Goal: Task Accomplishment & Management: Complete application form

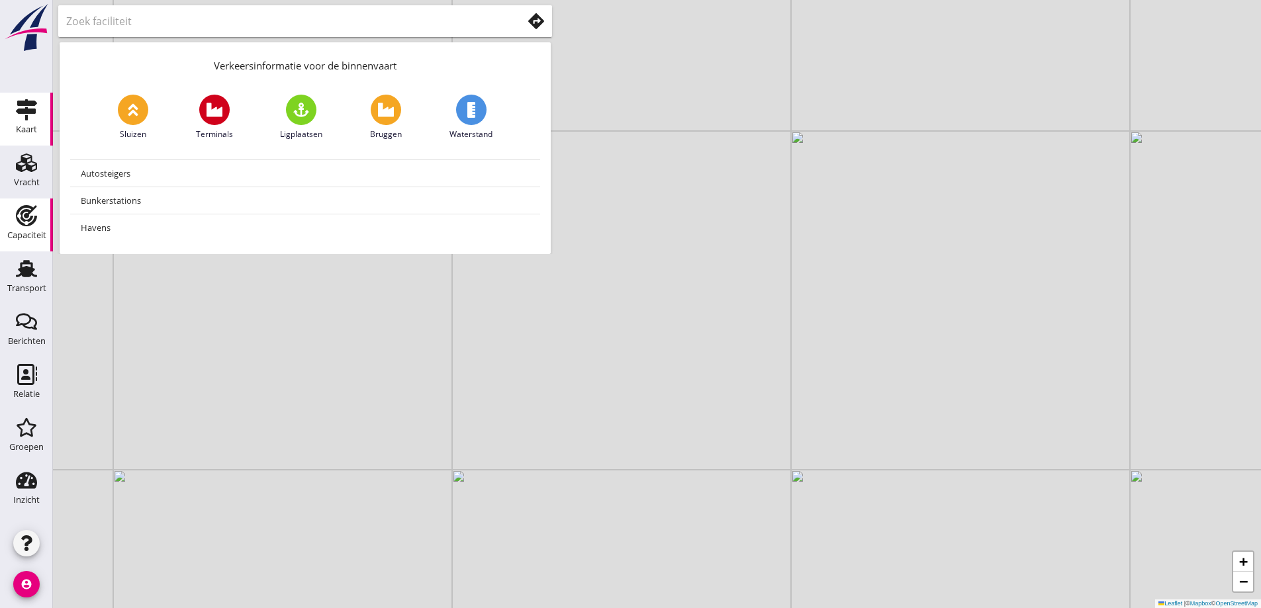
drag, startPoint x: 31, startPoint y: 201, endPoint x: 28, endPoint y: 218, distance: 17.5
click at [31, 203] on link "Capaciteit Capaciteit" at bounding box center [26, 225] width 53 height 53
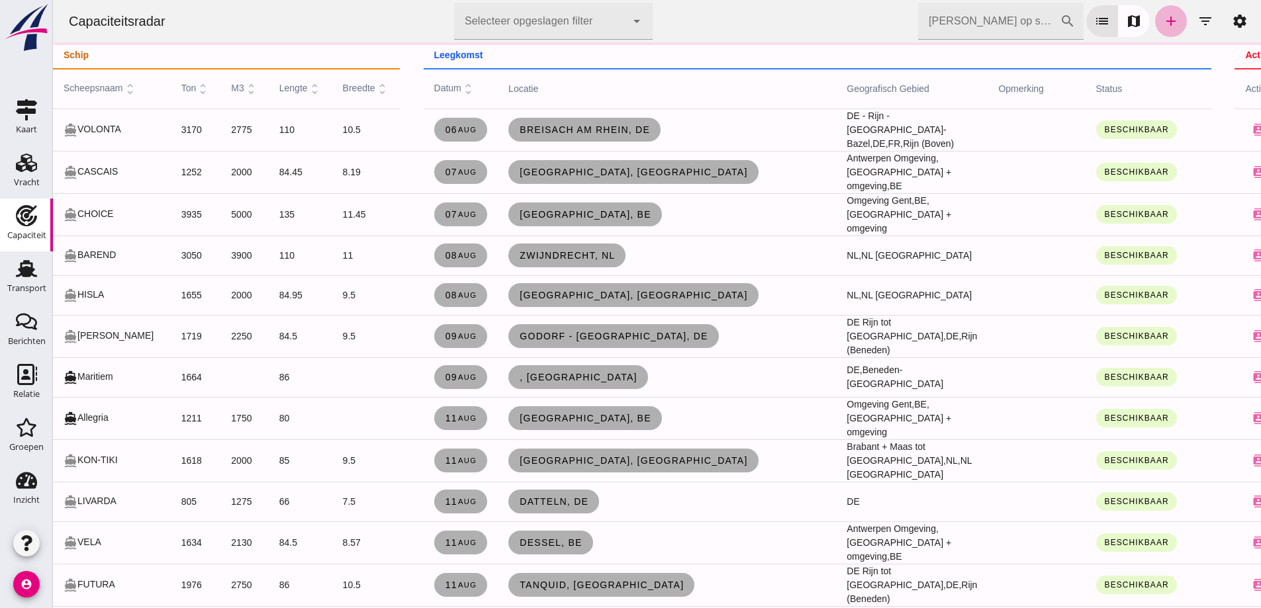
click at [1163, 28] on icon "add" at bounding box center [1171, 21] width 16 height 16
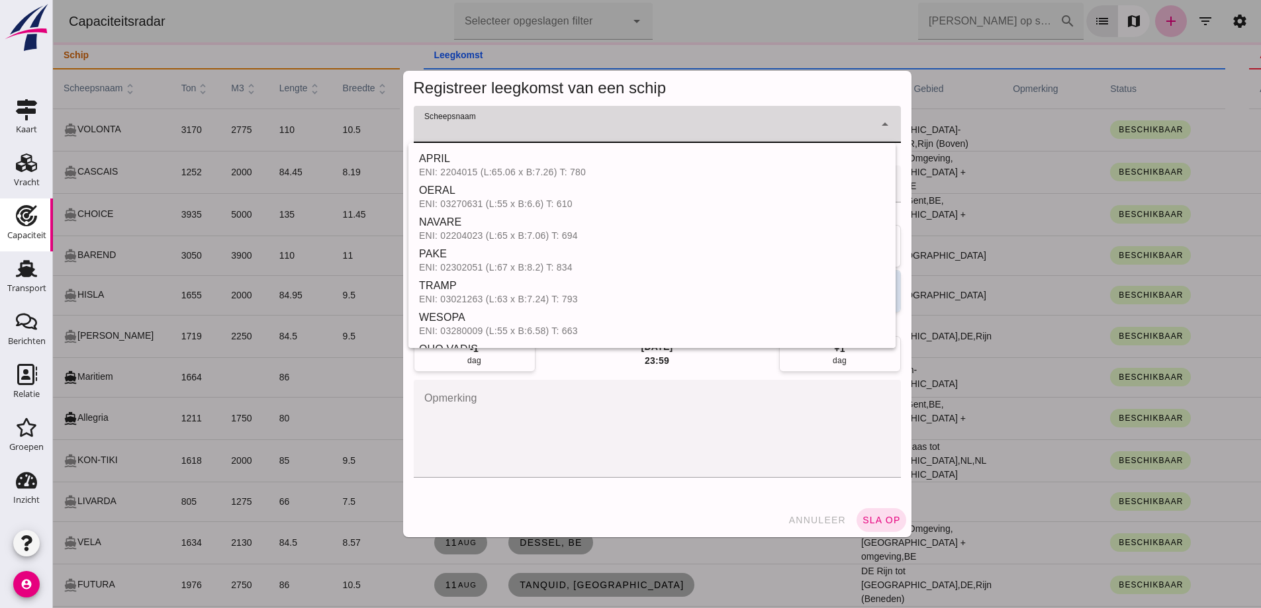
click input "Scheepsnaam"
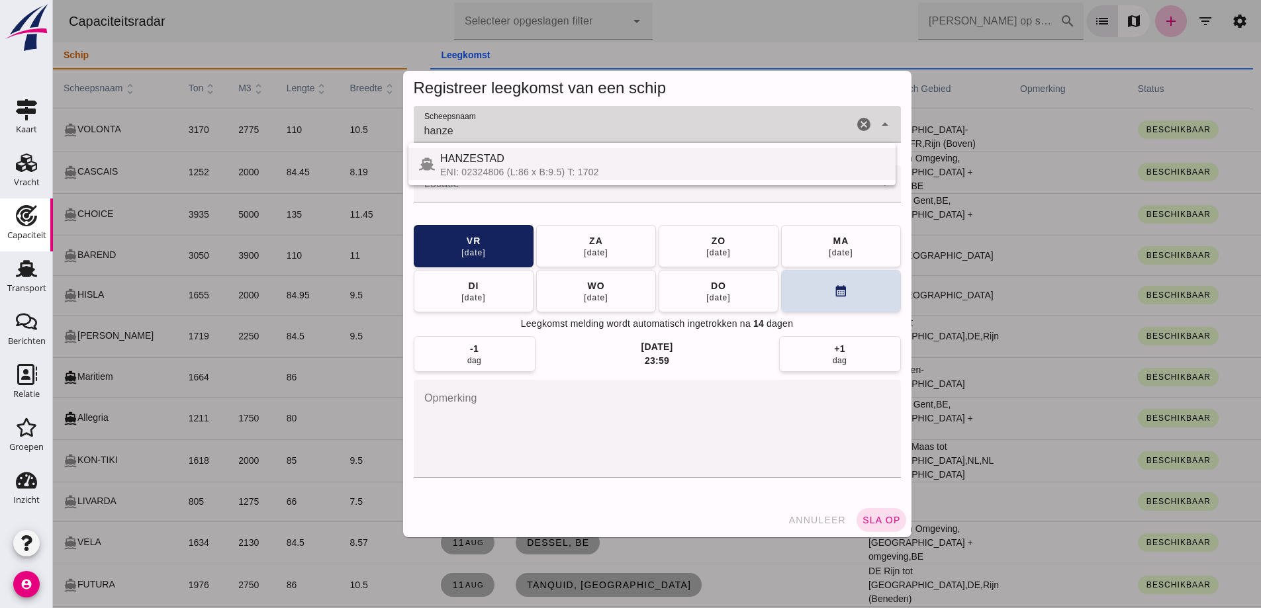
drag, startPoint x: 1315, startPoint y: 173, endPoint x: 522, endPoint y: 158, distance: 792.5
click at [522, 158] on div "HANZESTAD" at bounding box center [662, 159] width 445 height 16
type input "HANZESTAD"
click div
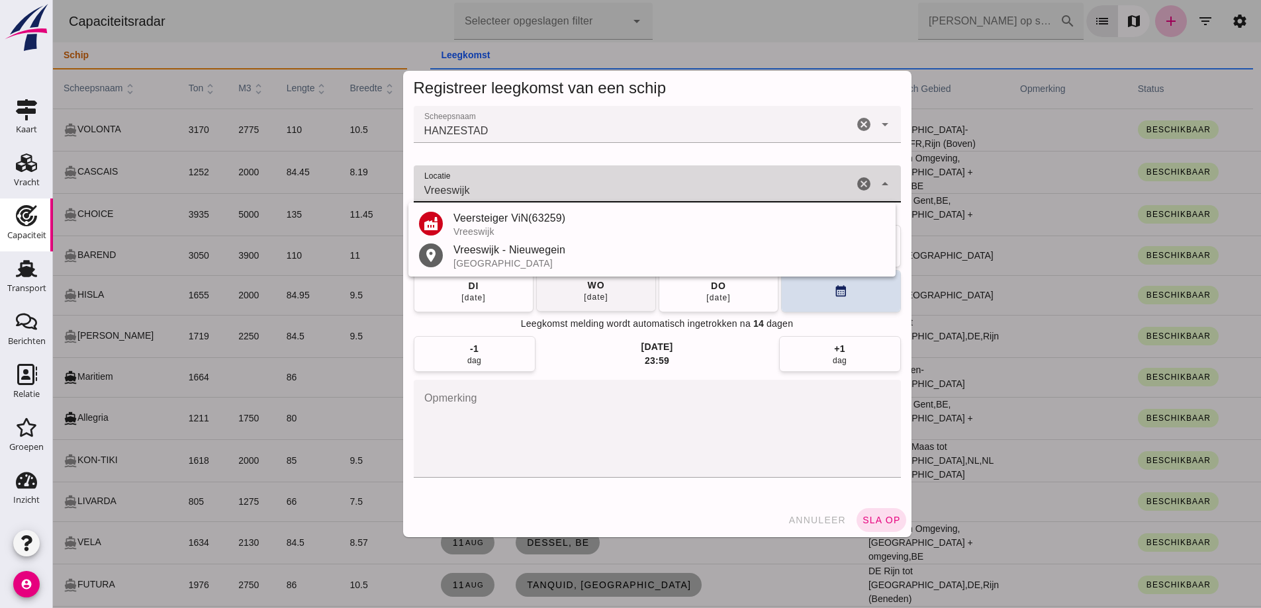
drag, startPoint x: 537, startPoint y: 262, endPoint x: 550, endPoint y: 286, distance: 27.3
click at [53, 0] on div "Laatst gewijzigd op: [DATE] 08:35 door [PERSON_NAME] Contactkaart Wijzigen Verw…" at bounding box center [53, 0] width 0 height 0
click at [555, 250] on div "Vreeswijk - Nieuwegein" at bounding box center [669, 250] width 432 height 16
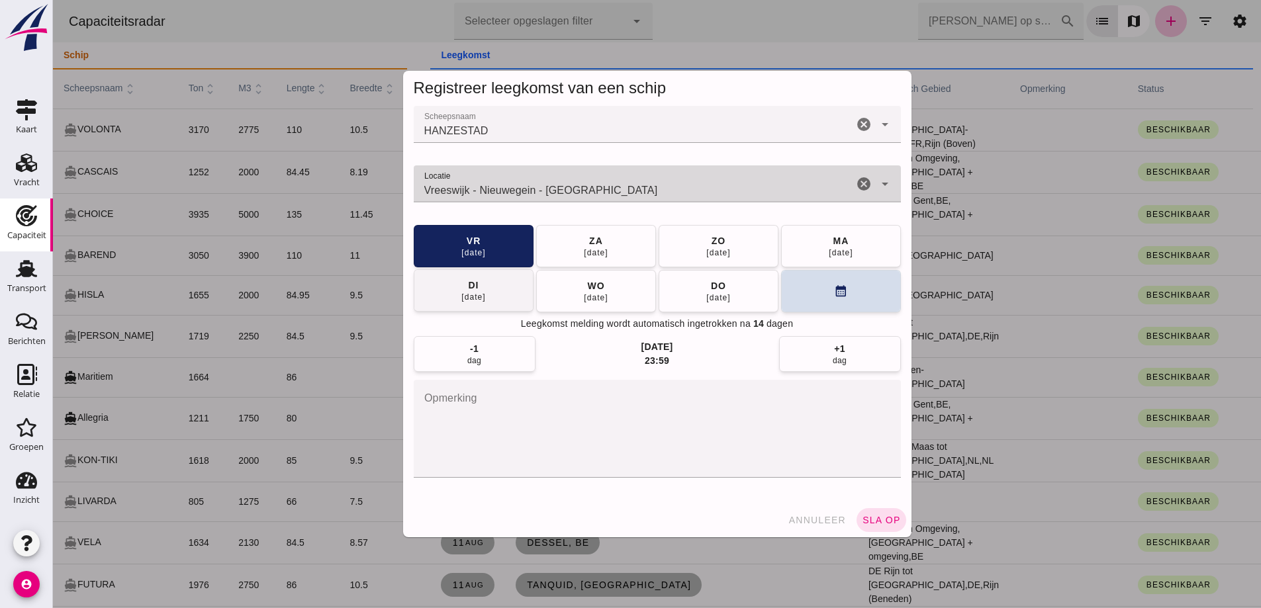
type input "Vreeswijk - Nieuwegein - [GEOGRAPHIC_DATA]"
click button "[DATE]"
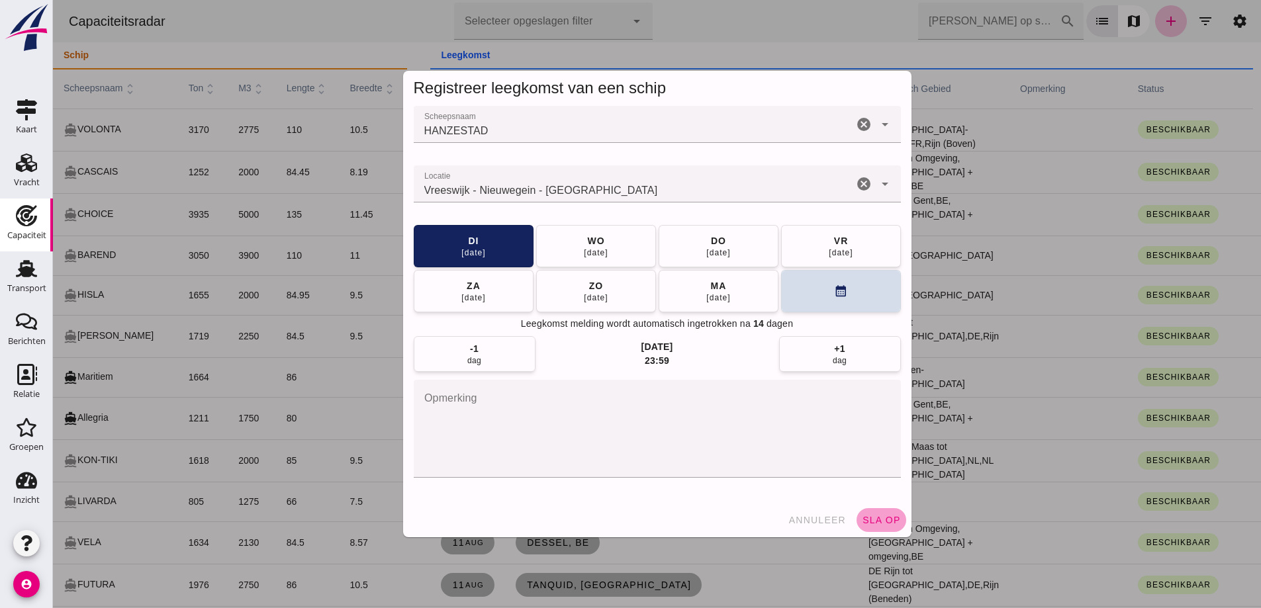
click button "sla op"
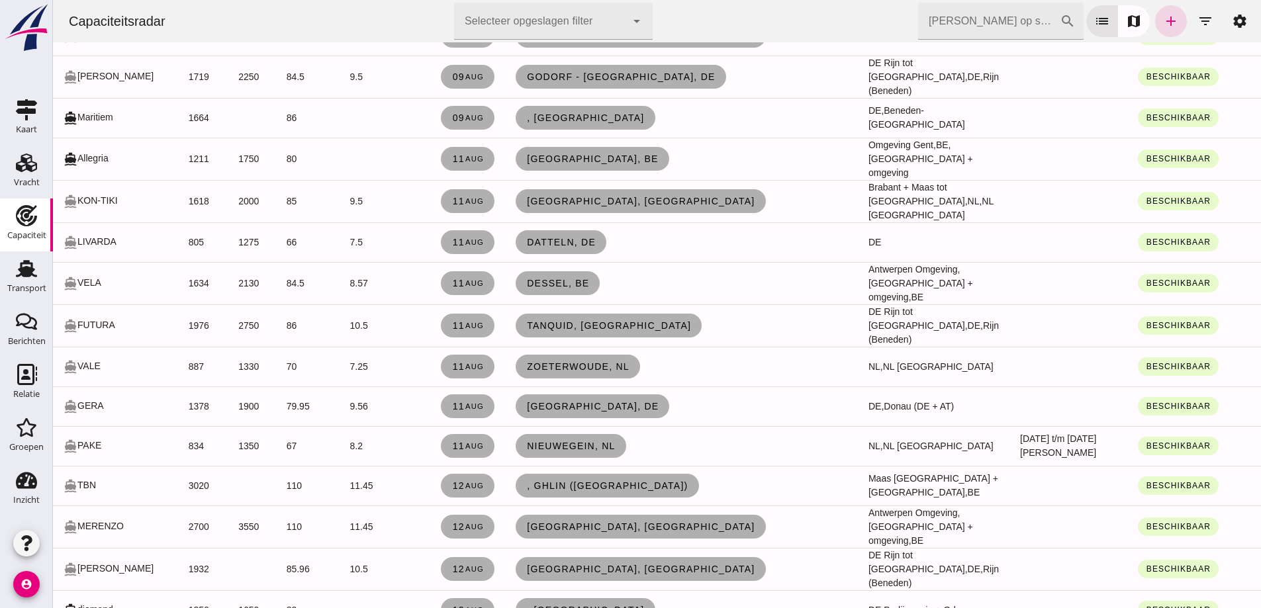
scroll to position [265, 0]
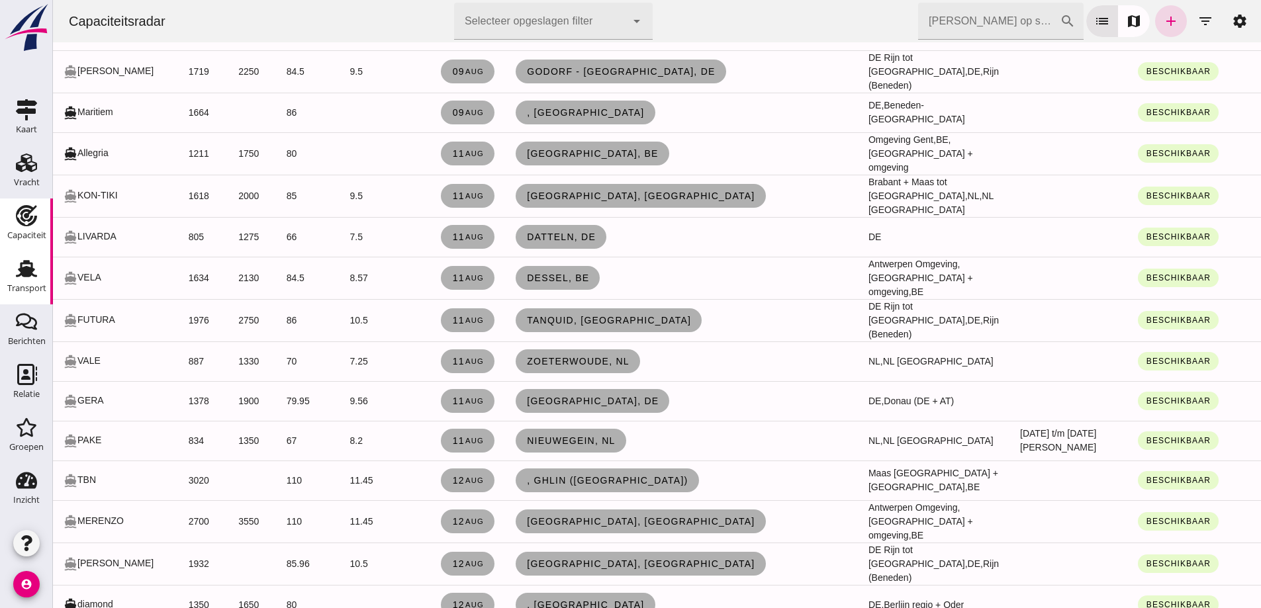
click at [24, 291] on div "Transport" at bounding box center [26, 288] width 39 height 9
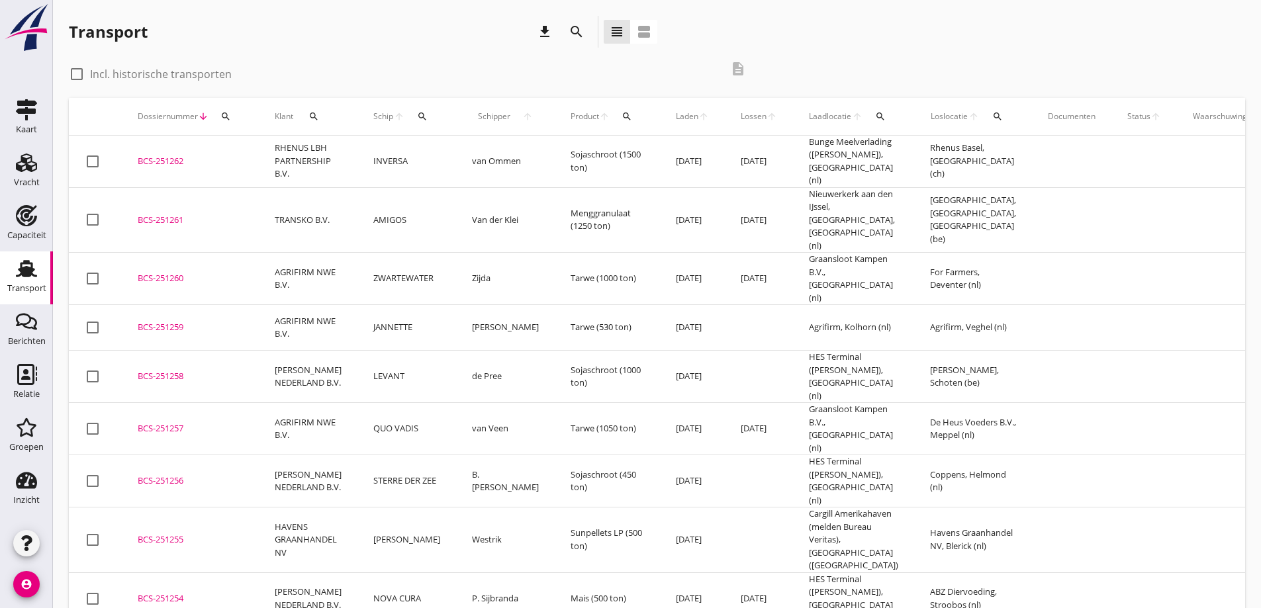
click at [167, 475] on div "BCS-251256" at bounding box center [190, 481] width 105 height 13
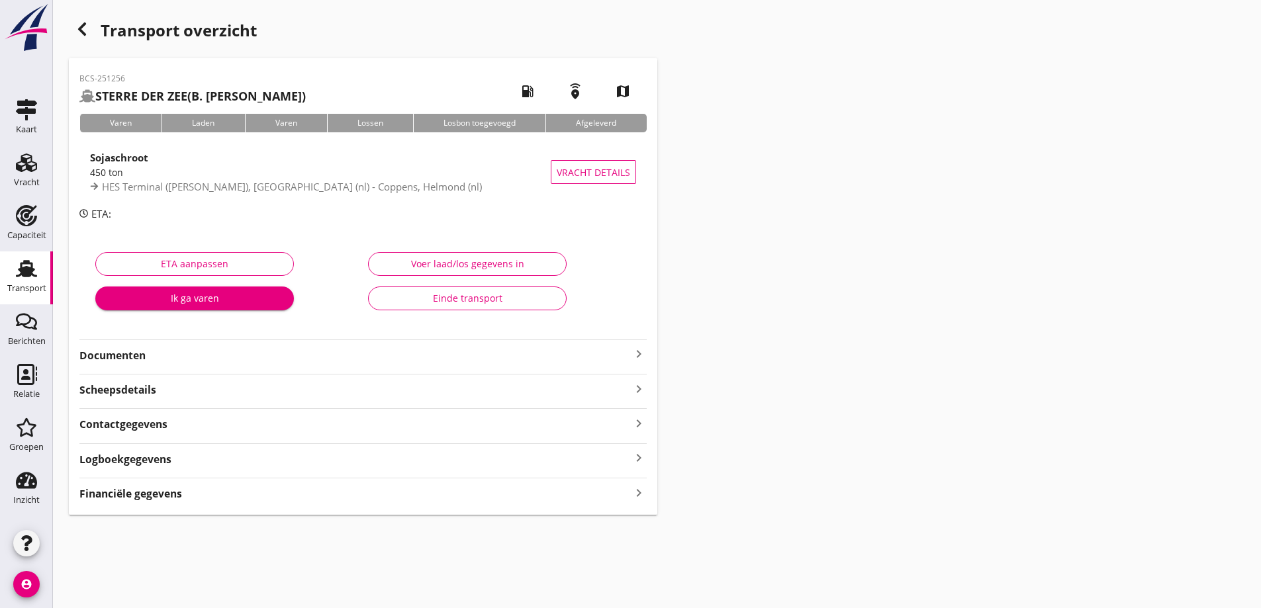
click at [247, 363] on strong "Documenten" at bounding box center [354, 355] width 551 height 15
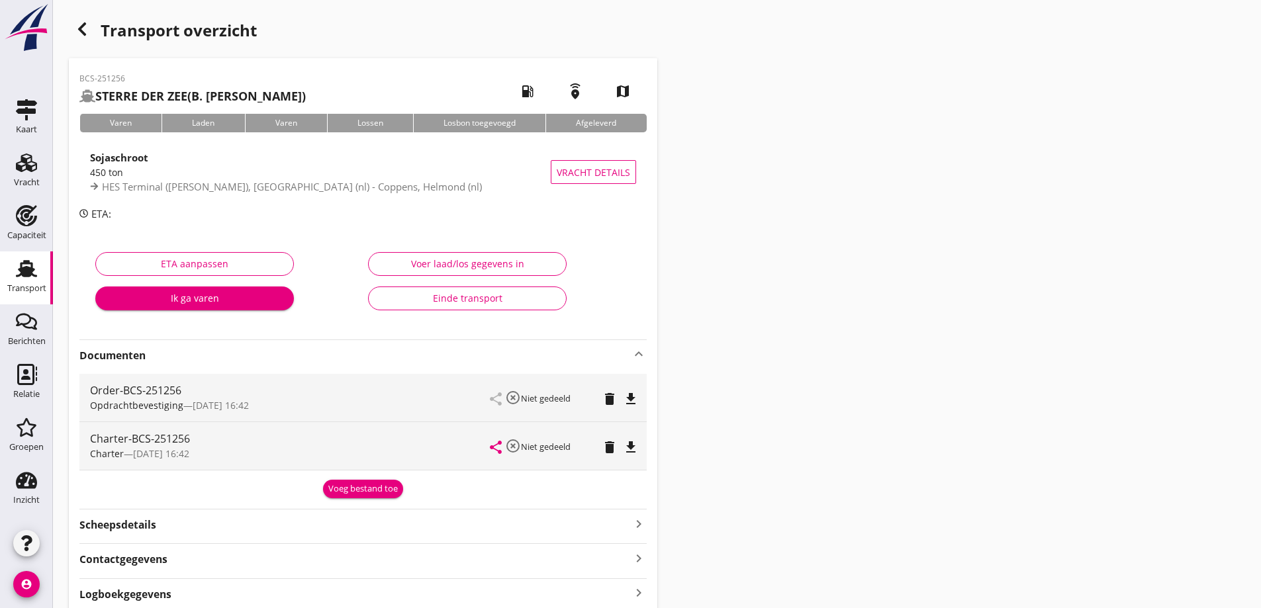
click at [632, 402] on icon "file_download" at bounding box center [631, 399] width 16 height 16
click at [628, 448] on icon "file_download" at bounding box center [631, 448] width 16 height 16
click at [636, 453] on icon "open_in_browser" at bounding box center [631, 448] width 16 height 16
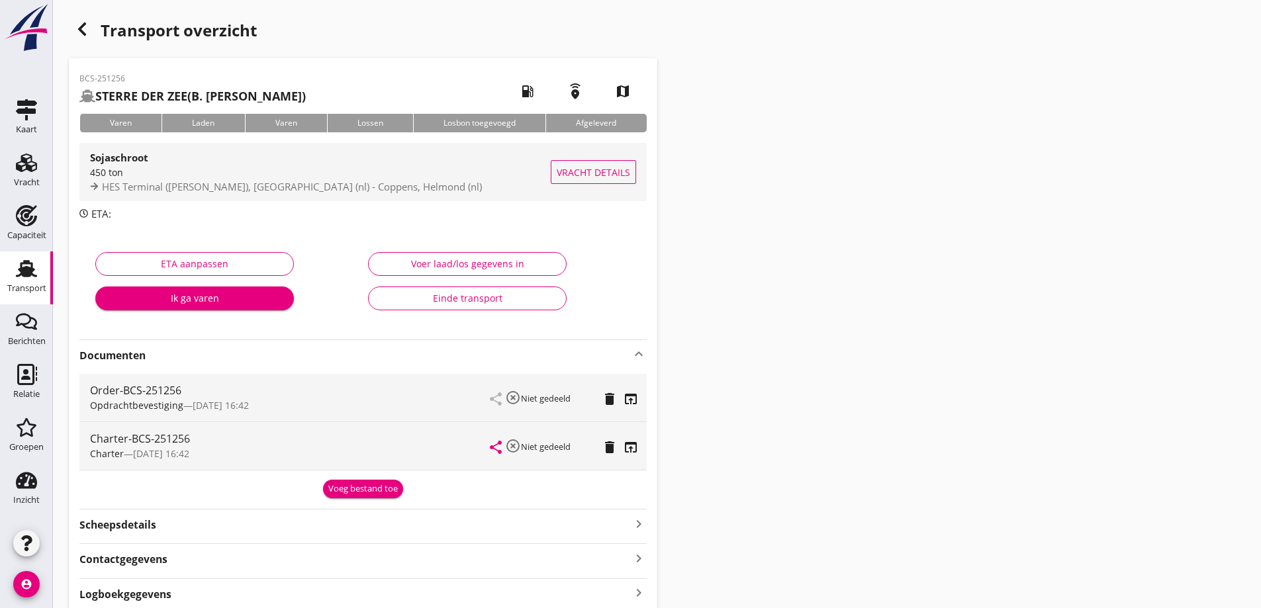
click at [597, 195] on div "Vracht details" at bounding box center [593, 172] width 85 height 58
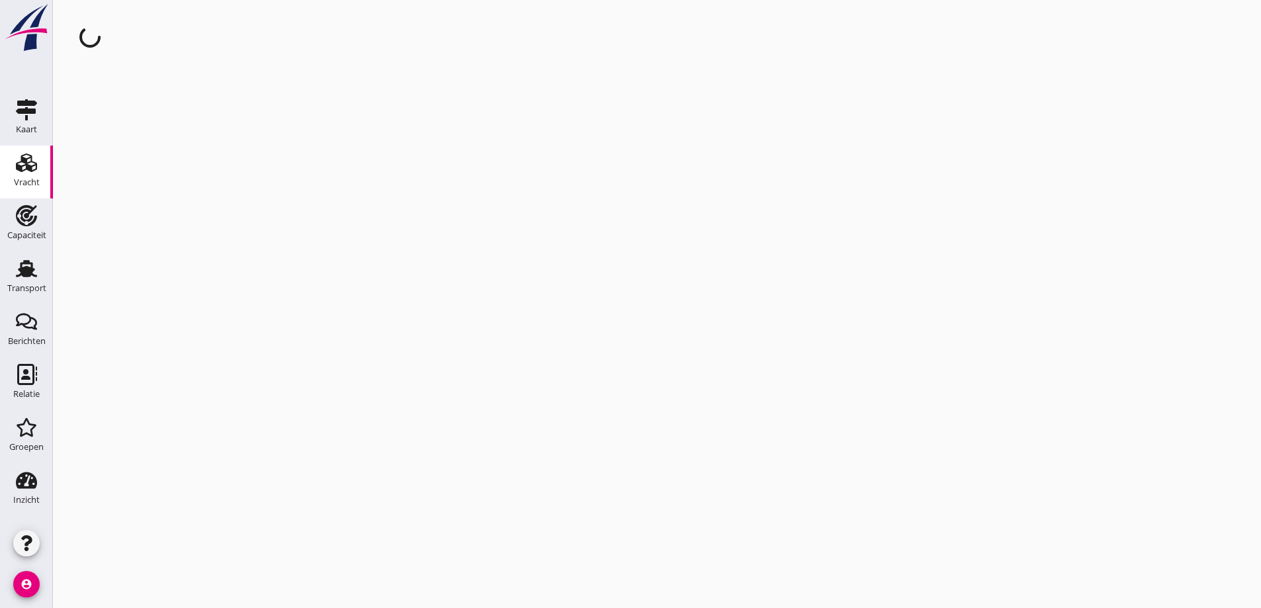
click at [600, 172] on div "cancel You are impersonating another user." at bounding box center [657, 304] width 1208 height 608
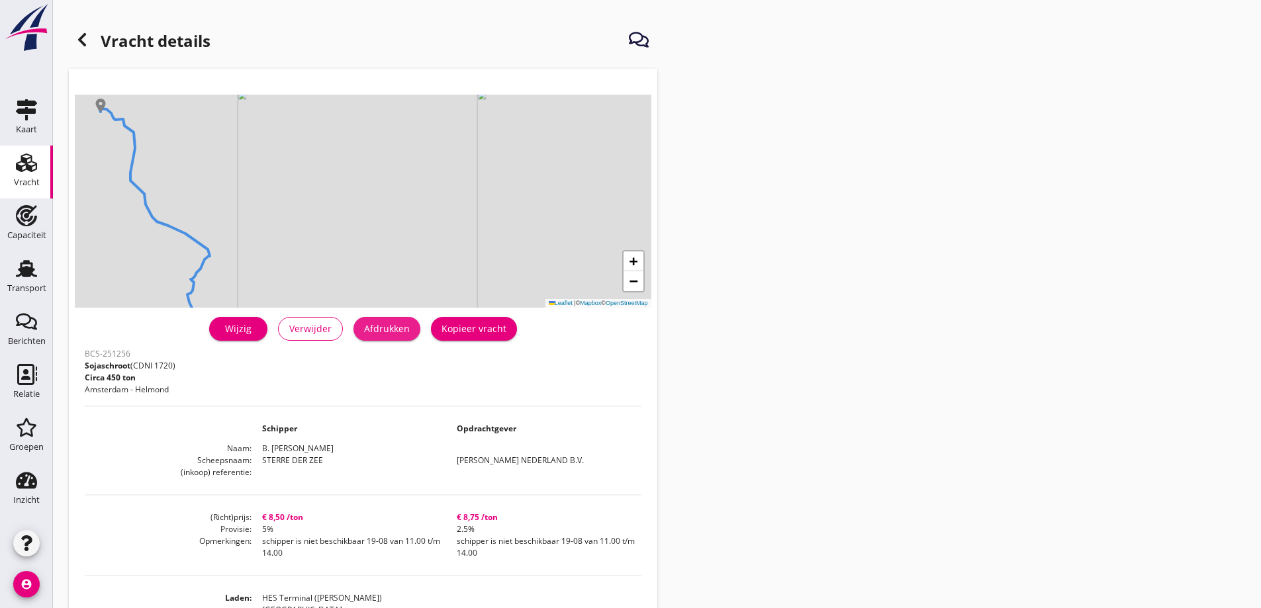
click at [369, 334] on div "Afdrukken" at bounding box center [387, 329] width 46 height 14
click at [849, 310] on div "Vracht details + − Leaflet | © Mapbox © OpenStreetMap warning Het transport hee…" at bounding box center [657, 482] width 1208 height 965
click at [27, 269] on use at bounding box center [26, 268] width 21 height 17
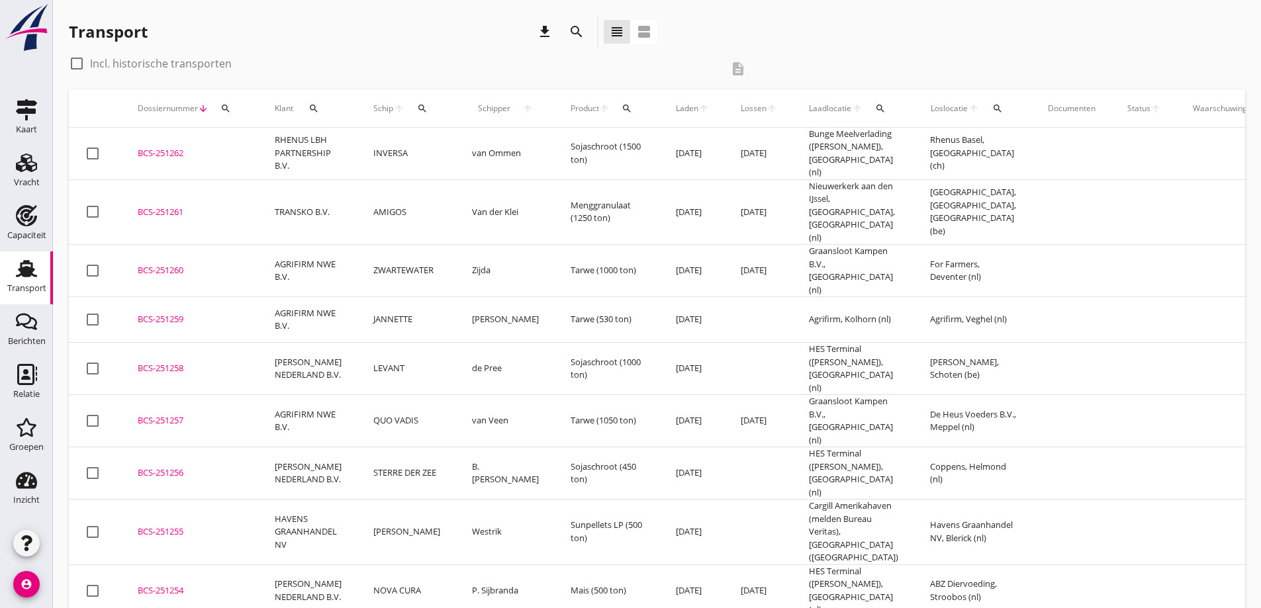
click at [180, 414] on div "BCS-251257" at bounding box center [190, 420] width 105 height 13
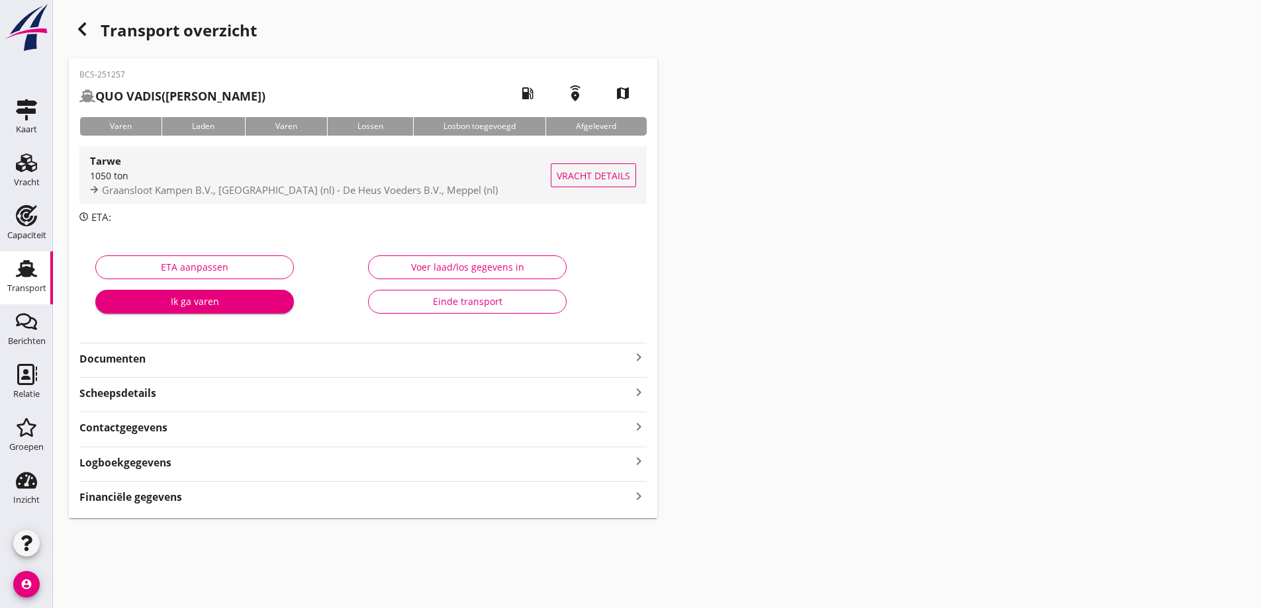
click at [596, 183] on button "Vracht details" at bounding box center [593, 176] width 85 height 24
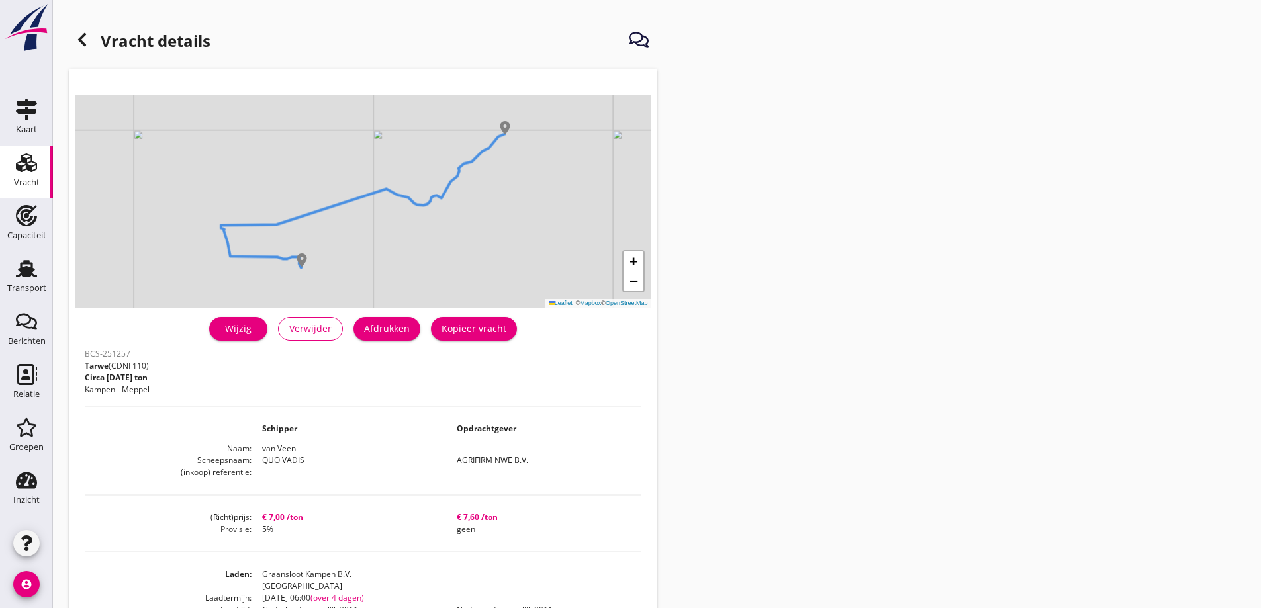
click at [395, 320] on button "Afdrukken" at bounding box center [387, 329] width 67 height 24
click at [87, 40] on icon at bounding box center [82, 40] width 16 height 16
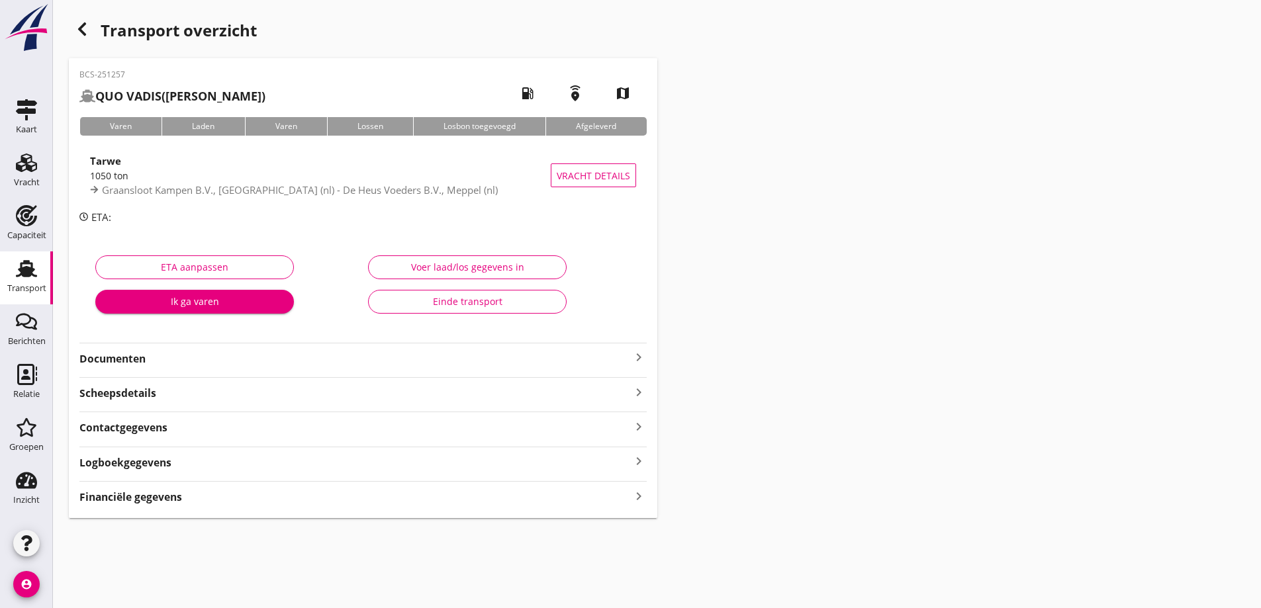
click at [267, 355] on strong "Documenten" at bounding box center [354, 359] width 551 height 15
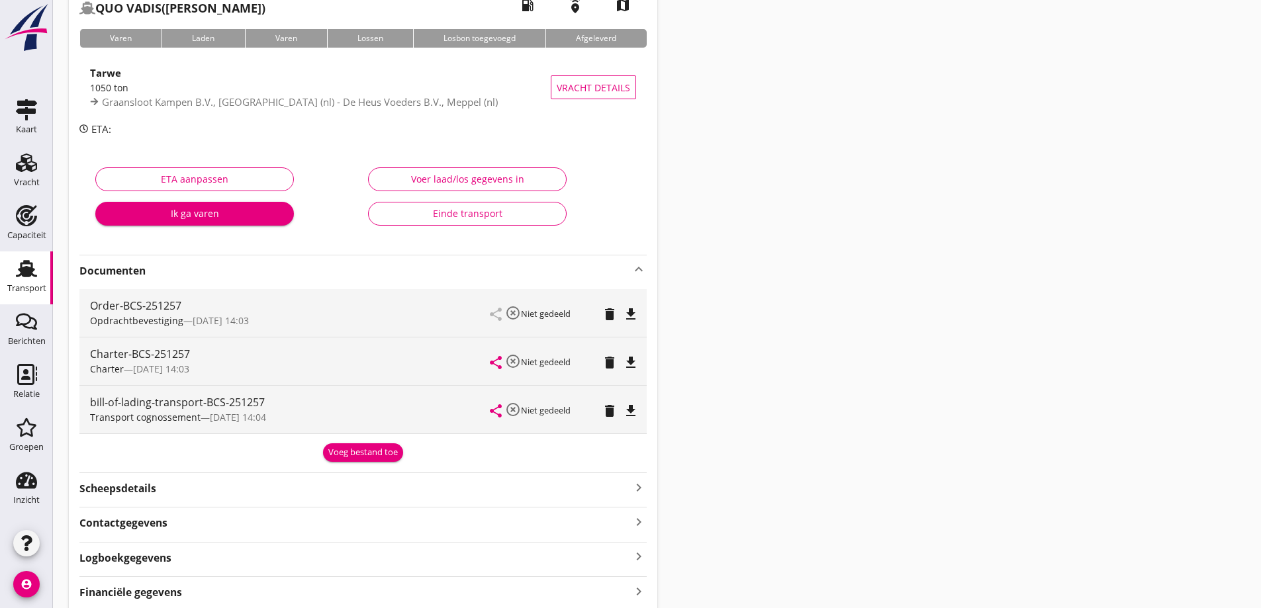
scroll to position [132, 0]
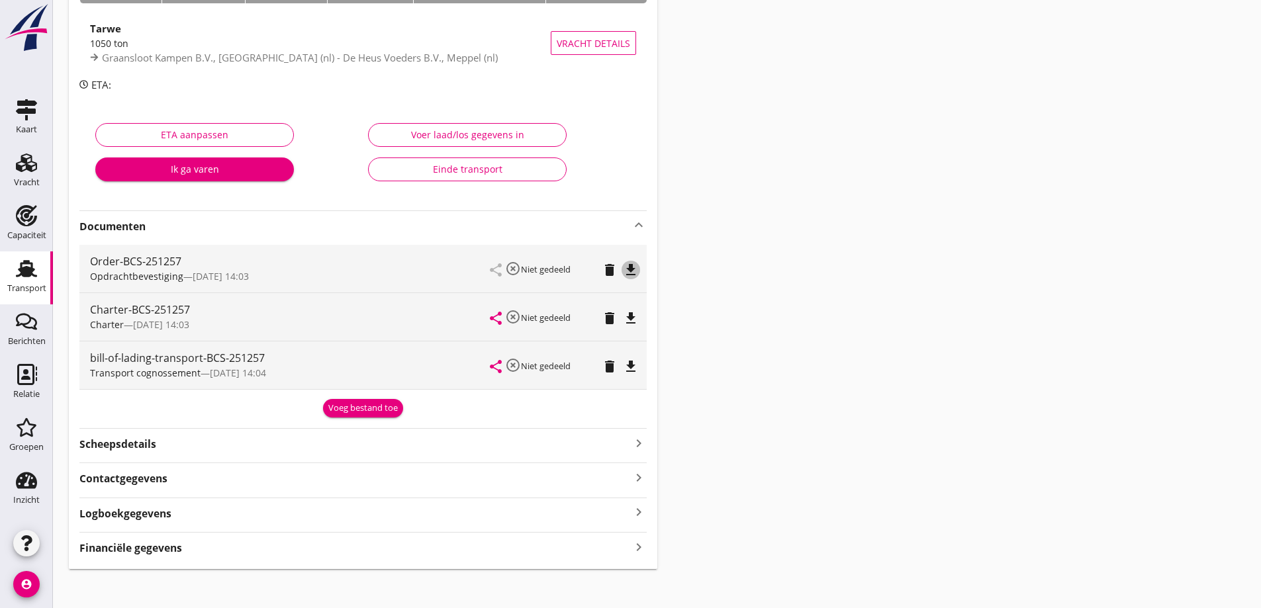
click at [635, 270] on icon "file_download" at bounding box center [631, 270] width 16 height 16
click at [628, 321] on icon "file_download" at bounding box center [631, 318] width 16 height 16
click at [9, 281] on div "Transport" at bounding box center [26, 288] width 39 height 19
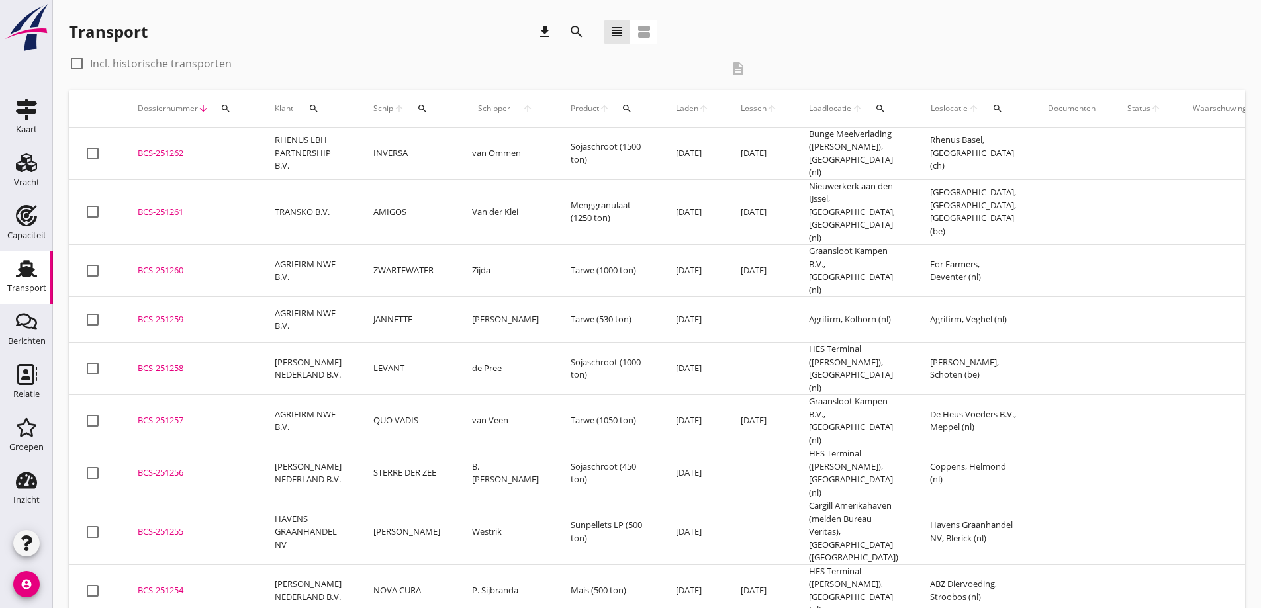
click at [173, 362] on div "BCS-251258" at bounding box center [190, 368] width 105 height 13
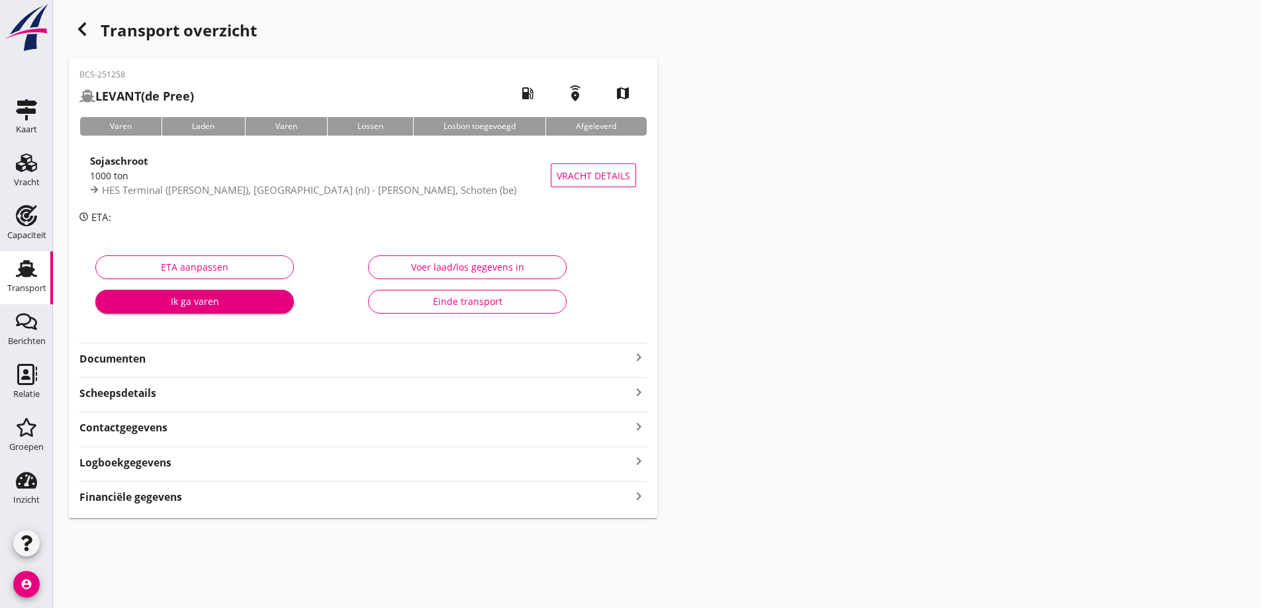
click at [245, 369] on div "BCS-251258 LEVANT (de Pree) local_gas_station emergency_share map Varen Laden V…" at bounding box center [363, 288] width 589 height 460
click at [189, 362] on strong "Documenten" at bounding box center [354, 359] width 551 height 15
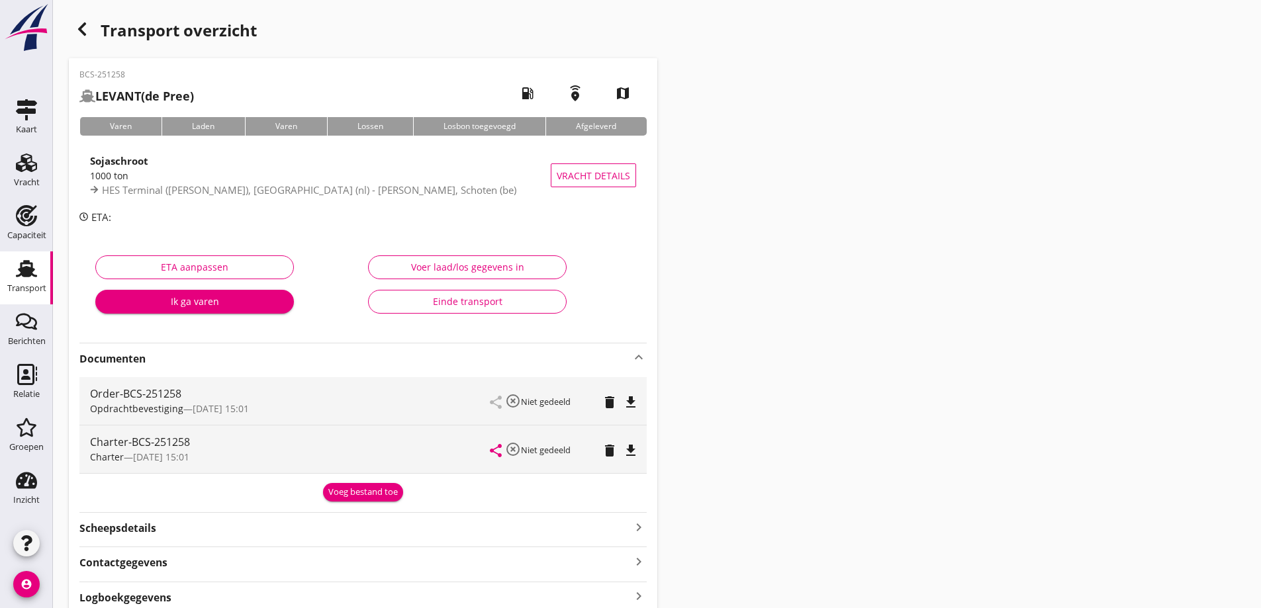
drag, startPoint x: 636, startPoint y: 401, endPoint x: 638, endPoint y: 411, distance: 10.8
click at [636, 401] on icon "file_download" at bounding box center [631, 403] width 16 height 16
click at [633, 455] on icon "file_download" at bounding box center [631, 451] width 16 height 16
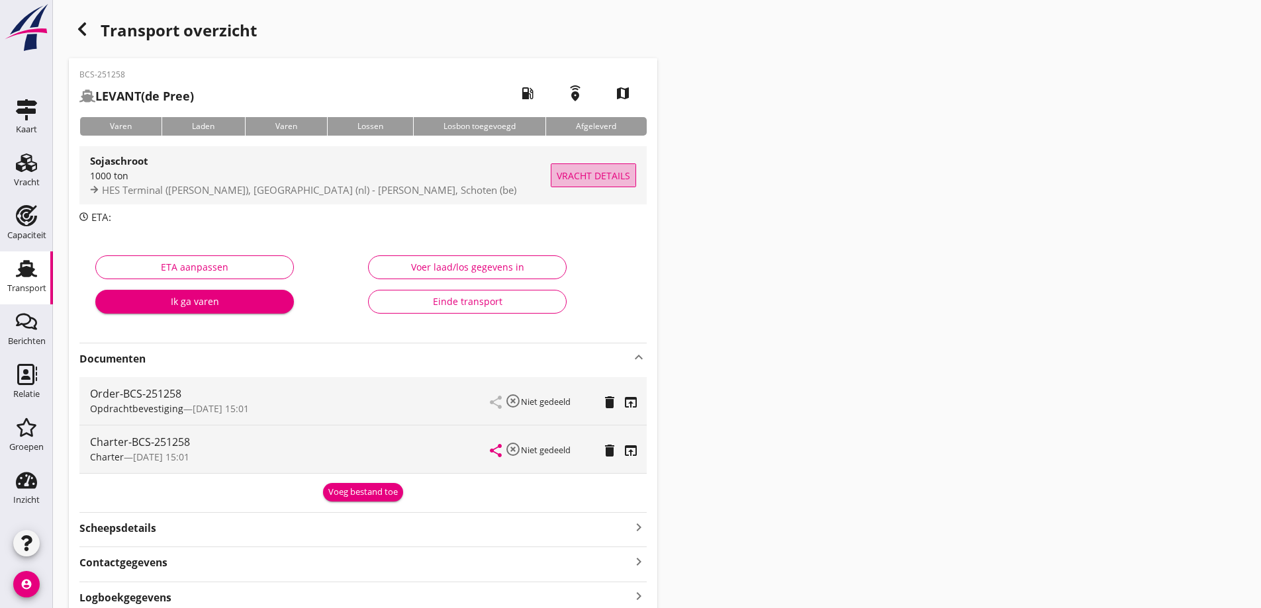
click at [624, 175] on span "Vracht details" at bounding box center [593, 176] width 73 height 14
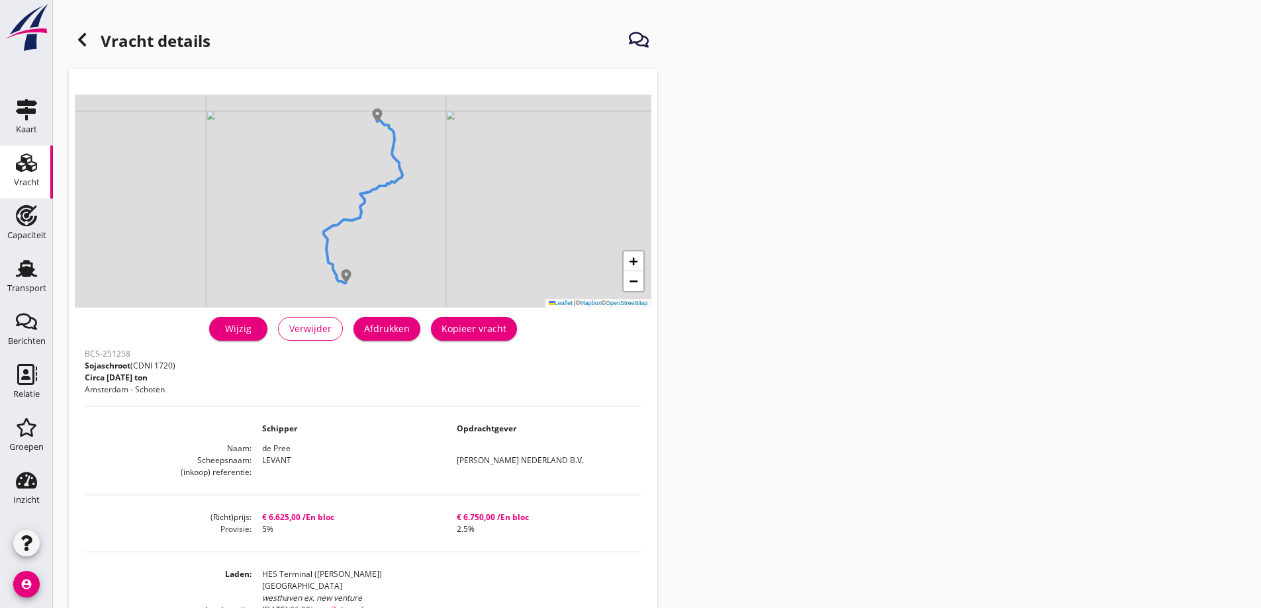
click at [379, 341] on div "Wijzig Verwijder Afdrukken Kopieer vracht" at bounding box center [363, 329] width 557 height 32
click at [378, 335] on div "Afdrukken" at bounding box center [387, 329] width 46 height 14
click at [11, 175] on link "Vracht Vracht" at bounding box center [26, 172] width 53 height 53
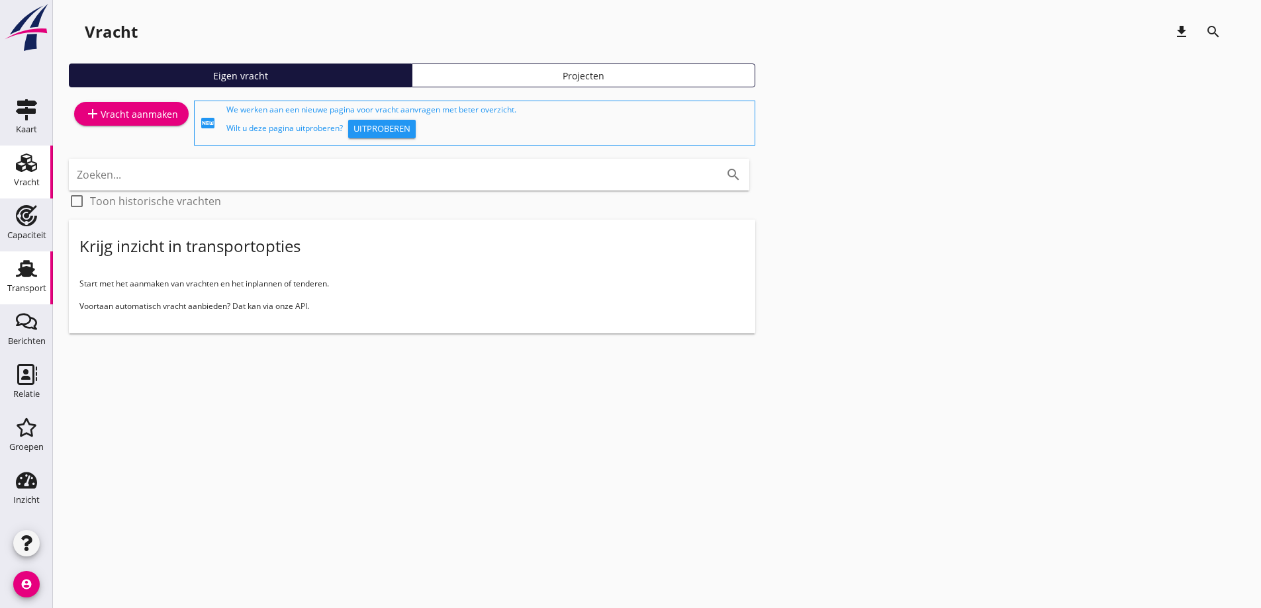
click at [12, 277] on div "Transport" at bounding box center [27, 268] width 32 height 21
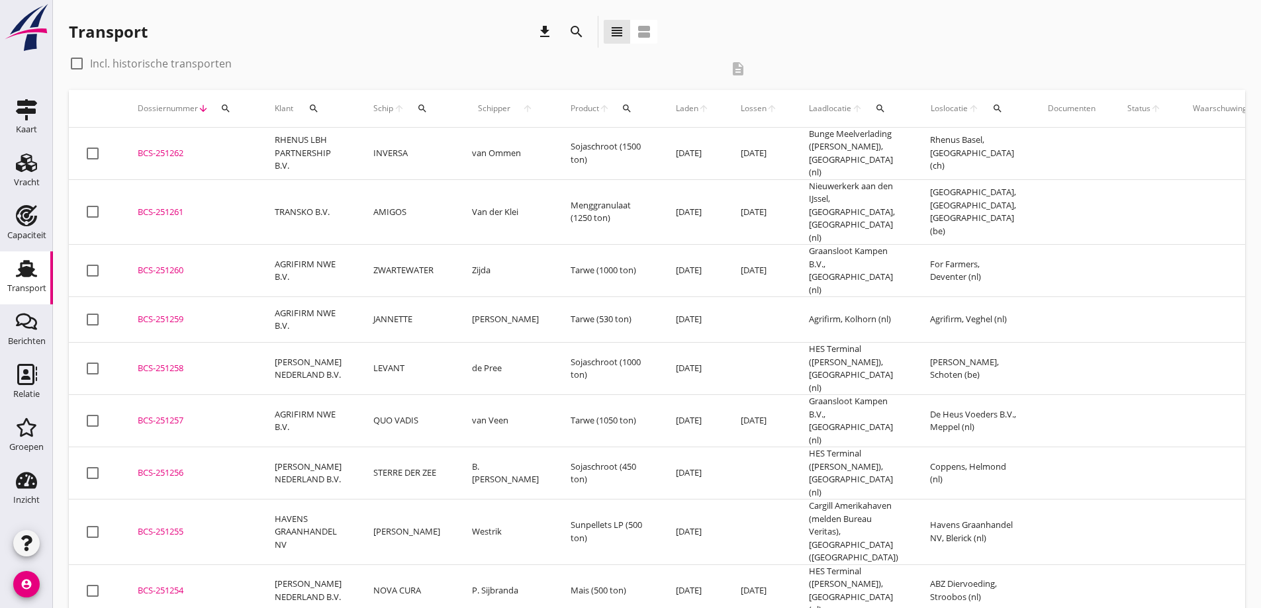
click at [155, 313] on div "BCS-251259" at bounding box center [190, 319] width 105 height 13
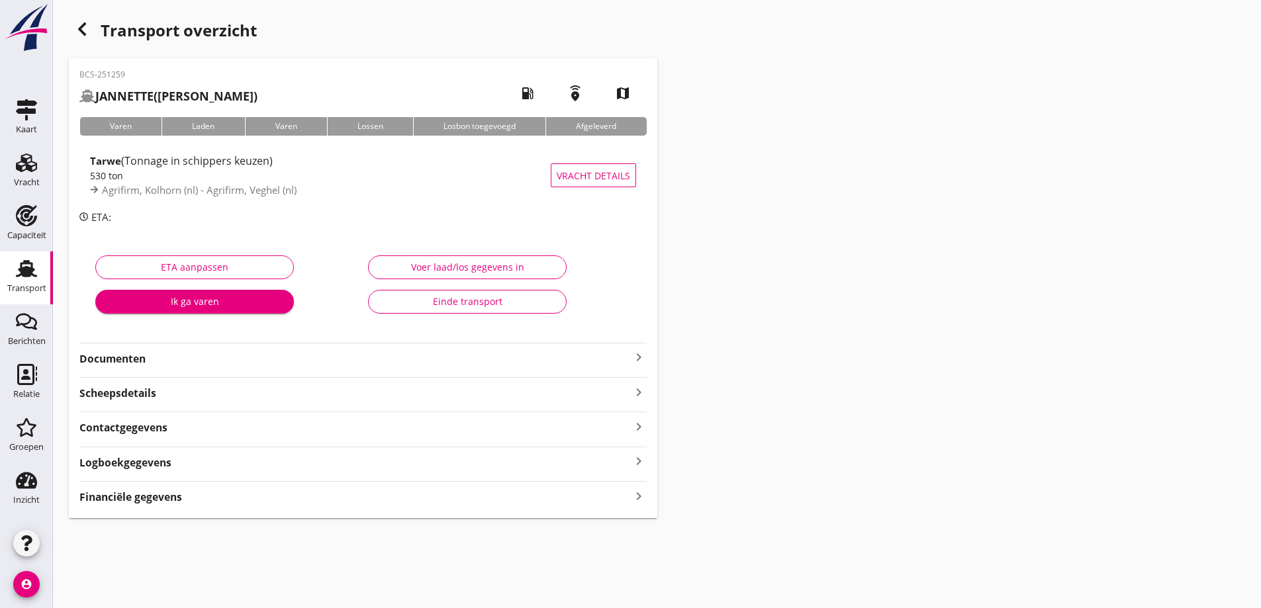
click at [150, 369] on div "BCS-251259 [PERSON_NAME] ([PERSON_NAME]) local_gas_station emergency_share map …" at bounding box center [363, 288] width 589 height 460
click at [148, 357] on strong "Documenten" at bounding box center [354, 359] width 551 height 15
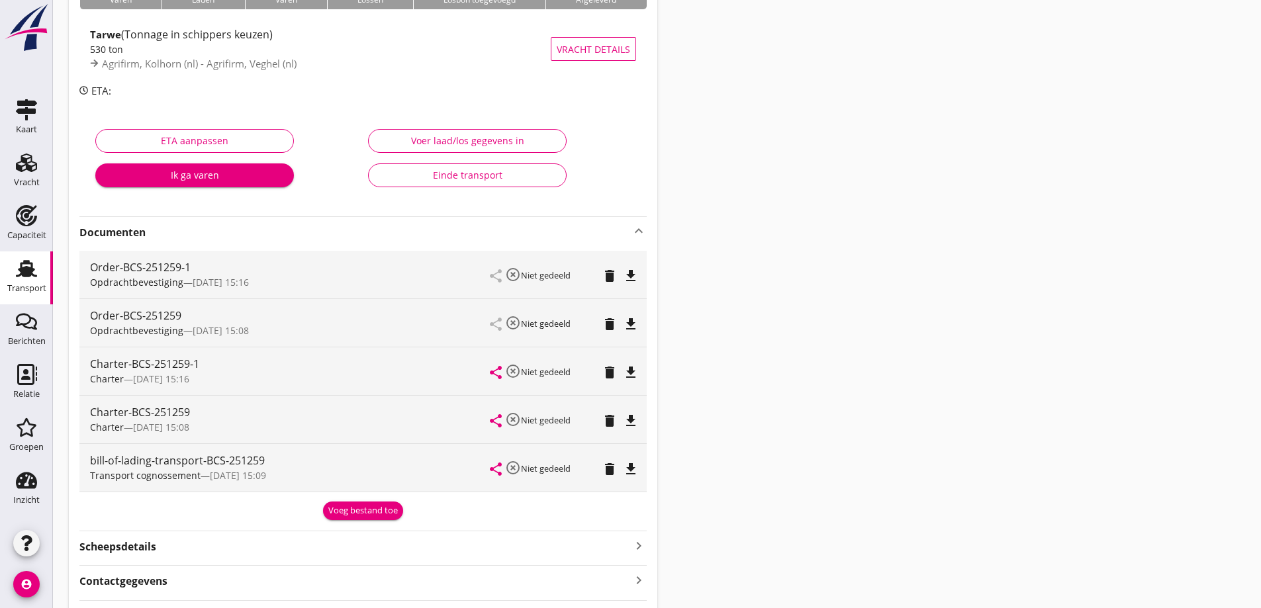
scroll to position [132, 0]
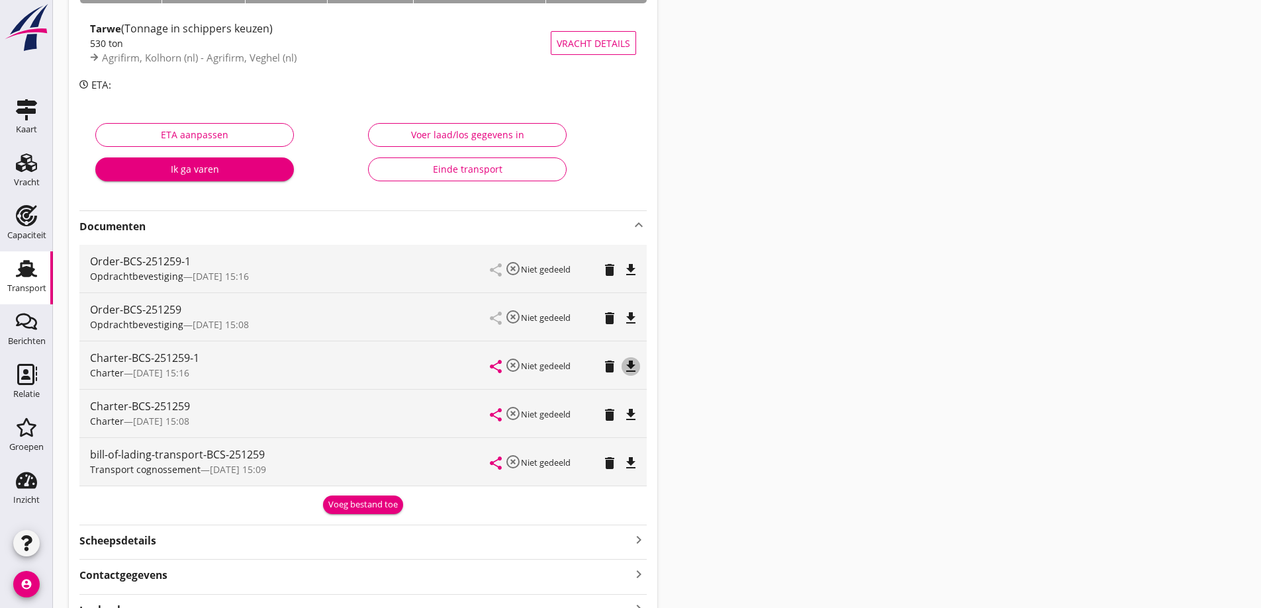
click at [636, 371] on icon "file_download" at bounding box center [631, 367] width 16 height 16
click at [632, 274] on icon "file_download" at bounding box center [631, 270] width 16 height 16
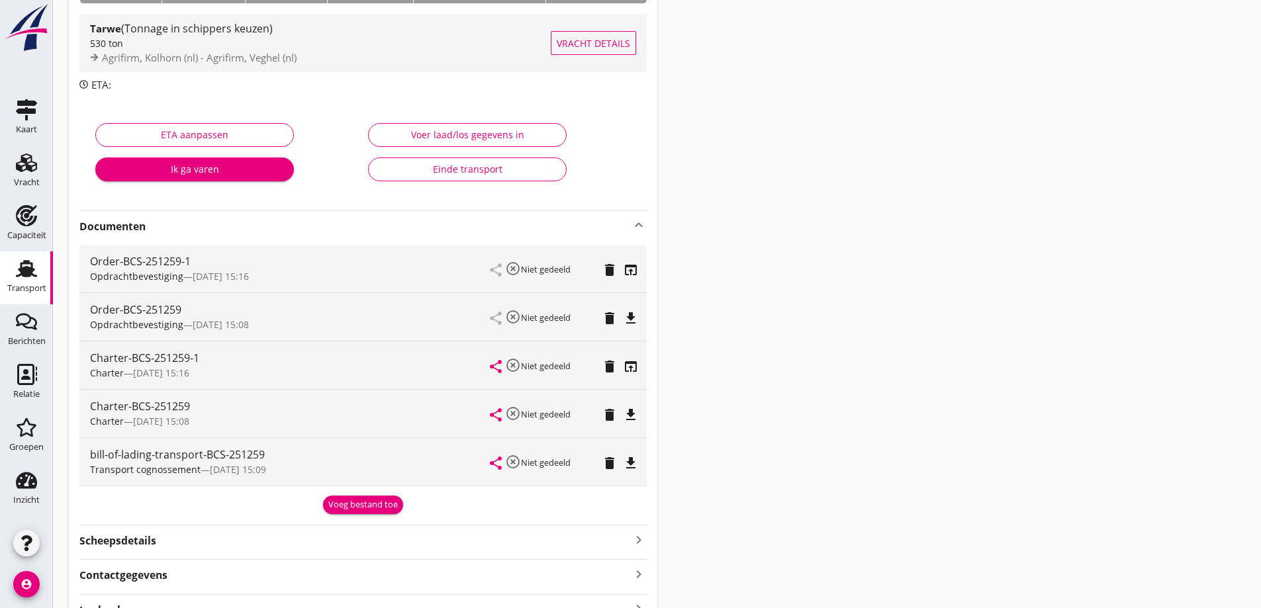
click at [576, 54] on button "Vracht details" at bounding box center [593, 43] width 85 height 24
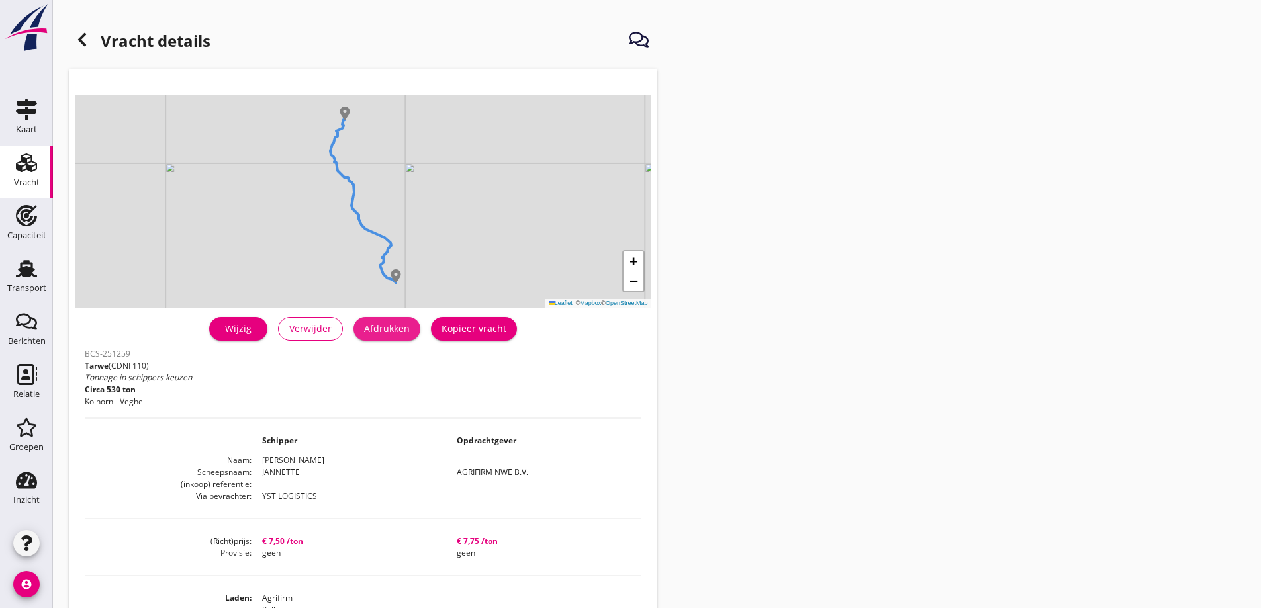
drag, startPoint x: 397, startPoint y: 338, endPoint x: 937, endPoint y: 495, distance: 562.5
click at [398, 338] on button "Afdrukken" at bounding box center [387, 329] width 67 height 24
click at [19, 297] on div "Transport" at bounding box center [26, 288] width 39 height 19
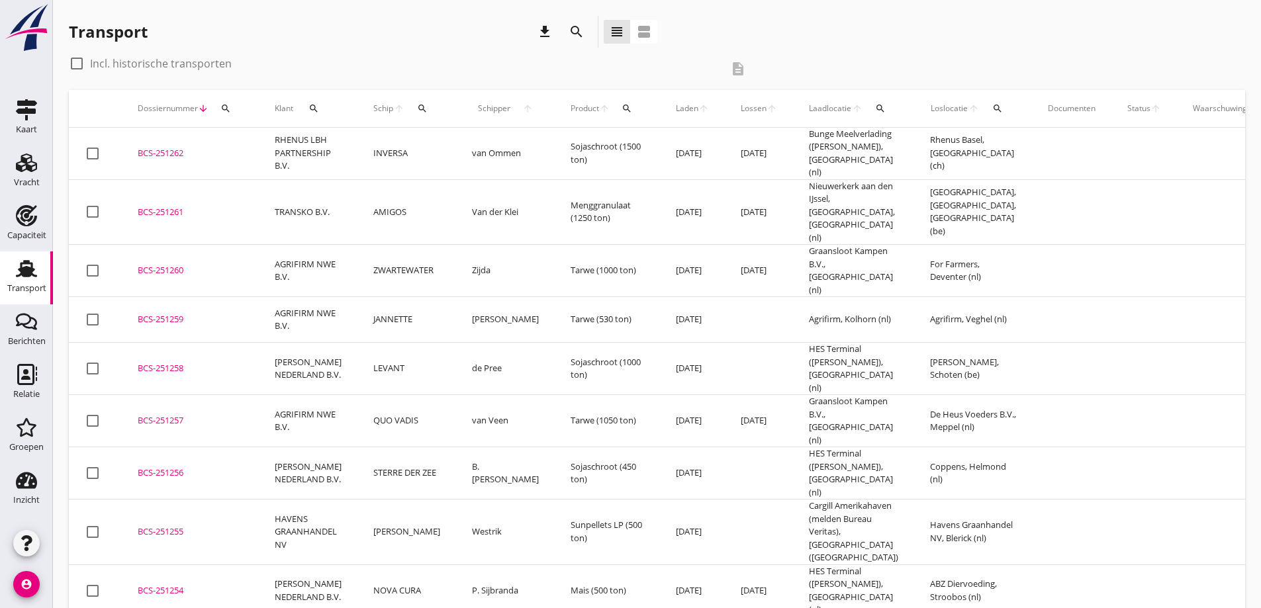
click at [163, 264] on div "BCS-251260" at bounding box center [190, 270] width 105 height 13
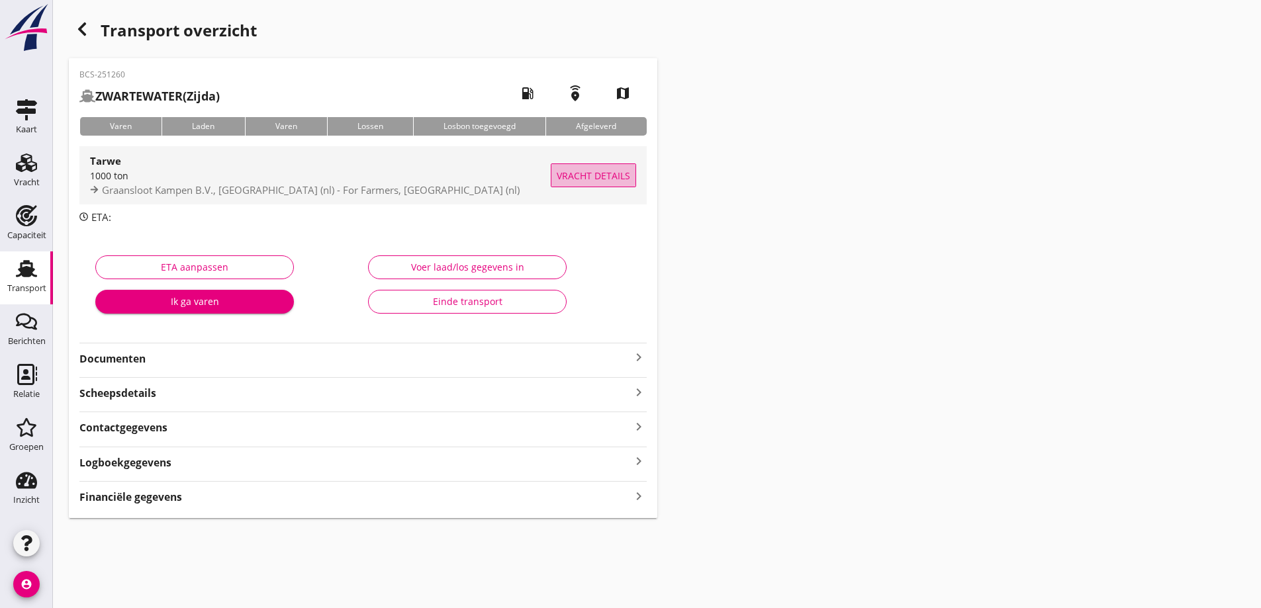
click at [581, 177] on span "Vracht details" at bounding box center [593, 176] width 73 height 14
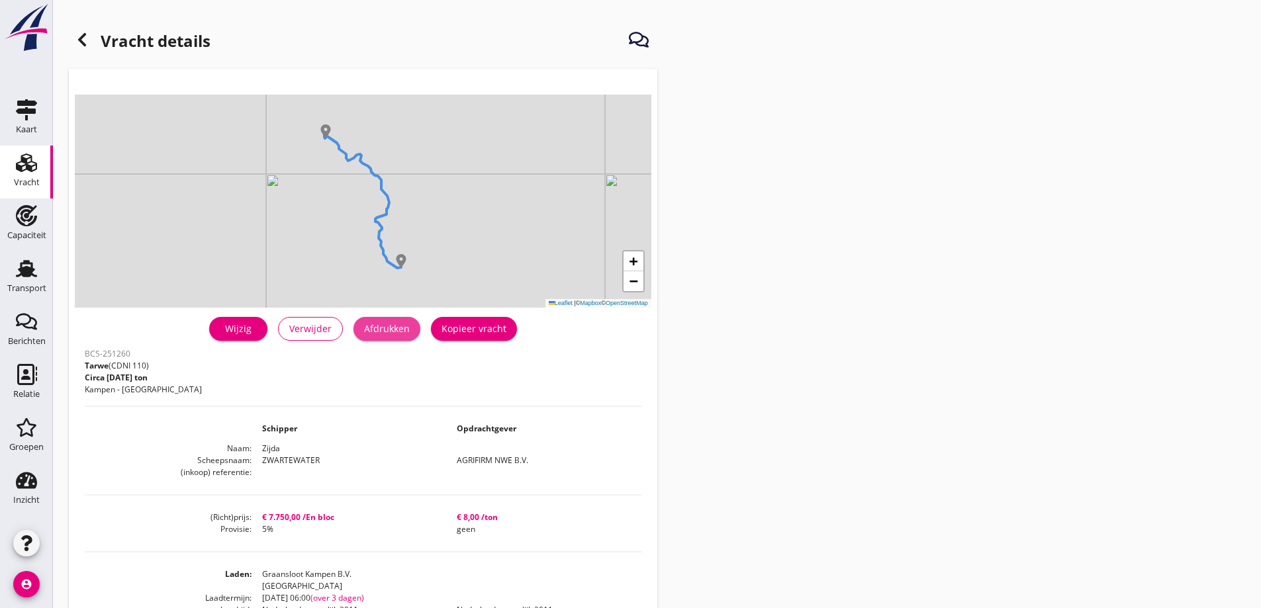
click at [381, 334] on div "Afdrukken" at bounding box center [387, 329] width 46 height 14
click at [87, 44] on icon at bounding box center [82, 40] width 16 height 16
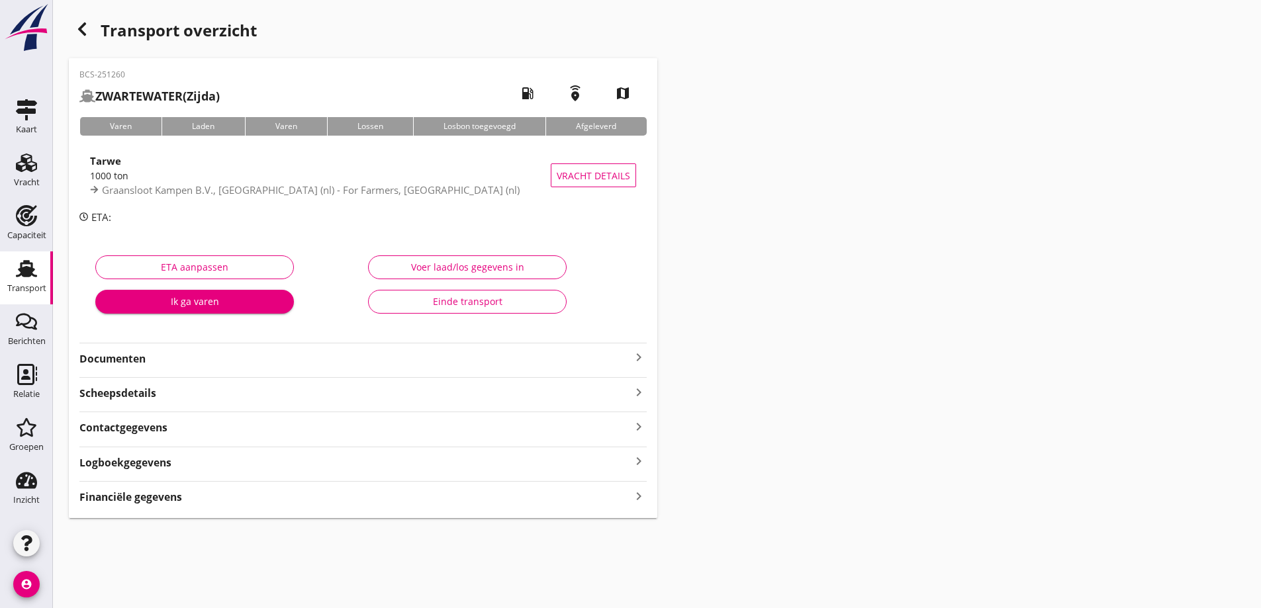
click at [230, 361] on strong "Documenten" at bounding box center [354, 359] width 551 height 15
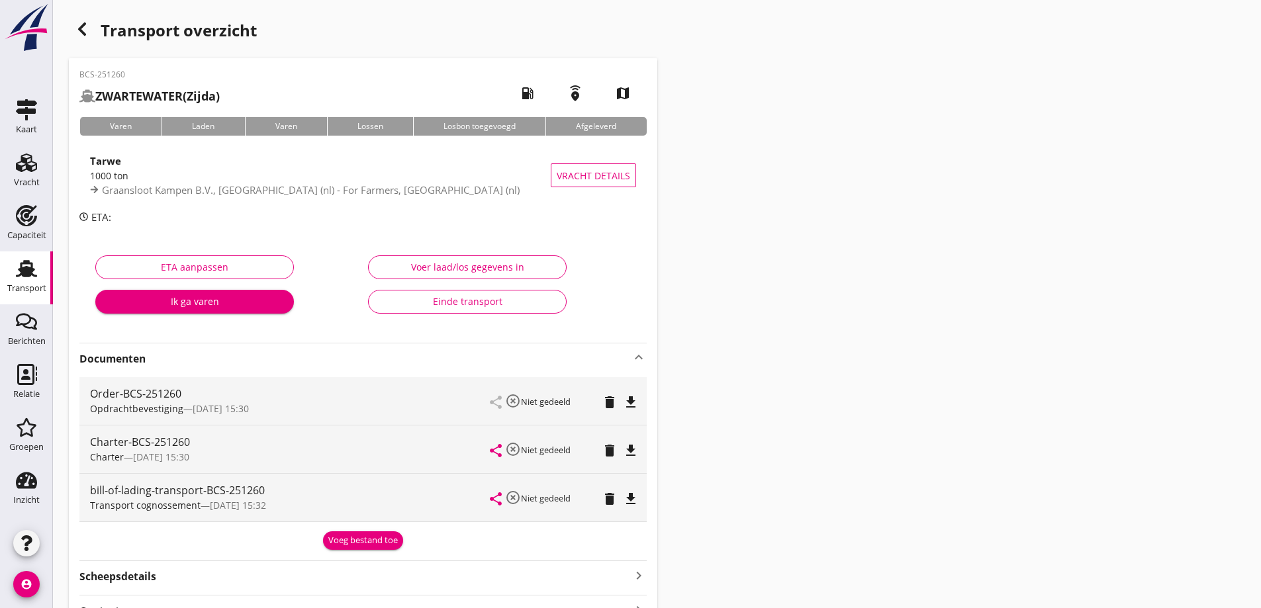
click at [634, 404] on icon "file_download" at bounding box center [631, 403] width 16 height 16
click at [630, 452] on icon "file_download" at bounding box center [631, 451] width 16 height 16
click at [36, 165] on use at bounding box center [26, 163] width 21 height 19
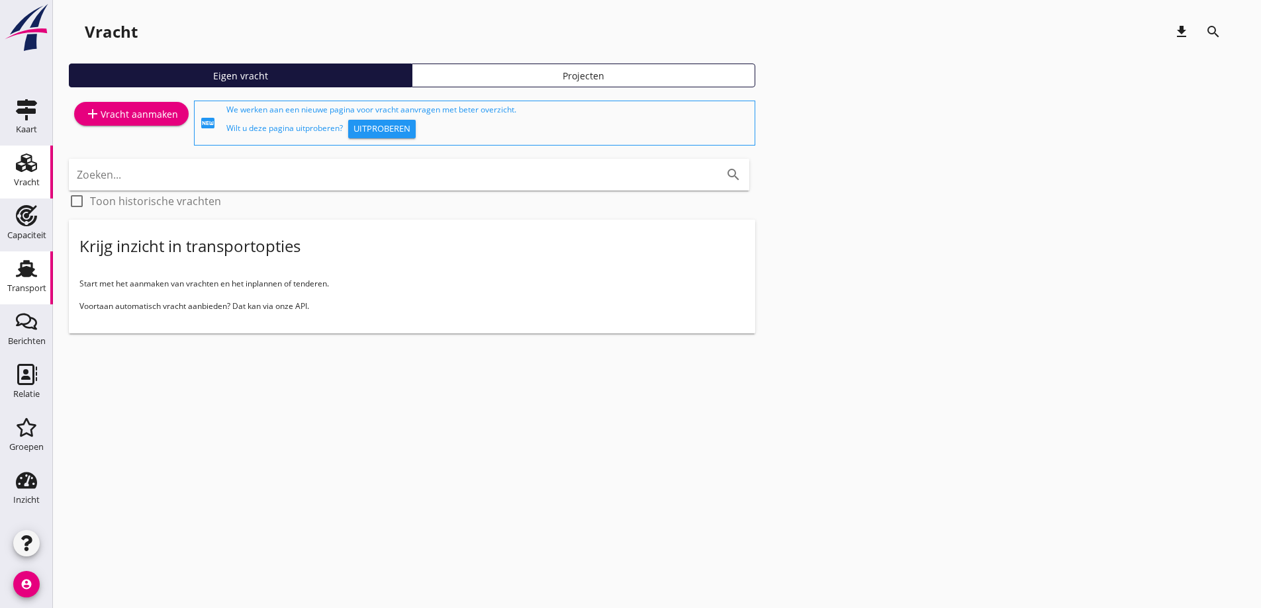
click at [10, 289] on div "Transport" at bounding box center [26, 288] width 39 height 9
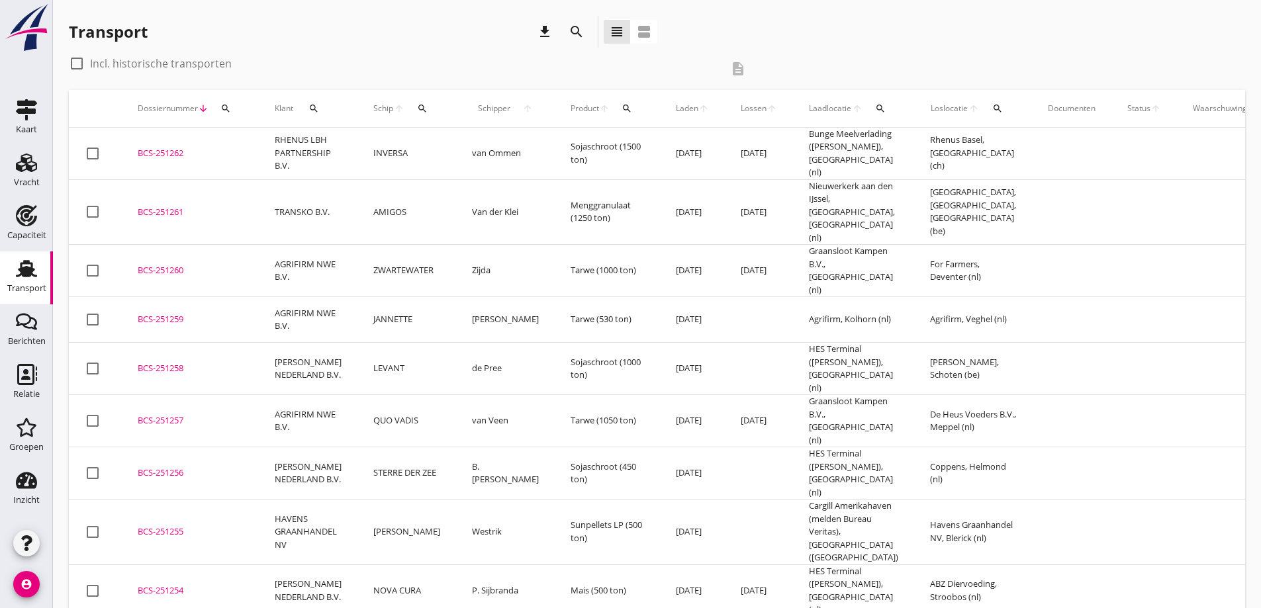
click at [172, 206] on div "BCS-251261" at bounding box center [190, 212] width 105 height 13
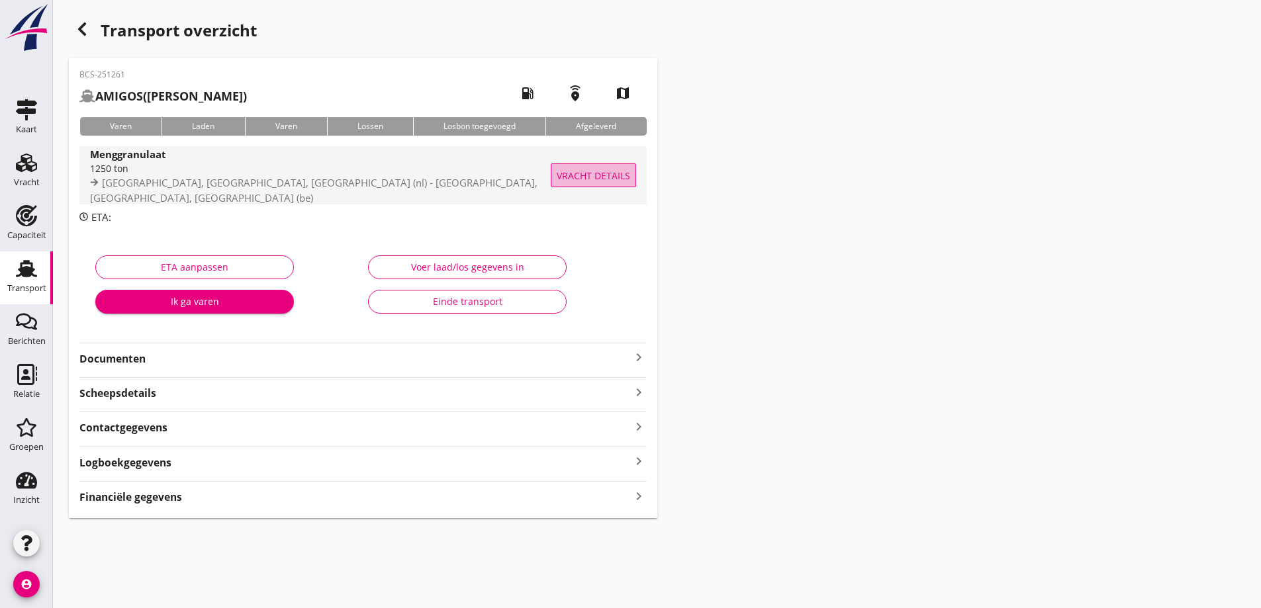
click at [581, 171] on span "Vracht details" at bounding box center [593, 176] width 73 height 14
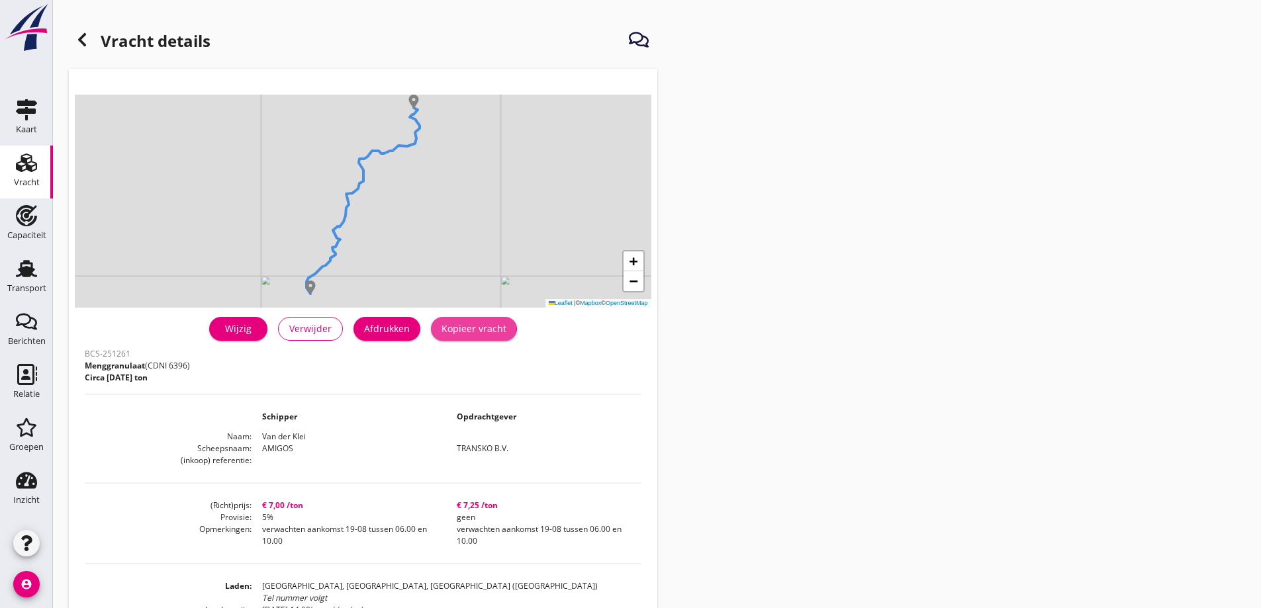
click at [489, 324] on div "Kopieer vracht" at bounding box center [474, 329] width 65 height 14
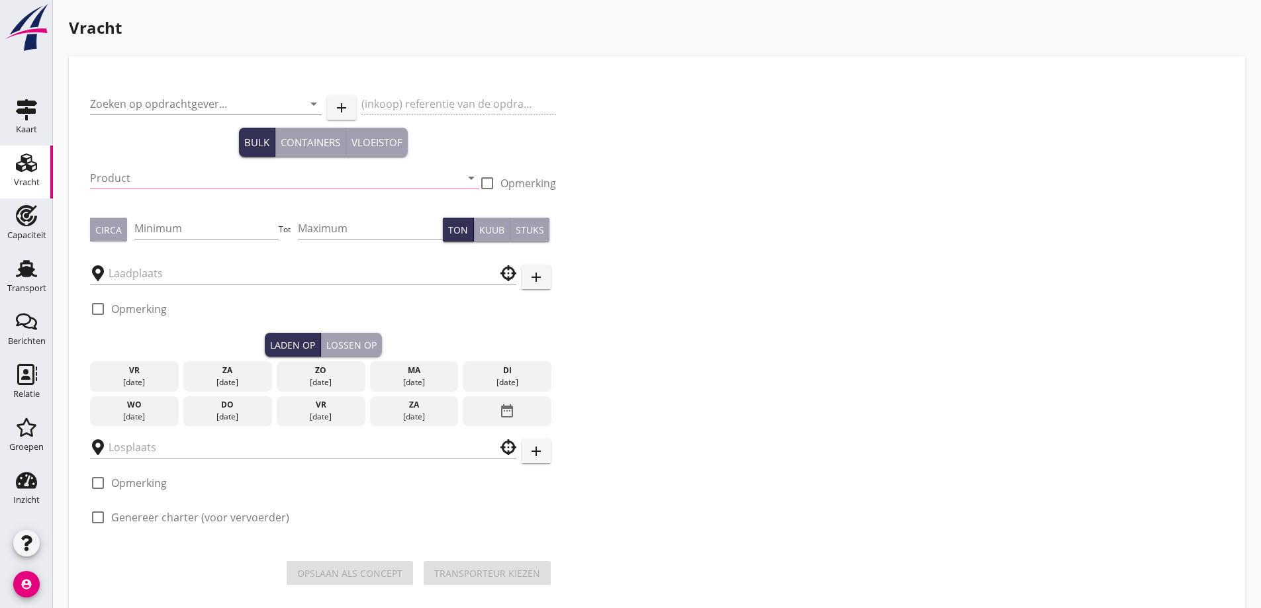
type input "TRANSKO B.V."
type input "Menggranulaat (6396)"
type input "1250"
type input "Nieuwerkerk aan den IJssel, [GEOGRAPHIC_DATA], [GEOGRAPHIC_DATA]"
checkbox input "true"
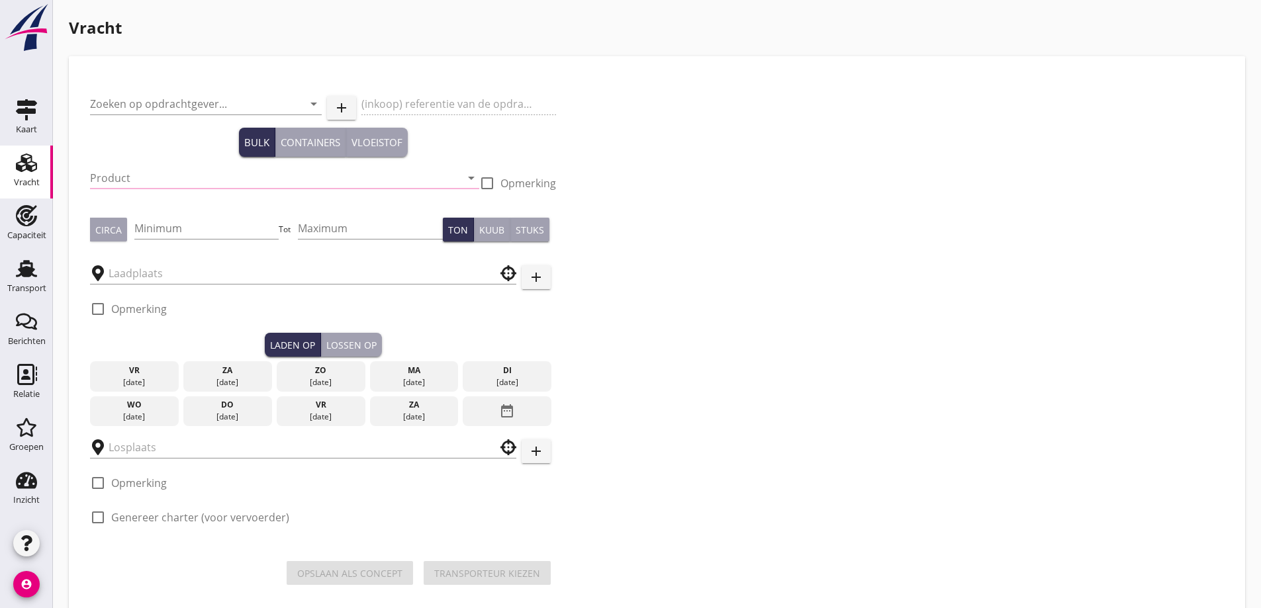
type input "[GEOGRAPHIC_DATA], [GEOGRAPHIC_DATA], [GEOGRAPHIC_DATA]"
checkbox input "true"
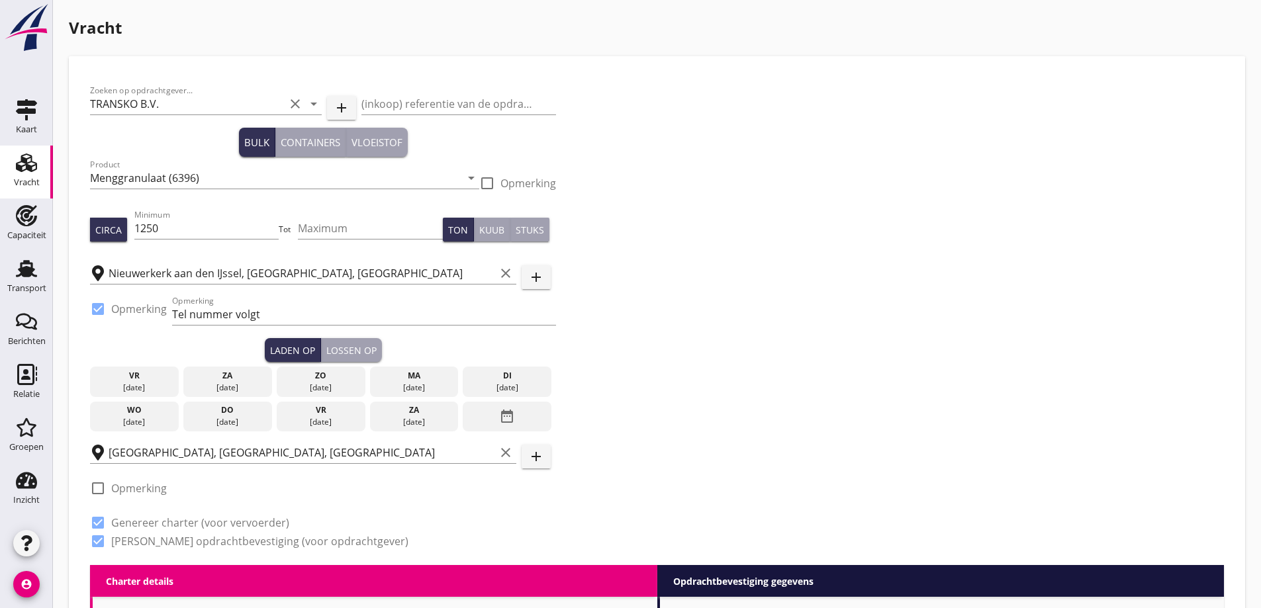
type input "7"
type textarea "verwachten aankomst 19-08 tussen 06.00 en 10.00"
checkbox input "false"
radio input "false"
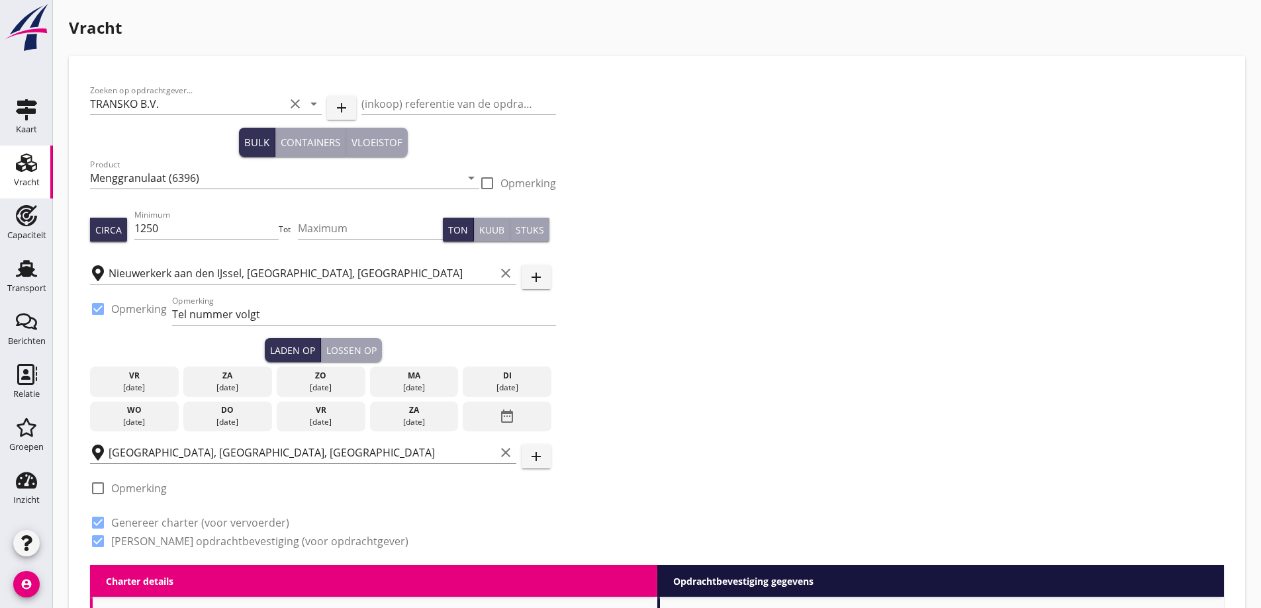
radio input "false"
type input "24"
radio input "false"
radio input "true"
type input "5"
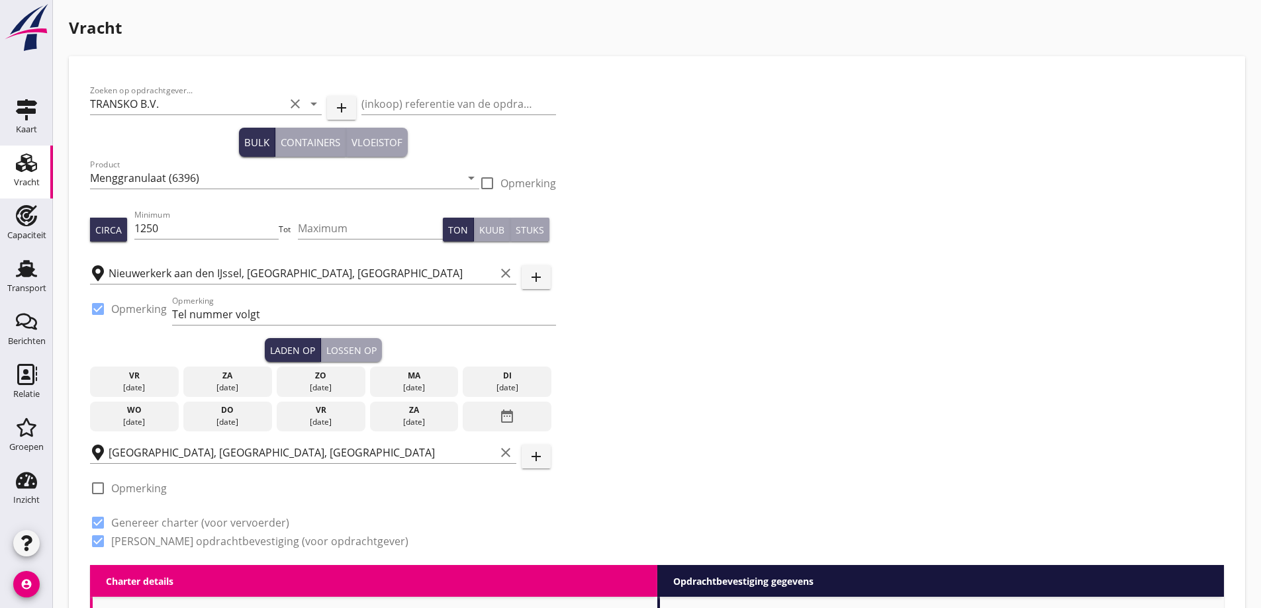
type input "7.25"
type textarea "verwachten aankomst 19-08 tussen 06.00 en 10.00"
checkbox input "false"
radio input "false"
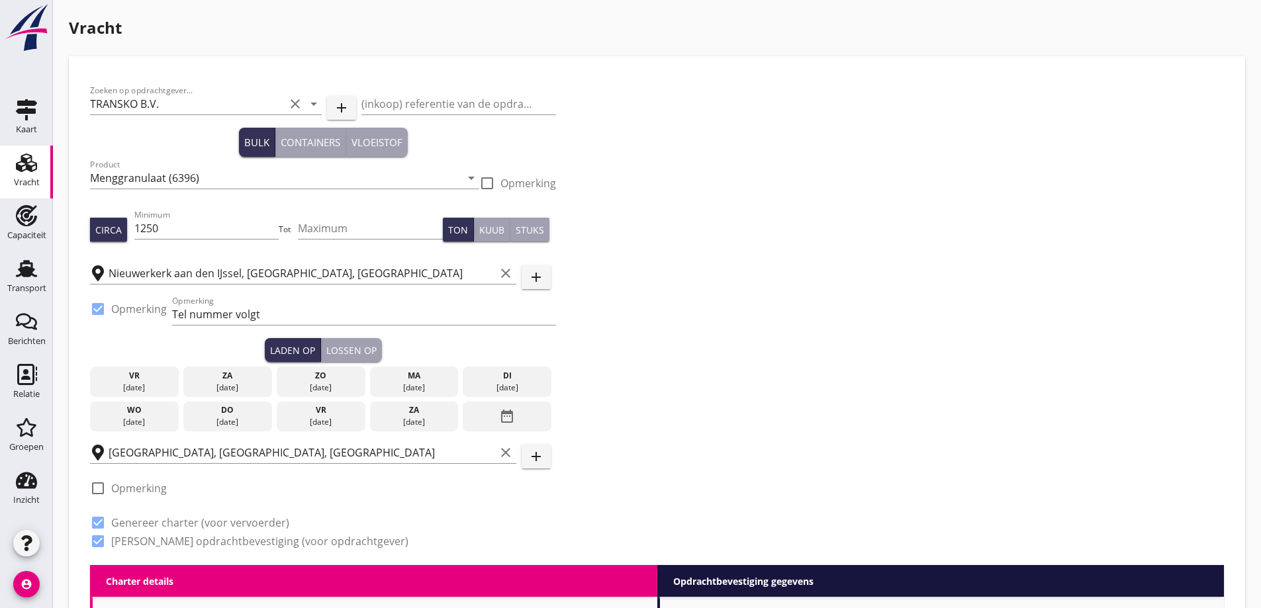
radio input "false"
type input "24"
radio input "false"
radio input "true"
click at [23, 289] on div "Transport" at bounding box center [26, 288] width 39 height 9
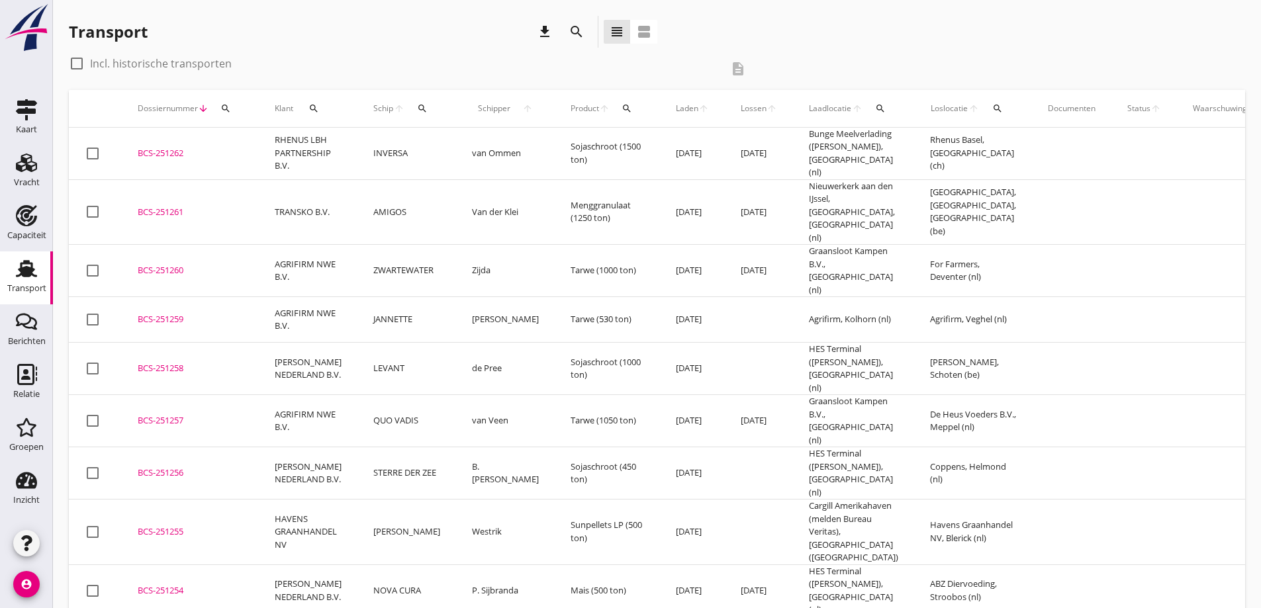
click at [165, 264] on div "BCS-251260" at bounding box center [190, 270] width 105 height 13
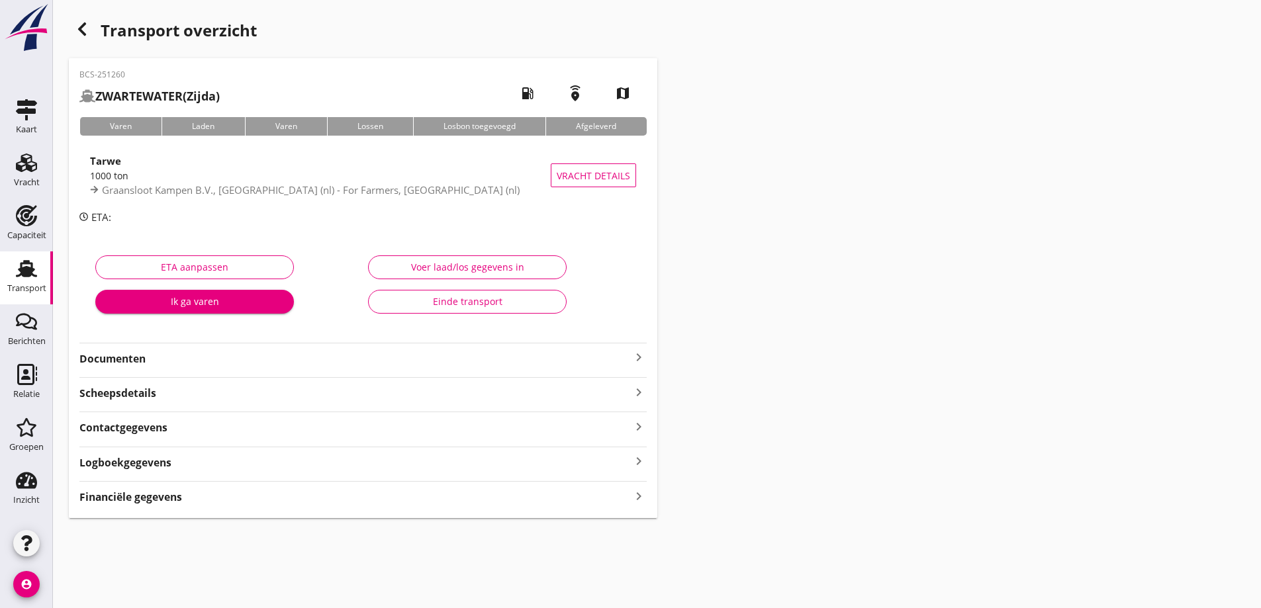
click at [246, 361] on strong "Documenten" at bounding box center [354, 359] width 551 height 15
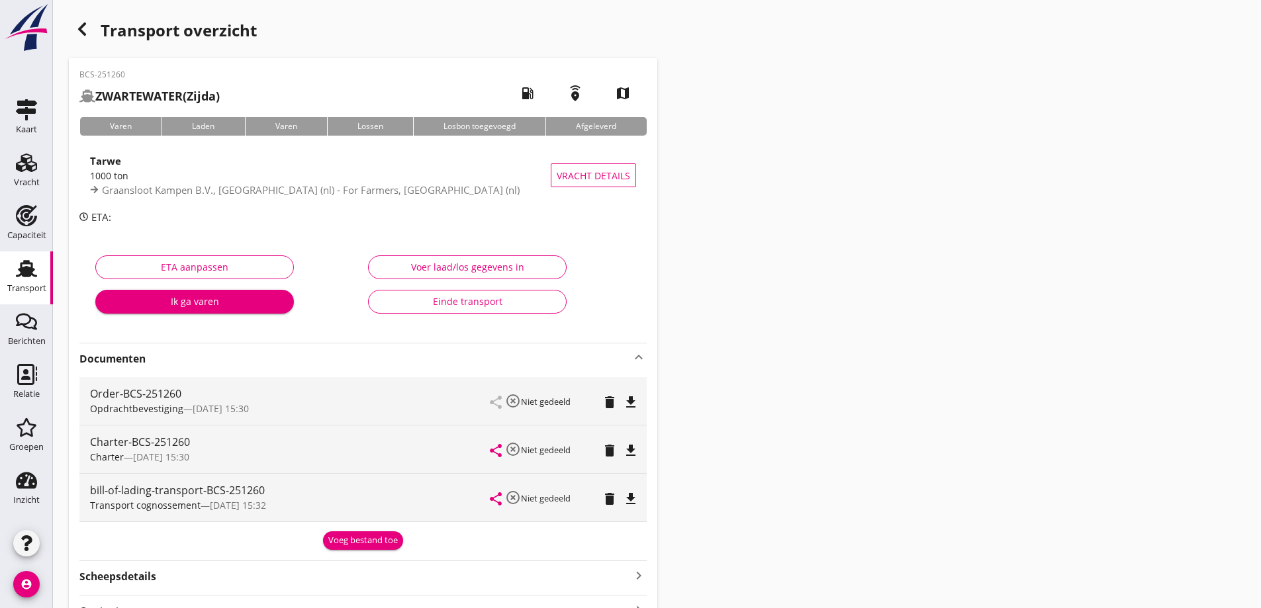
click at [636, 450] on icon "file_download" at bounding box center [631, 451] width 16 height 16
click at [630, 401] on icon "file_download" at bounding box center [631, 403] width 16 height 16
click at [595, 184] on button "Vracht details" at bounding box center [593, 176] width 85 height 24
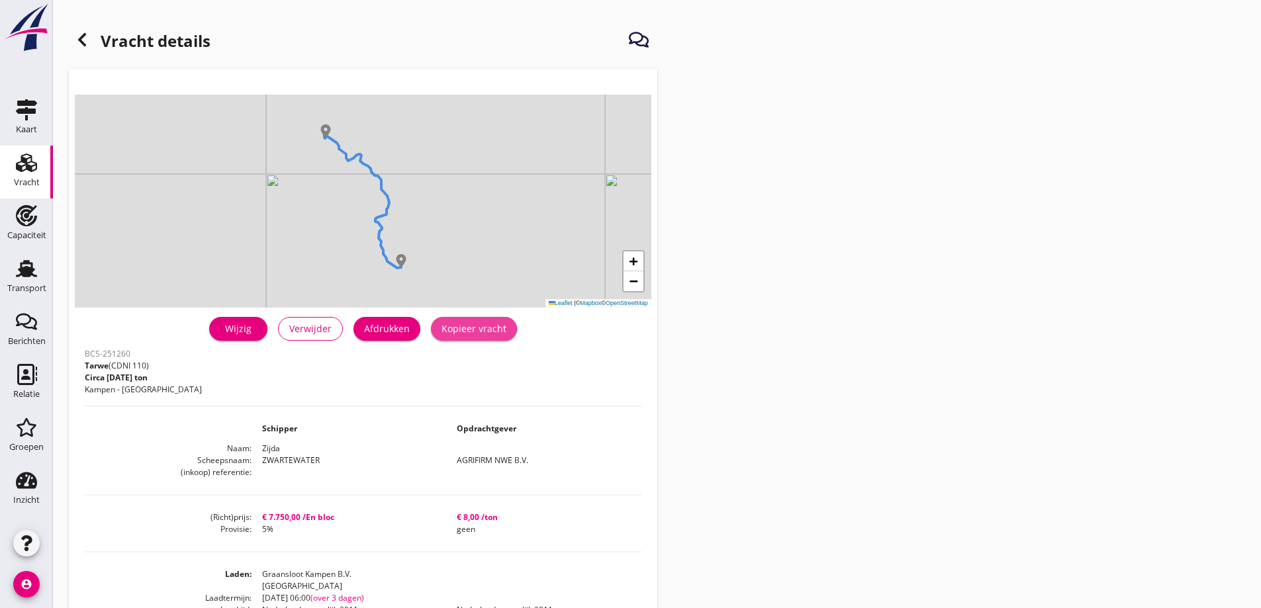
click at [484, 331] on div "Kopieer vracht" at bounding box center [474, 329] width 65 height 14
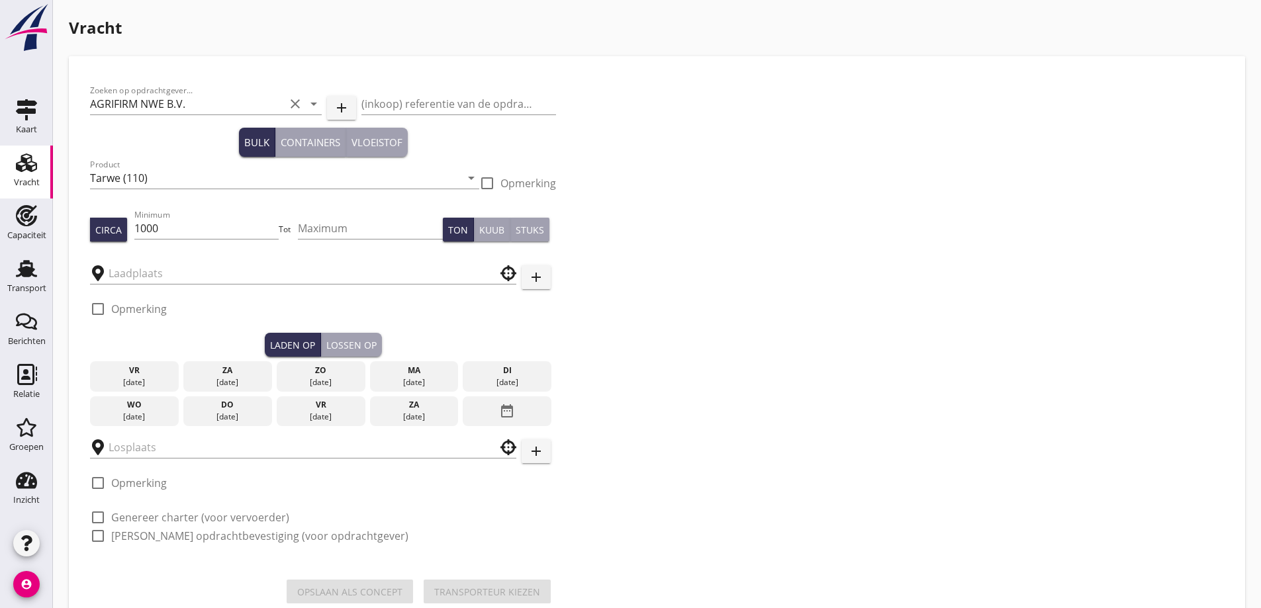
type input "Graansloot Kampen B.V."
type input "For Farmers"
checkbox input "true"
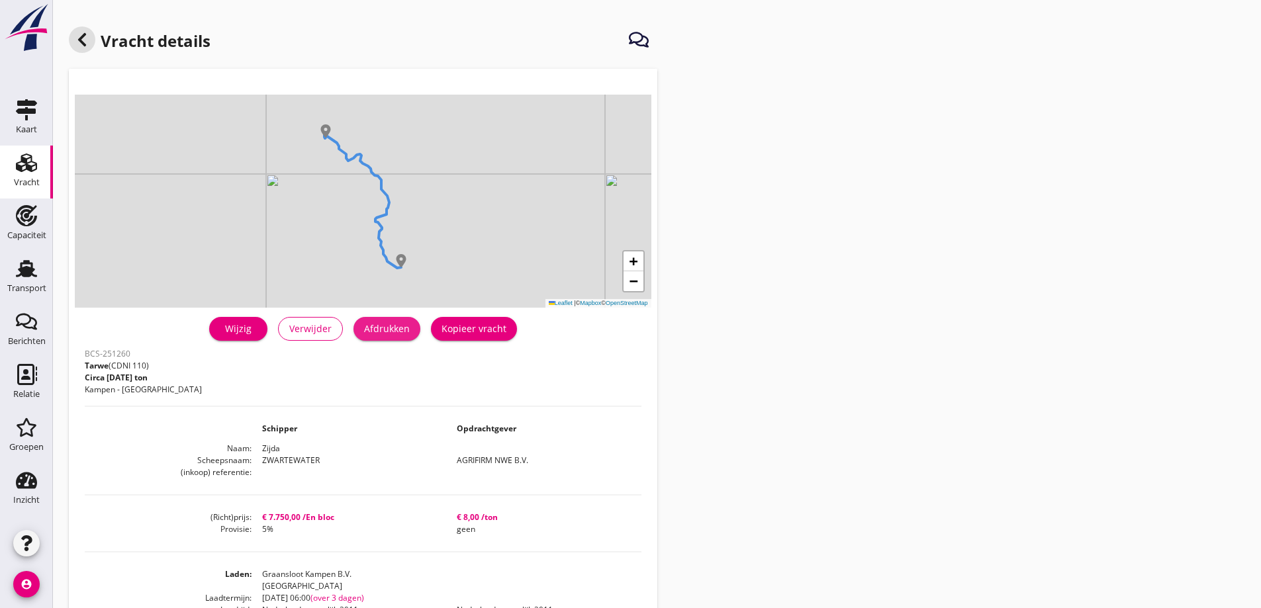
drag, startPoint x: 375, startPoint y: 321, endPoint x: 958, endPoint y: 530, distance: 619.4
click at [375, 322] on button "Afdrukken" at bounding box center [387, 329] width 67 height 24
click at [19, 285] on div "Transport" at bounding box center [26, 288] width 39 height 9
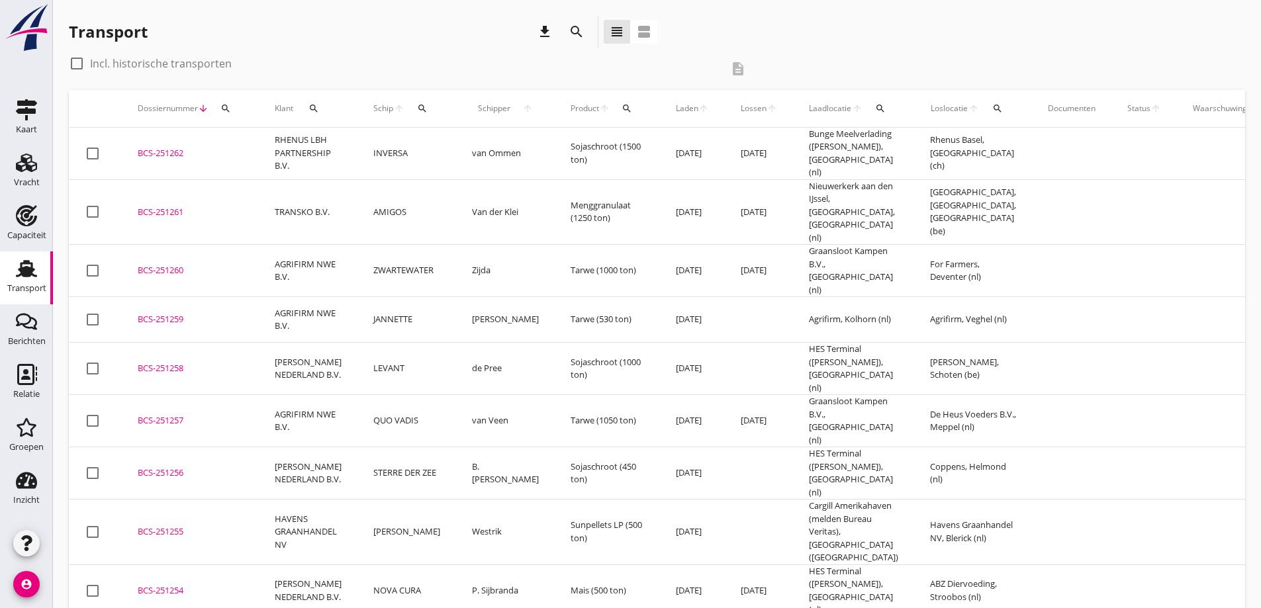
click at [173, 206] on div "BCS-251261" at bounding box center [190, 212] width 105 height 13
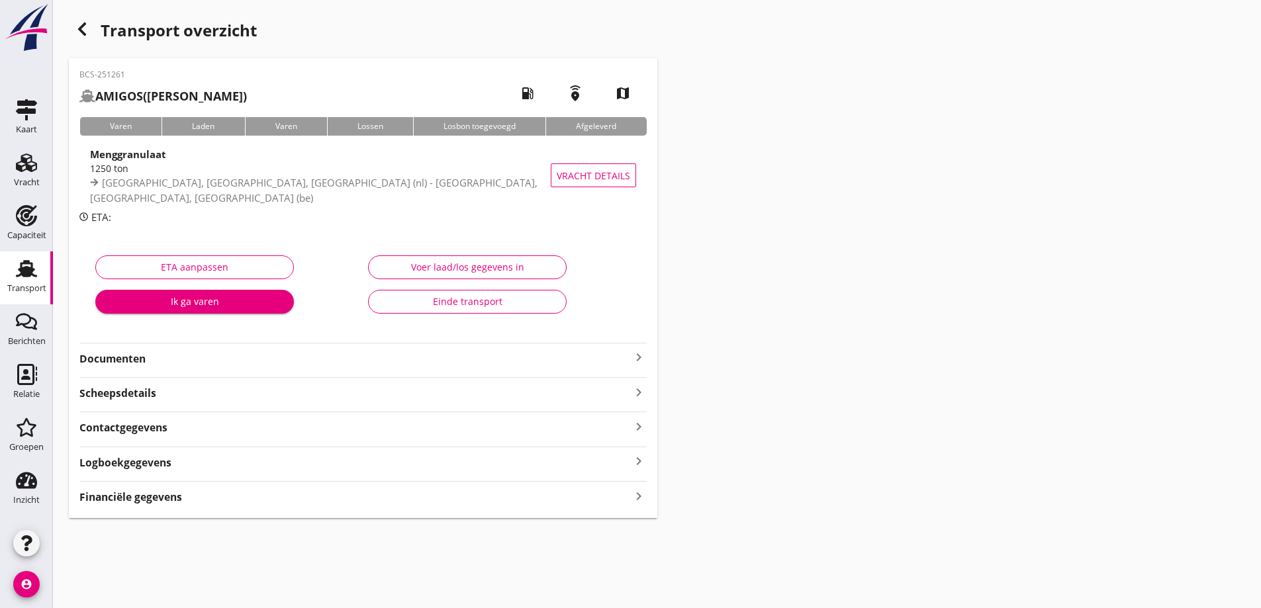
click at [189, 371] on div "BCS-251261 AMIGOS (Van der Klei) local_gas_station emergency_share map Varen La…" at bounding box center [363, 288] width 589 height 460
click at [191, 363] on strong "Documenten" at bounding box center [354, 359] width 551 height 15
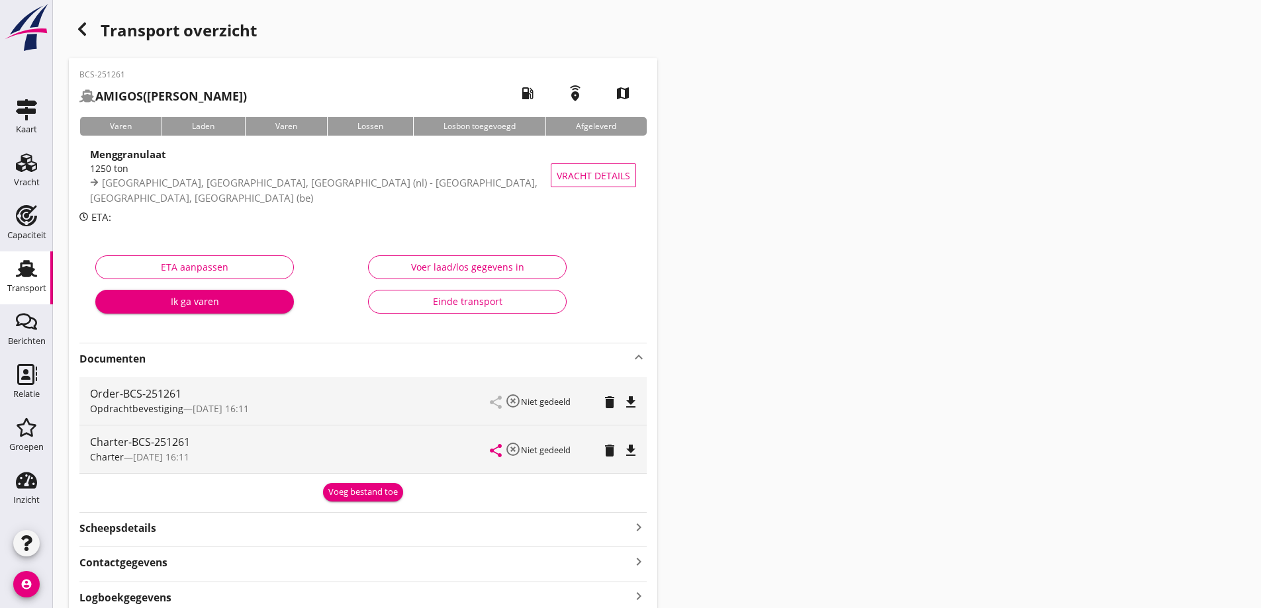
click at [632, 455] on icon "file_download" at bounding box center [631, 451] width 16 height 16
click at [626, 404] on icon "file_download" at bounding box center [631, 403] width 16 height 16
click at [578, 177] on span "Vracht details" at bounding box center [593, 176] width 73 height 14
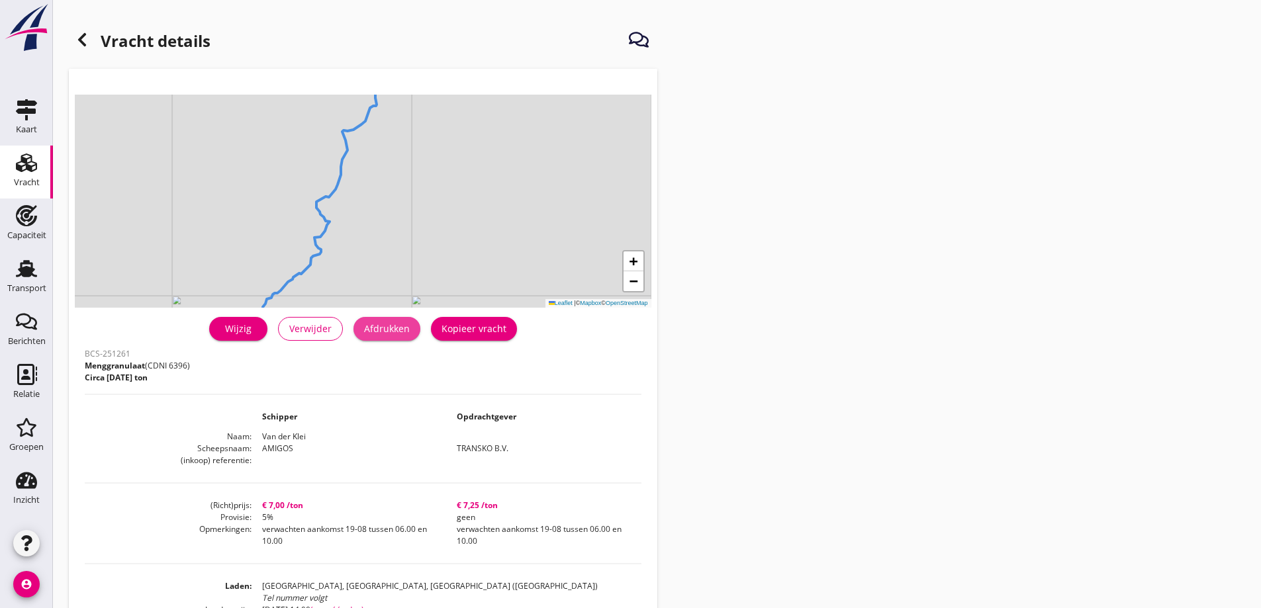
click at [406, 324] on div "Afdrukken" at bounding box center [387, 329] width 46 height 14
click at [26, 277] on use at bounding box center [26, 268] width 21 height 17
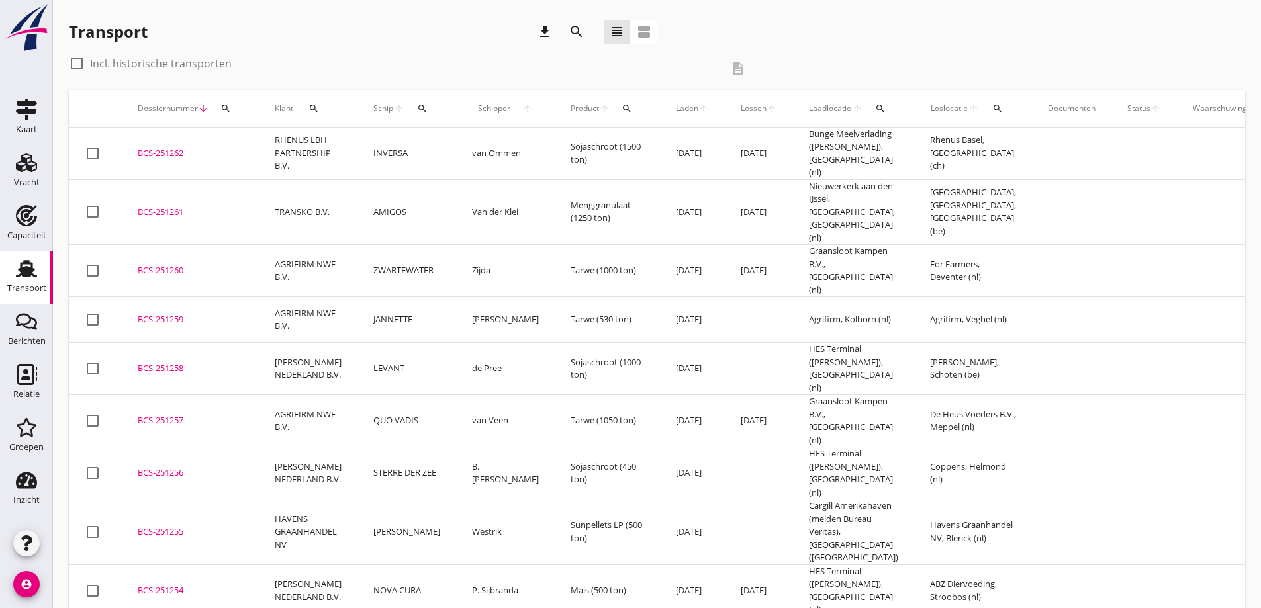
click at [172, 156] on div "BCS-251262" at bounding box center [190, 153] width 105 height 13
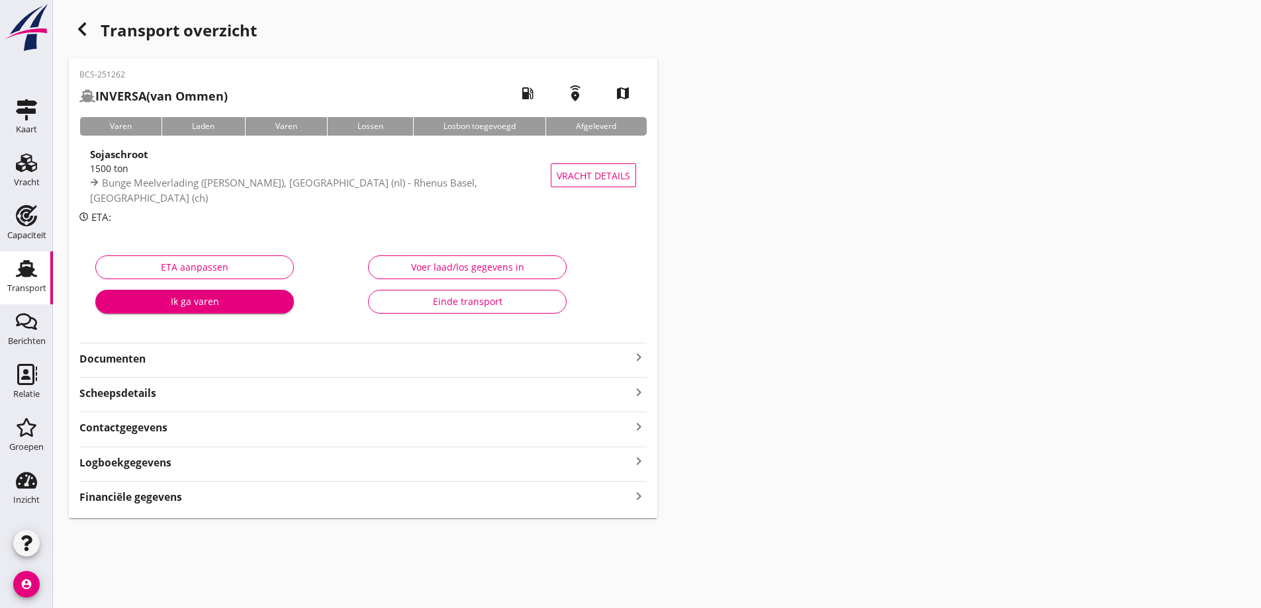
click at [198, 366] on strong "Documenten" at bounding box center [354, 359] width 551 height 15
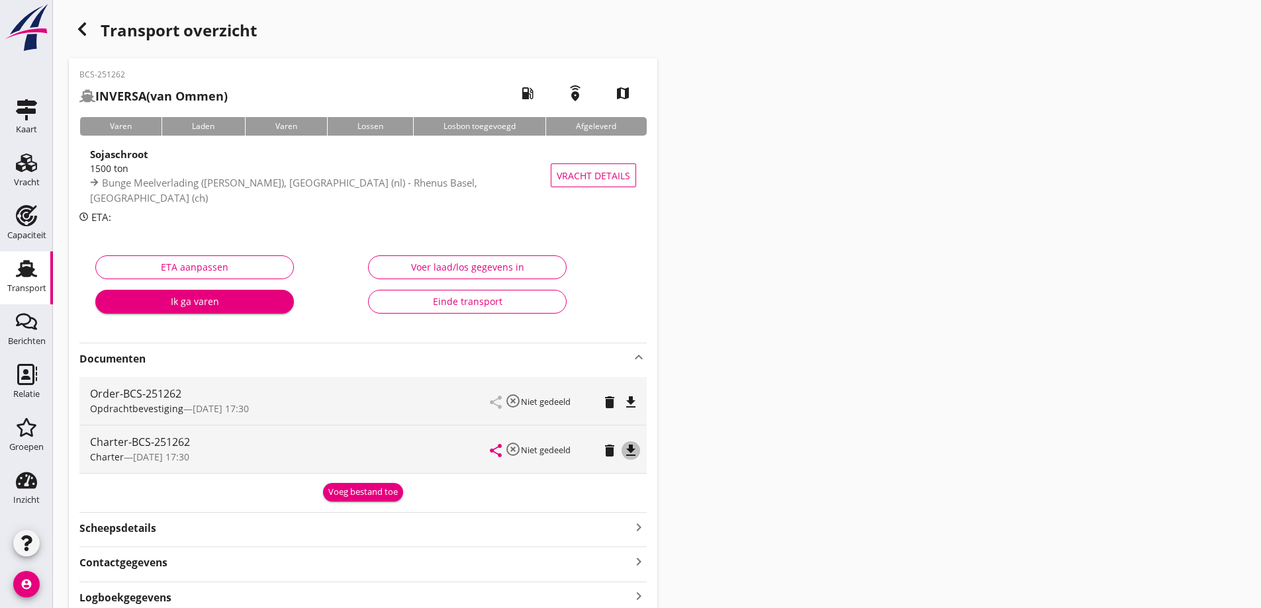
click at [634, 453] on icon "file_download" at bounding box center [631, 451] width 16 height 16
click at [635, 404] on icon "file_download" at bounding box center [631, 403] width 16 height 16
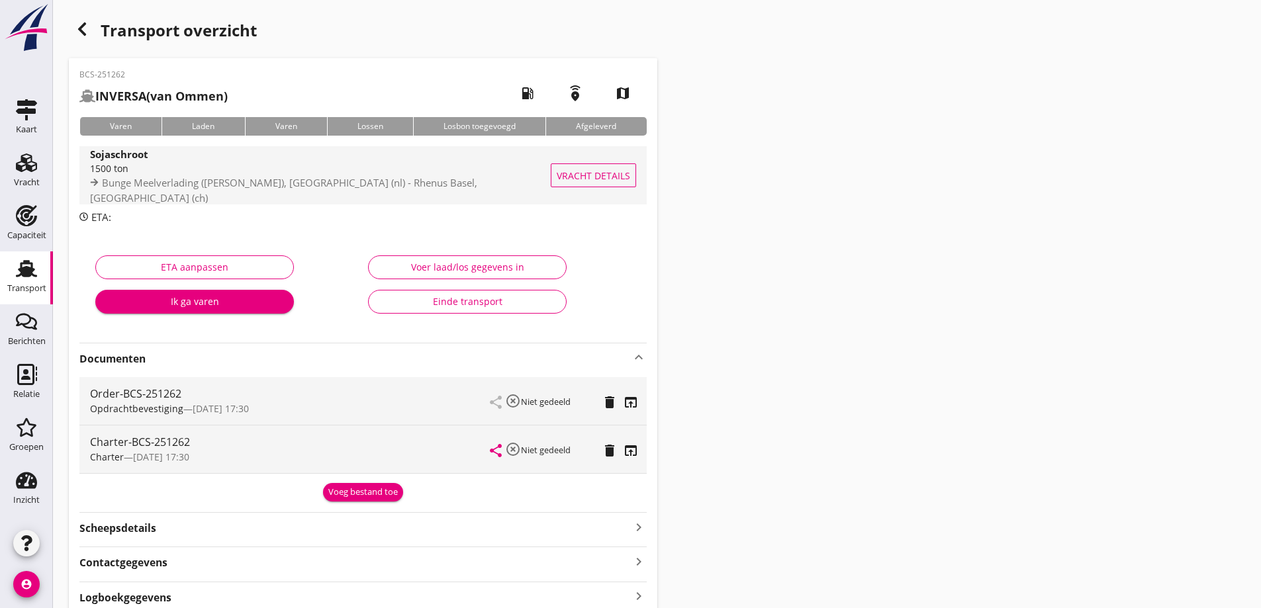
click at [573, 175] on span "Vracht details" at bounding box center [593, 176] width 73 height 14
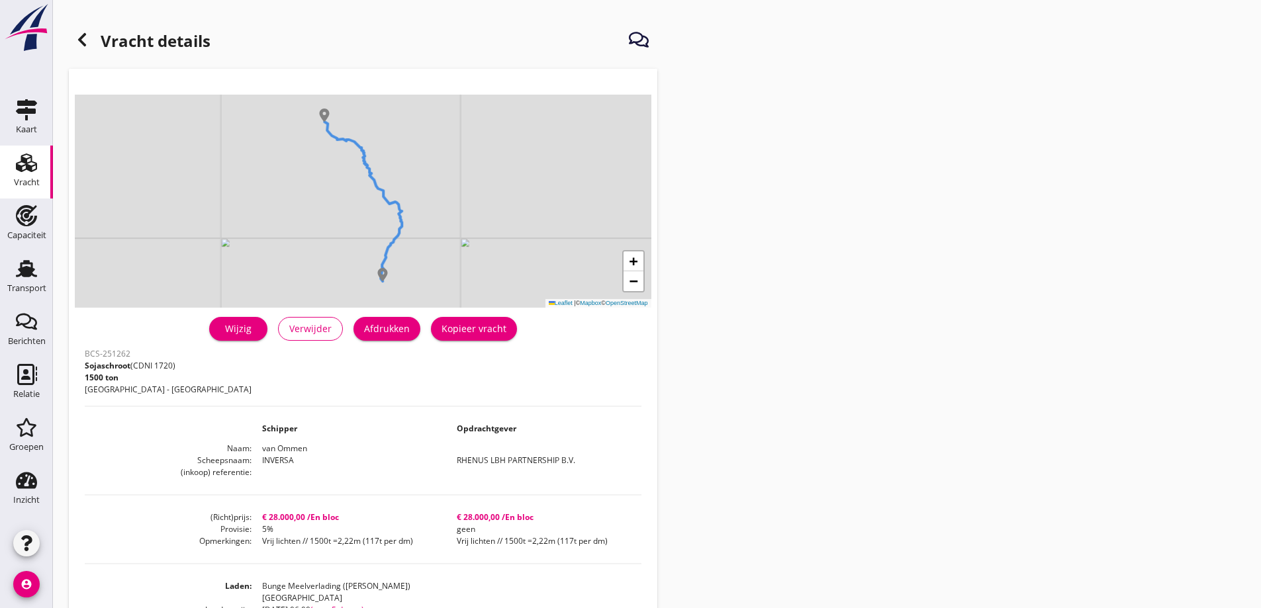
click at [401, 332] on div "Afdrukken" at bounding box center [387, 329] width 46 height 14
drag, startPoint x: 22, startPoint y: 283, endPoint x: 32, endPoint y: 220, distance: 63.8
click at [22, 282] on div "Transport" at bounding box center [26, 288] width 39 height 19
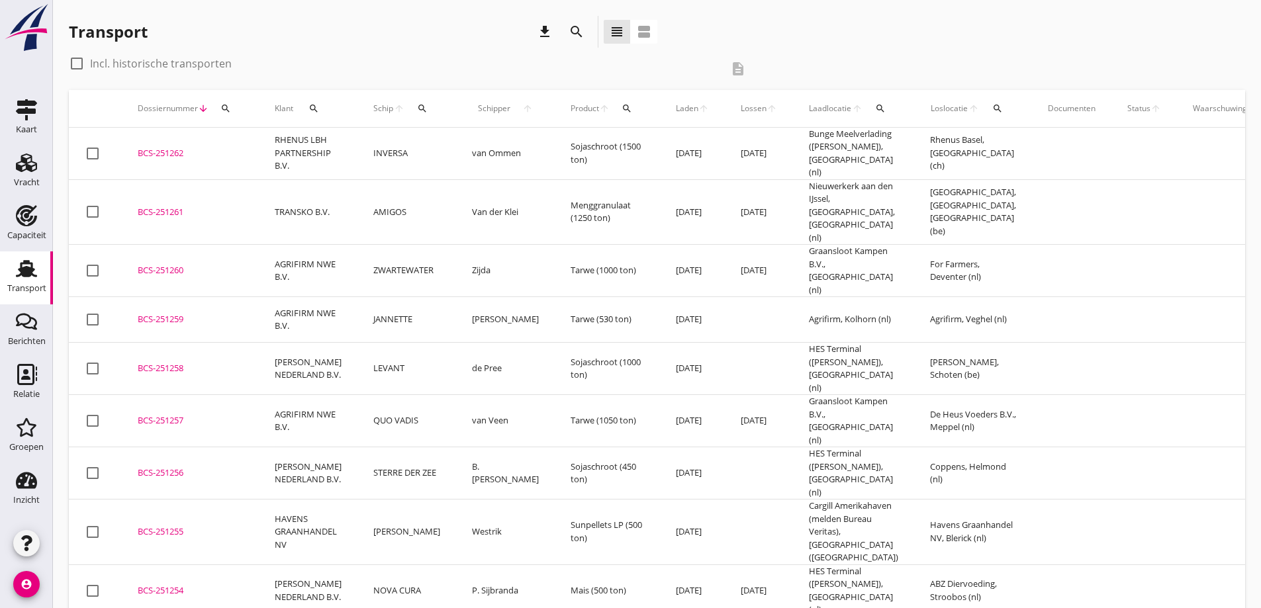
click at [177, 206] on div "BCS-251261" at bounding box center [190, 212] width 105 height 13
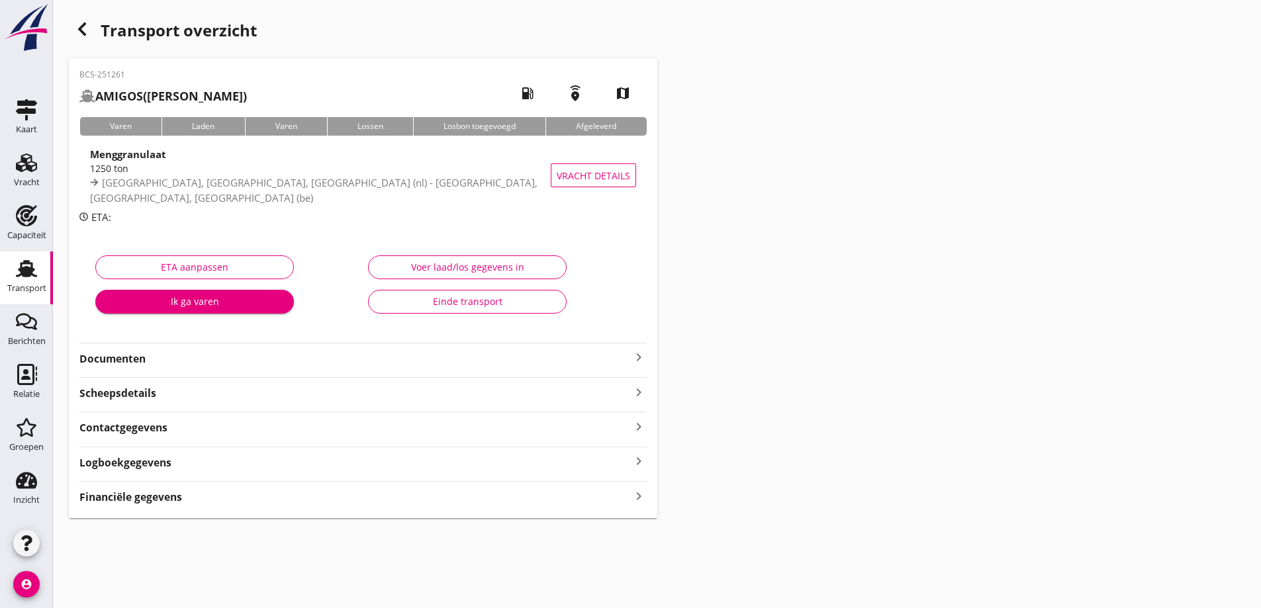
click at [209, 361] on strong "Documenten" at bounding box center [354, 359] width 551 height 15
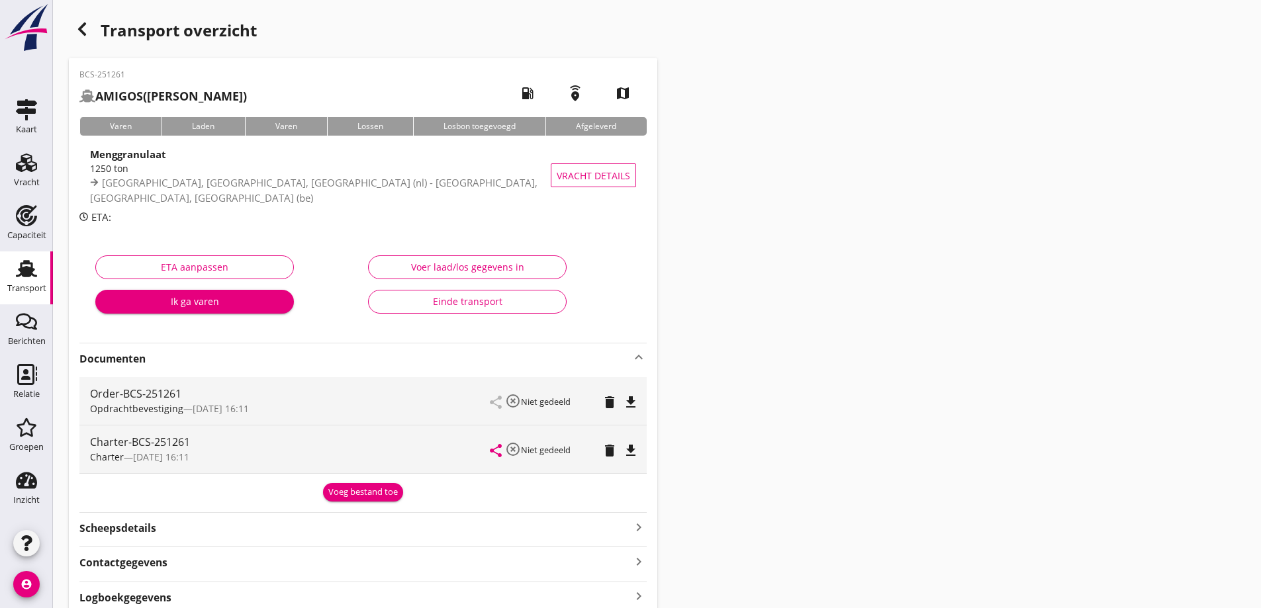
click at [633, 449] on icon "file_download" at bounding box center [631, 451] width 16 height 16
click at [637, 403] on icon "file_download" at bounding box center [631, 403] width 16 height 16
click at [30, 278] on icon "Transport" at bounding box center [26, 268] width 21 height 21
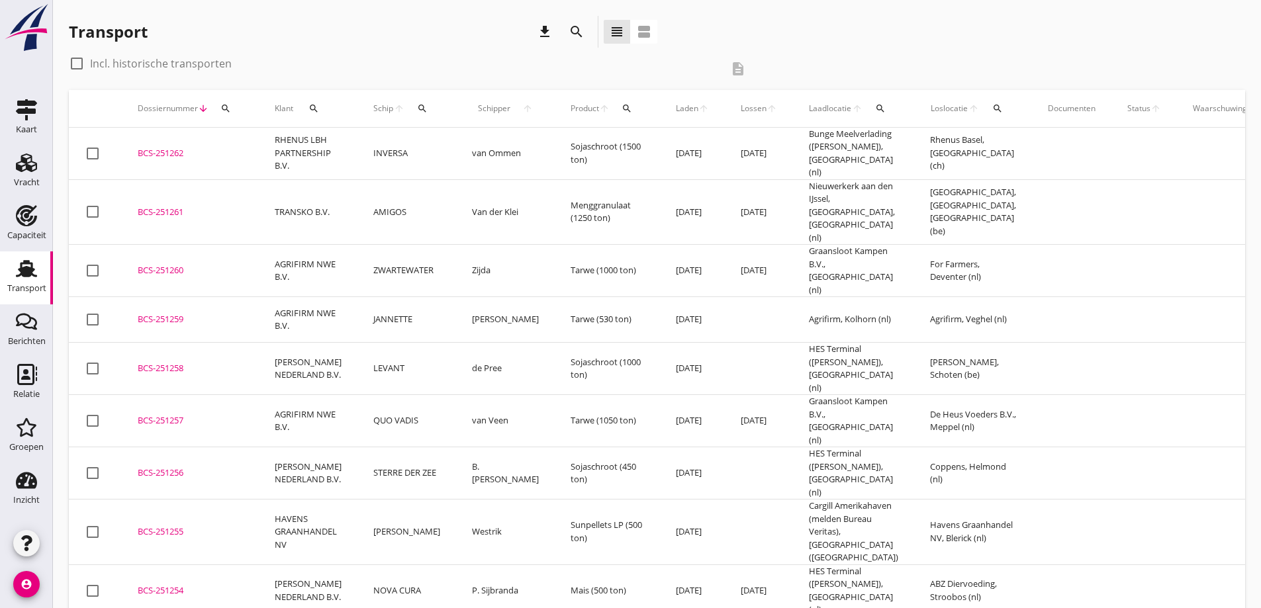
click at [168, 147] on div "BCS-251262" at bounding box center [190, 153] width 105 height 13
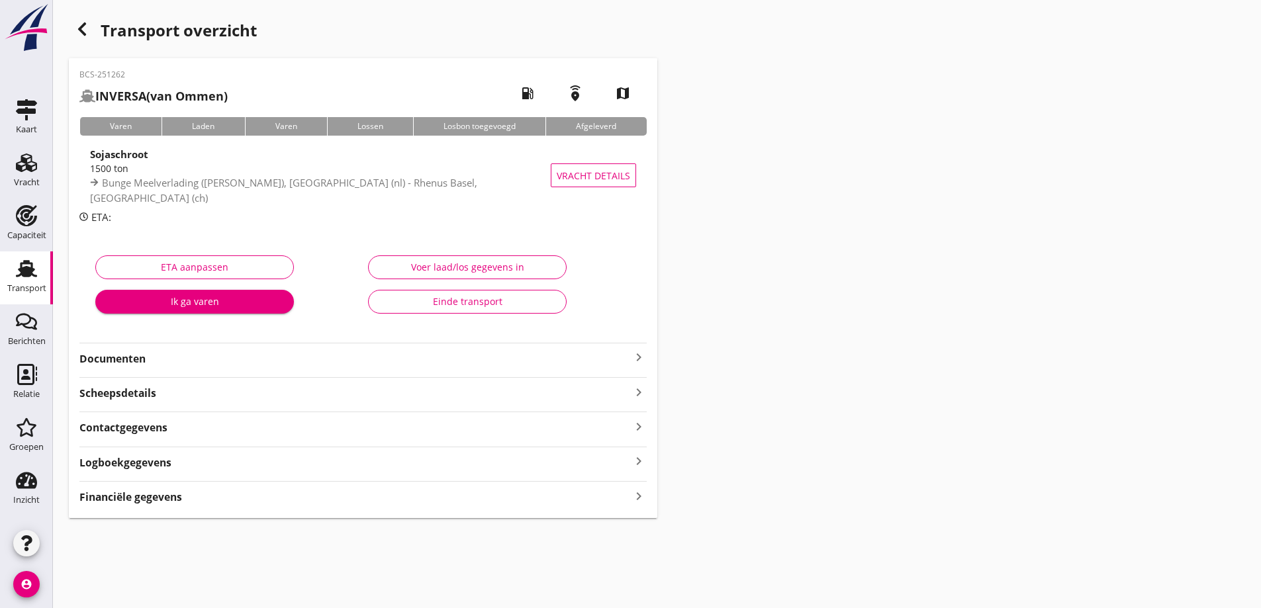
click at [177, 347] on div "Documenten keyboard_arrow_right" at bounding box center [362, 355] width 567 height 24
click at [175, 359] on strong "Documenten" at bounding box center [354, 359] width 551 height 15
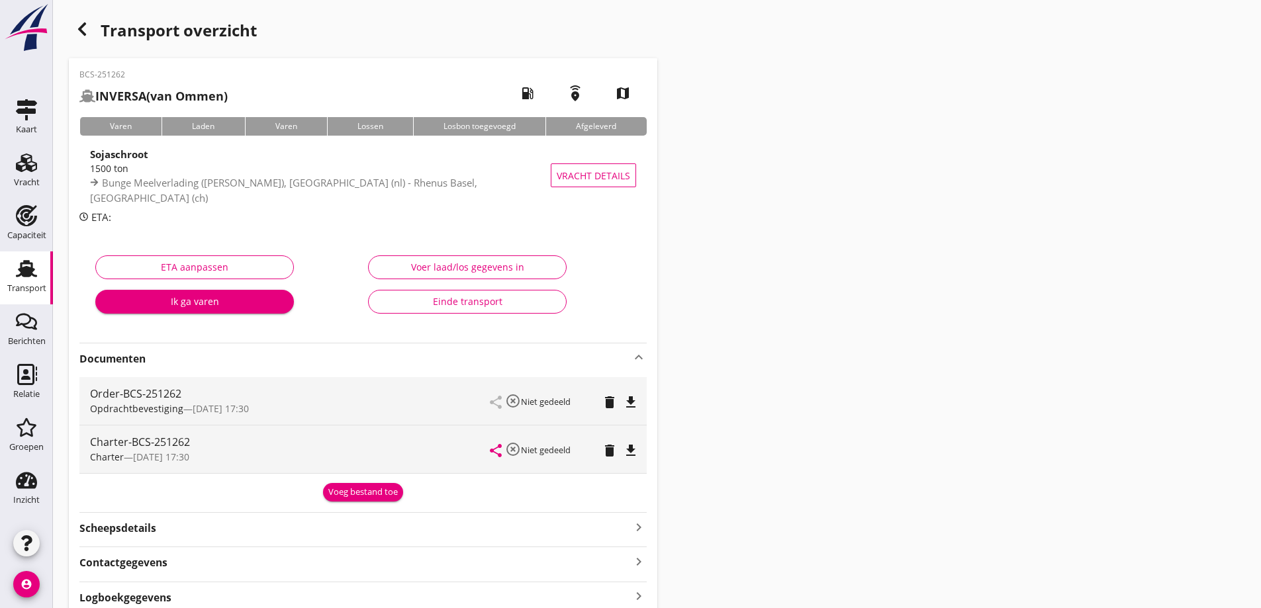
click at [630, 455] on icon "file_download" at bounding box center [631, 451] width 16 height 16
click at [630, 404] on icon "file_download" at bounding box center [631, 403] width 16 height 16
click at [15, 298] on link "Transport Transport" at bounding box center [26, 278] width 53 height 53
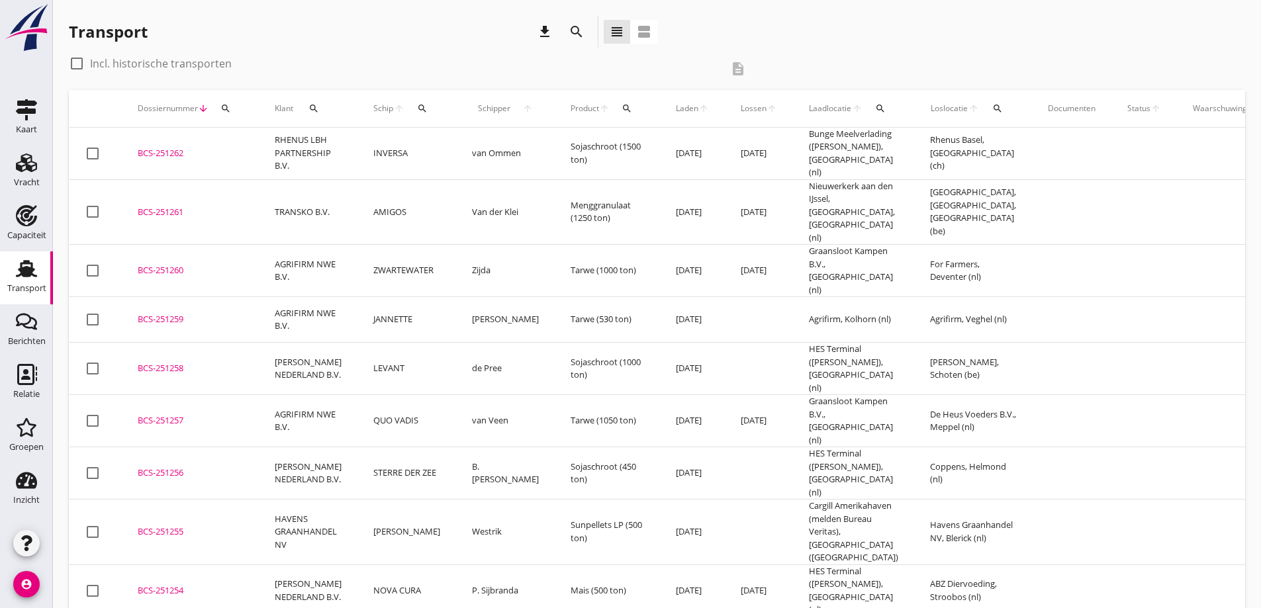
click at [151, 585] on div "BCS-251254" at bounding box center [190, 591] width 105 height 13
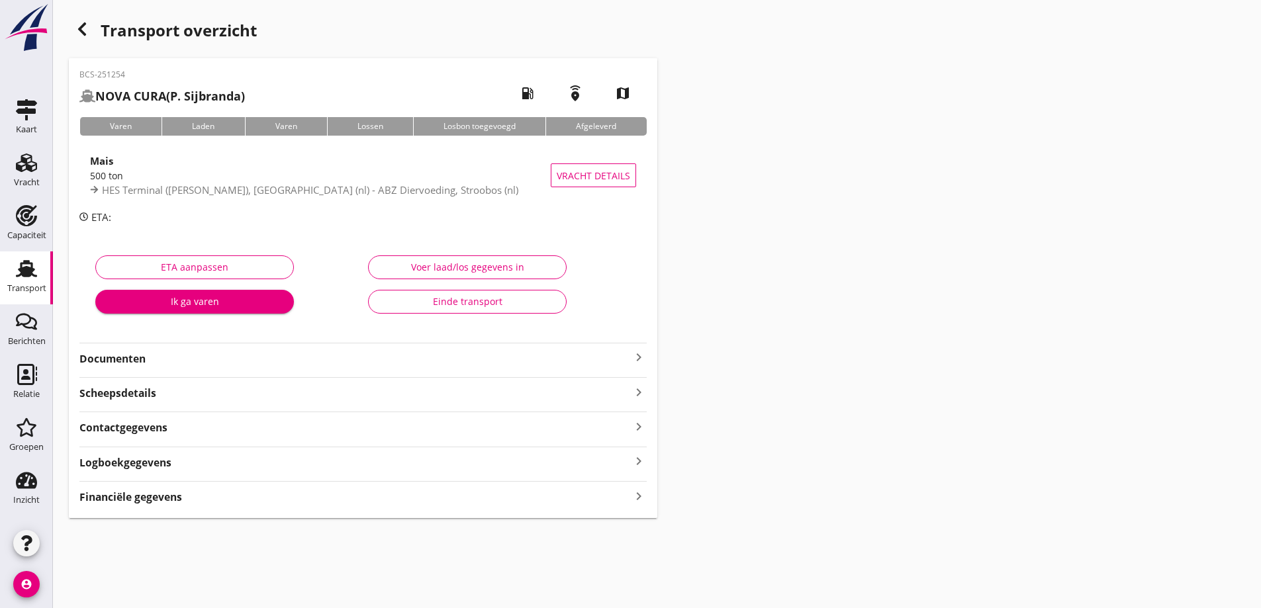
click at [429, 361] on strong "Documenten" at bounding box center [354, 359] width 551 height 15
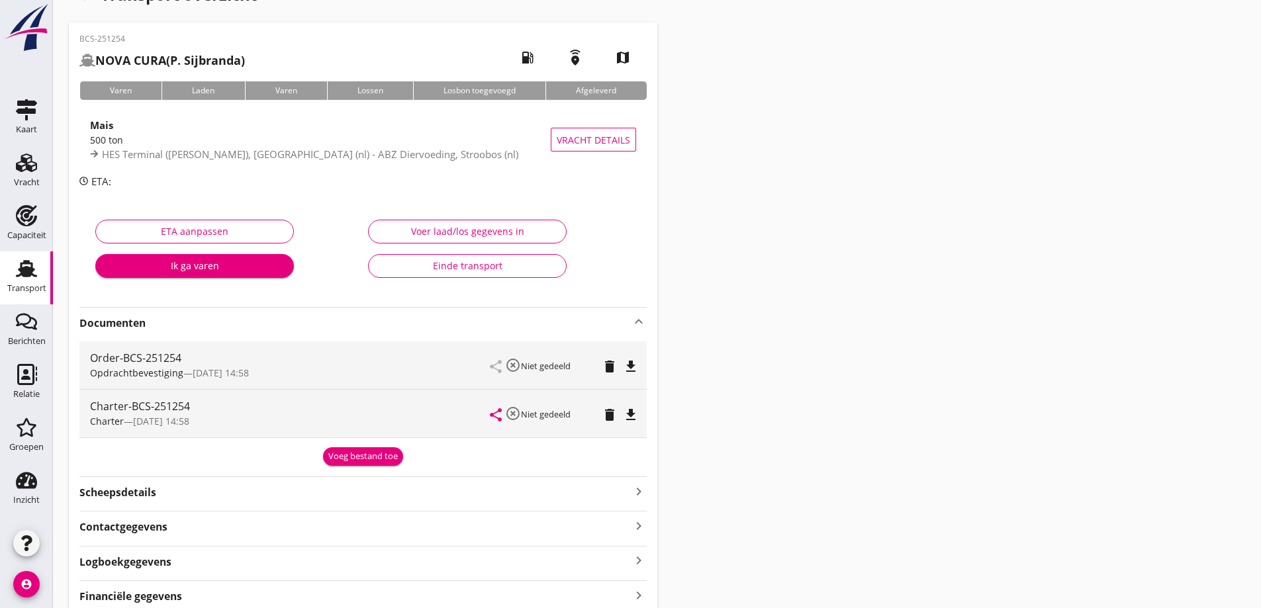
scroll to position [66, 0]
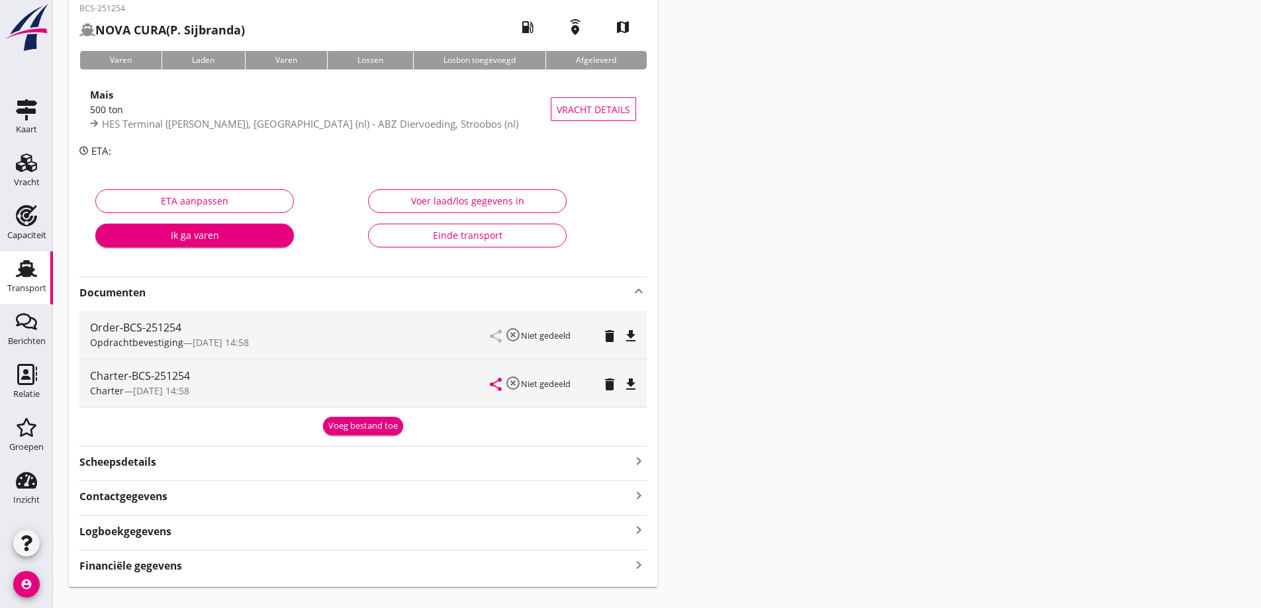
click at [636, 392] on icon "file_download" at bounding box center [631, 385] width 16 height 16
click at [625, 331] on icon "file_download" at bounding box center [631, 336] width 16 height 16
click at [606, 111] on span "Vracht details" at bounding box center [593, 110] width 73 height 14
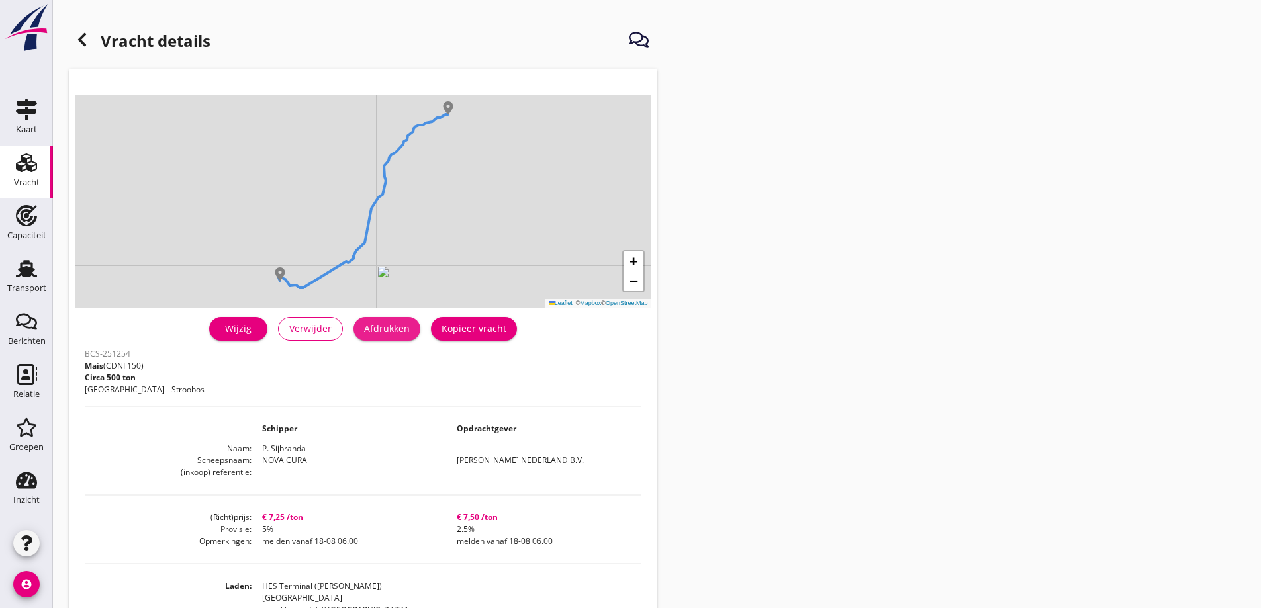
click at [387, 321] on button "Afdrukken" at bounding box center [387, 329] width 67 height 24
drag, startPoint x: 31, startPoint y: 289, endPoint x: 46, endPoint y: 289, distance: 14.6
click at [32, 290] on div "Transport" at bounding box center [26, 288] width 39 height 9
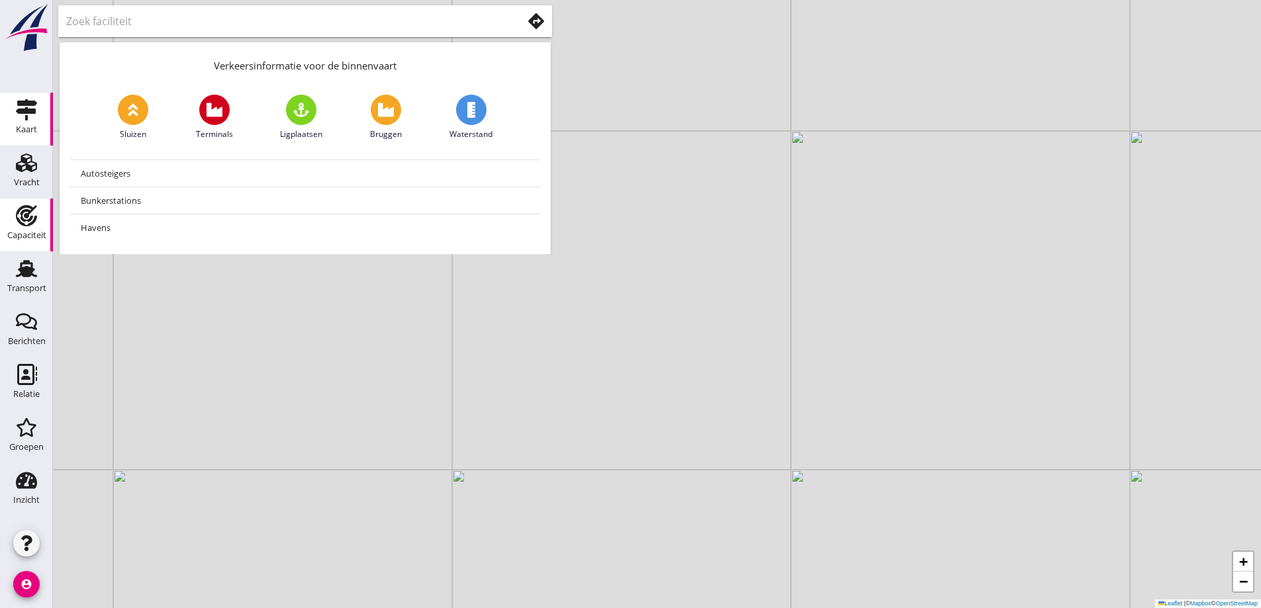
click at [23, 224] on use at bounding box center [26, 215] width 21 height 21
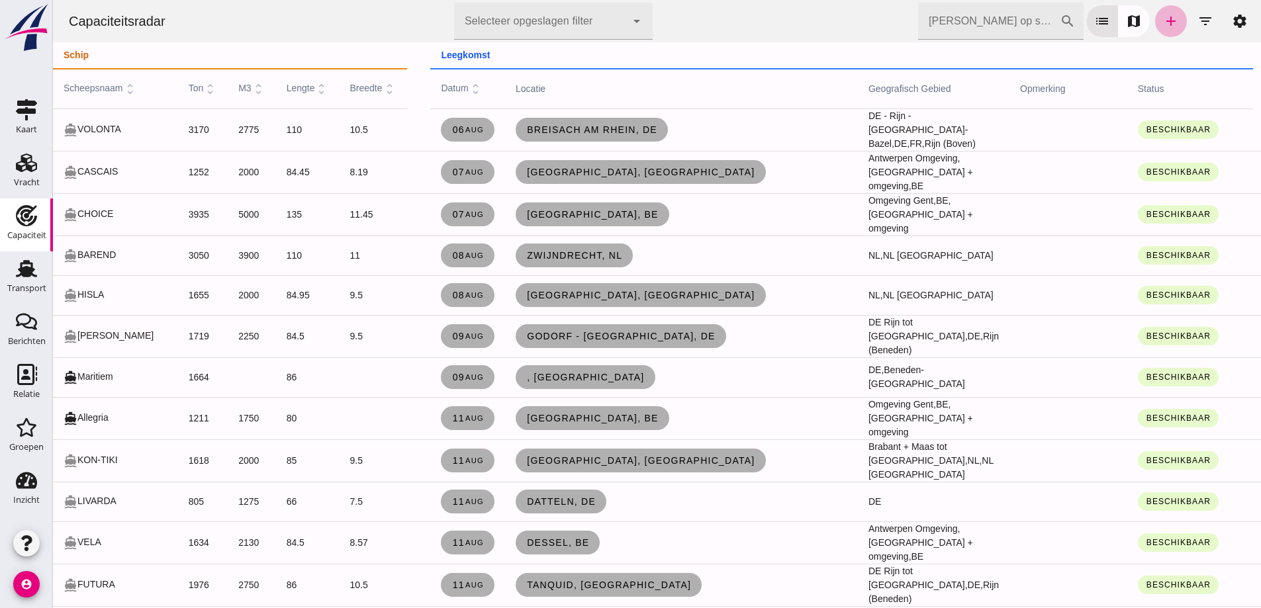
click at [1163, 28] on icon "add" at bounding box center [1171, 21] width 16 height 16
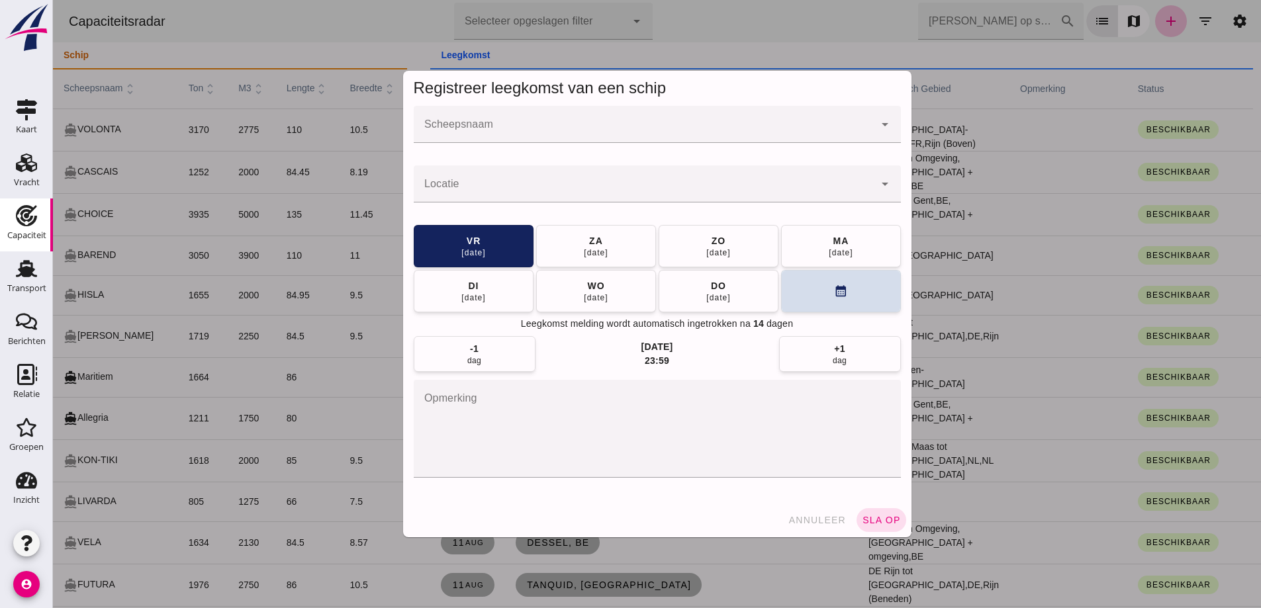
click at [521, 144] on div at bounding box center [657, 150] width 487 height 15
click div
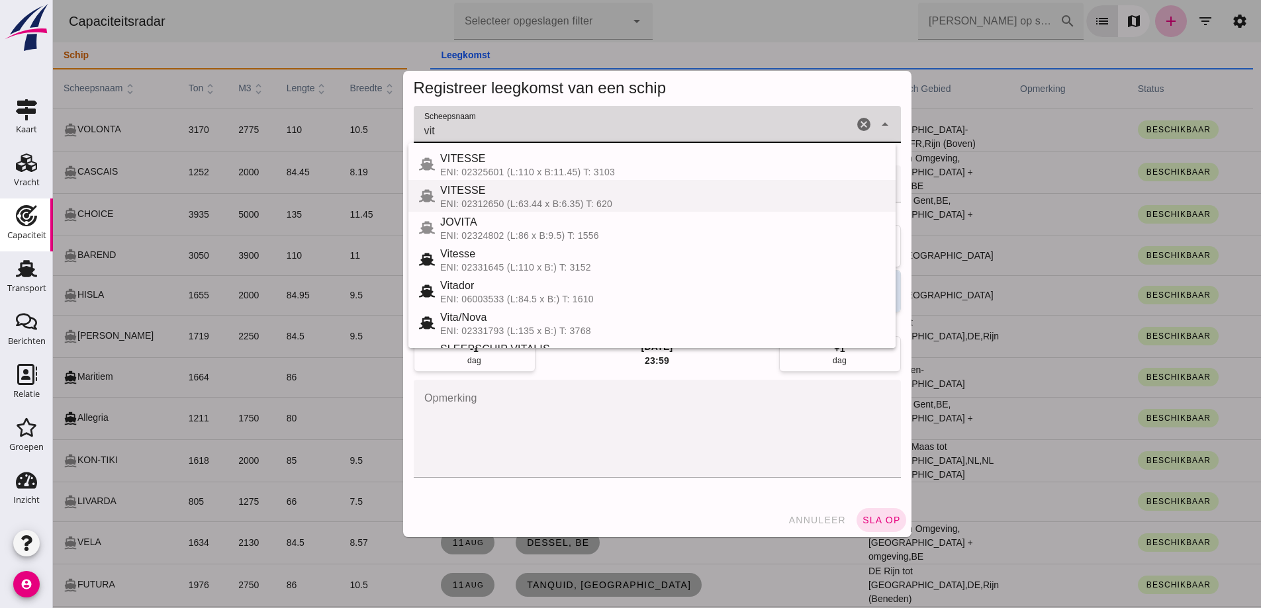
click at [541, 198] on div "VITESSE" at bounding box center [662, 191] width 445 height 16
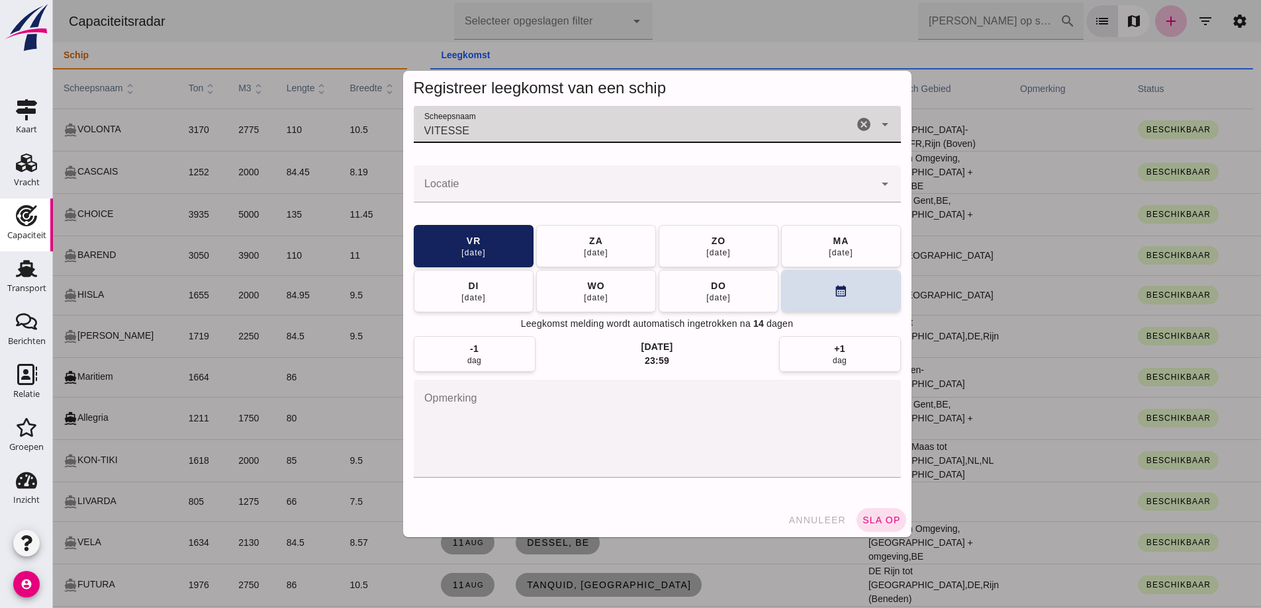
type input "VITESSE"
click div
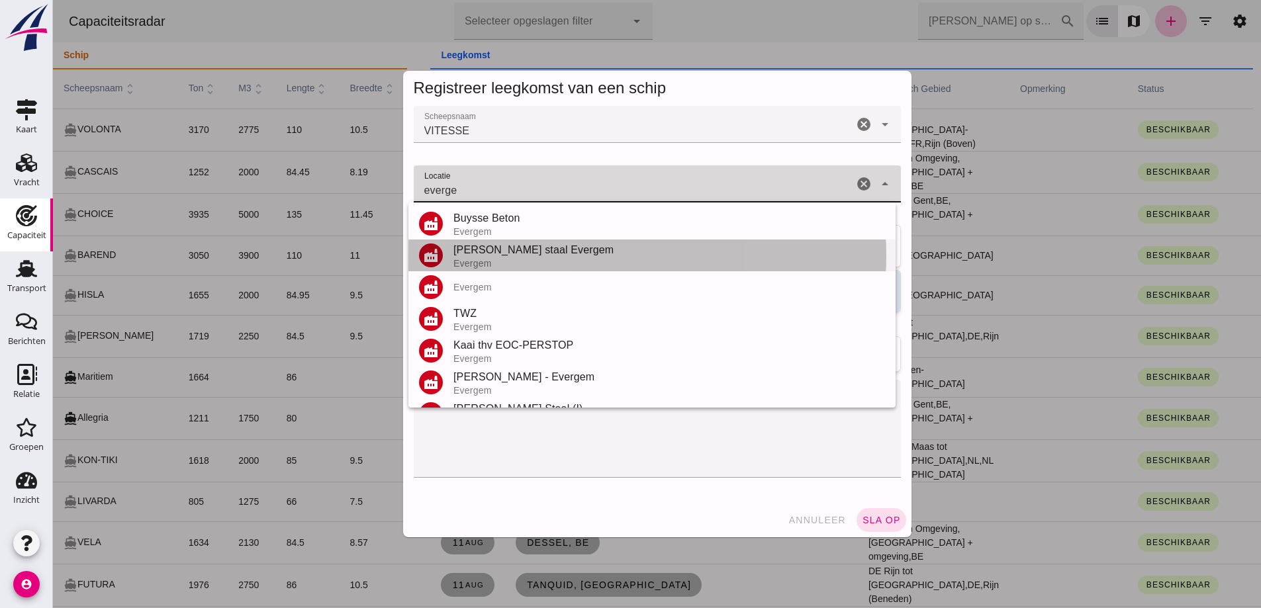
drag, startPoint x: 553, startPoint y: 188, endPoint x: 479, endPoint y: 253, distance: 98.0
click at [479, 253] on div "Van Heyghen staal Evergem" at bounding box center [669, 250] width 432 height 16
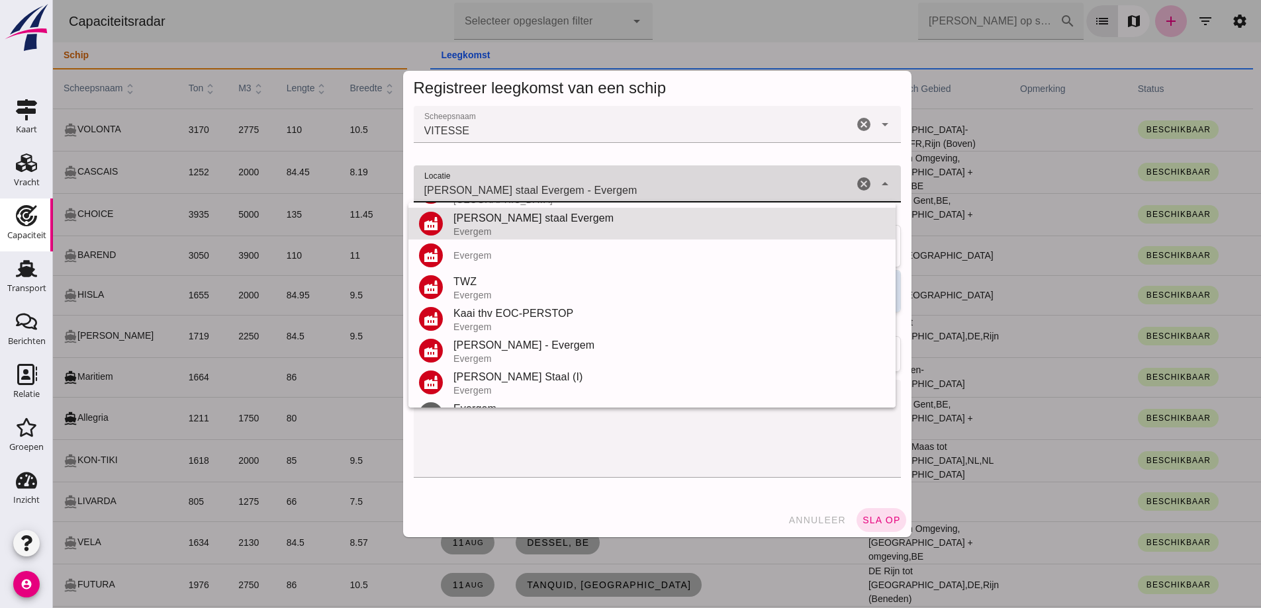
drag, startPoint x: 428, startPoint y: 177, endPoint x: 377, endPoint y: 171, distance: 51.3
click div "Registreer leegkomst van een schip Scheepsnaam Scheepsnaam VITESSE VITESSE canc…"
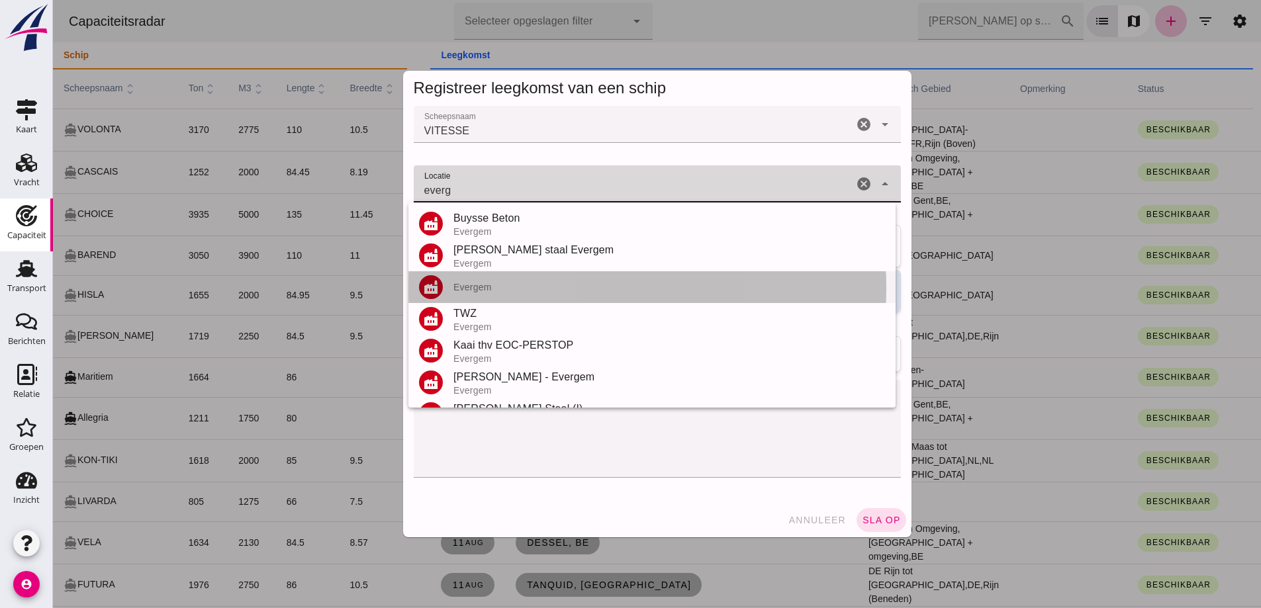
click div "factory Evergem"
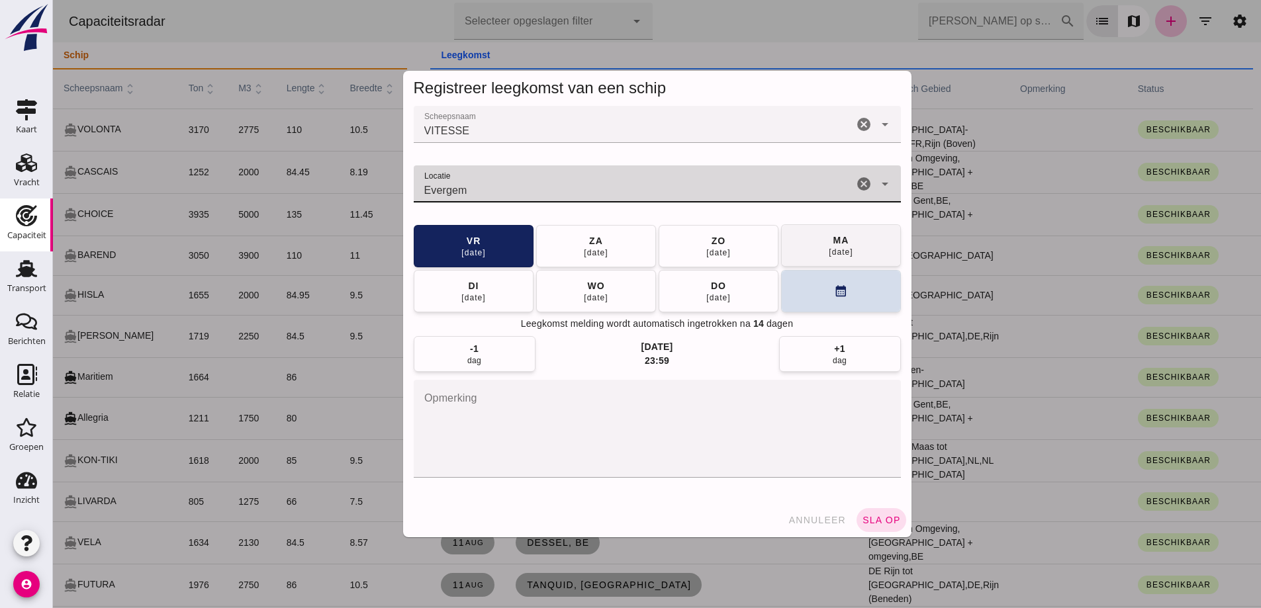
type input "Evergem"
drag, startPoint x: 849, startPoint y: 257, endPoint x: 845, endPoint y: 273, distance: 17.2
click div "[DATE]"
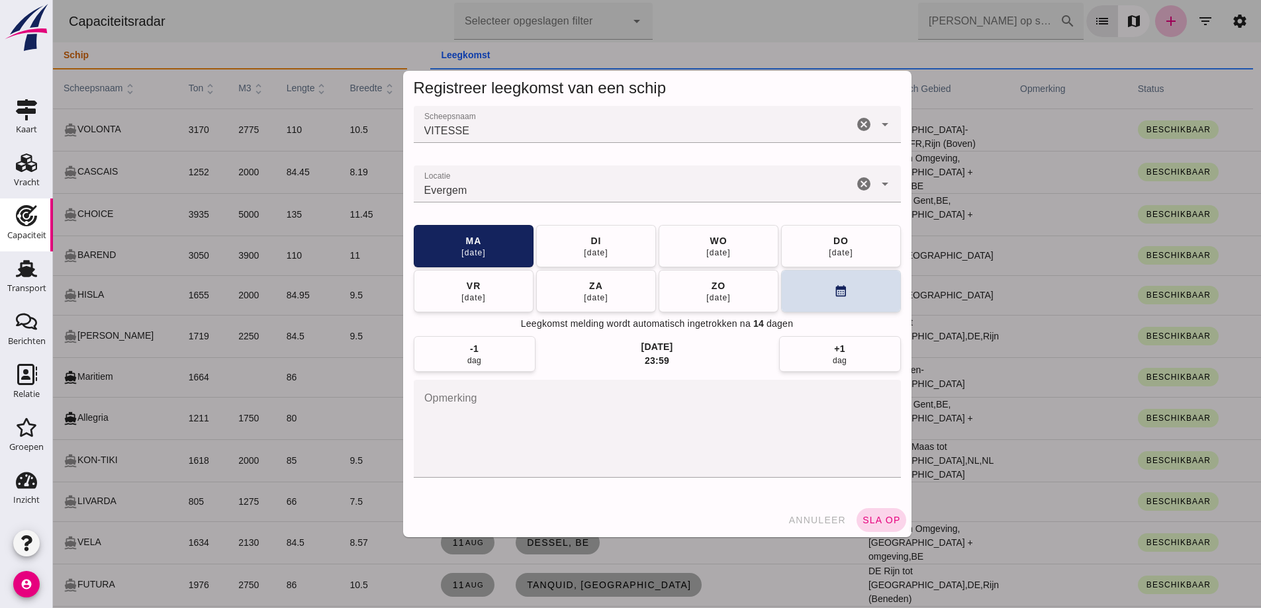
click span "sla op"
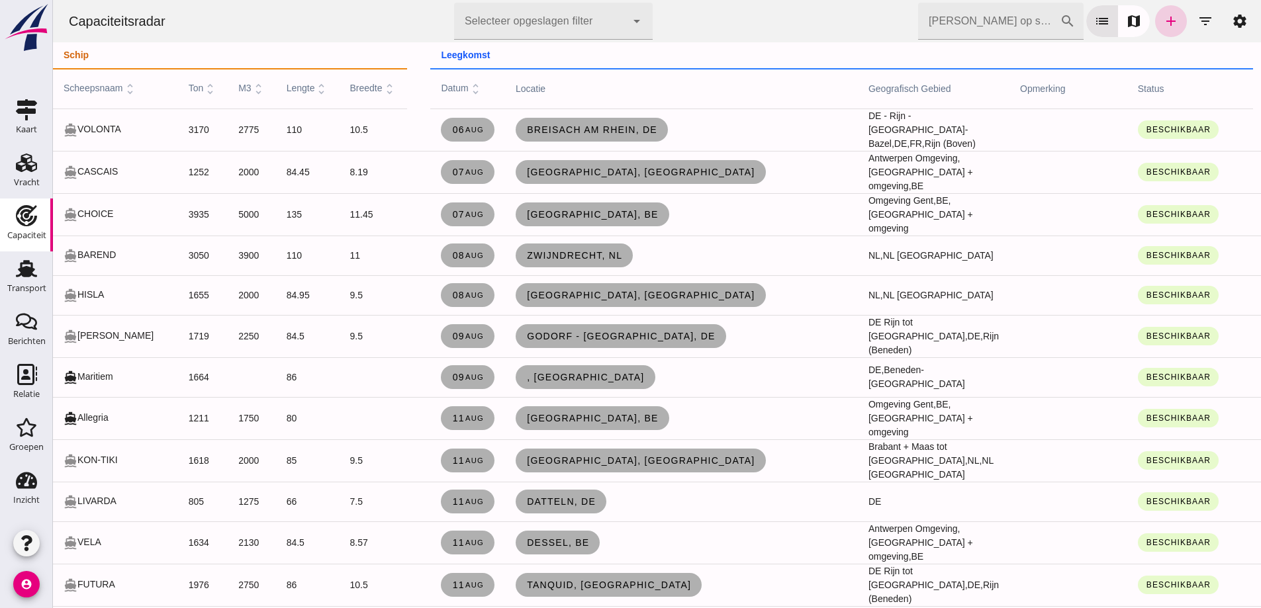
click at [1166, 27] on icon "add" at bounding box center [1171, 21] width 16 height 16
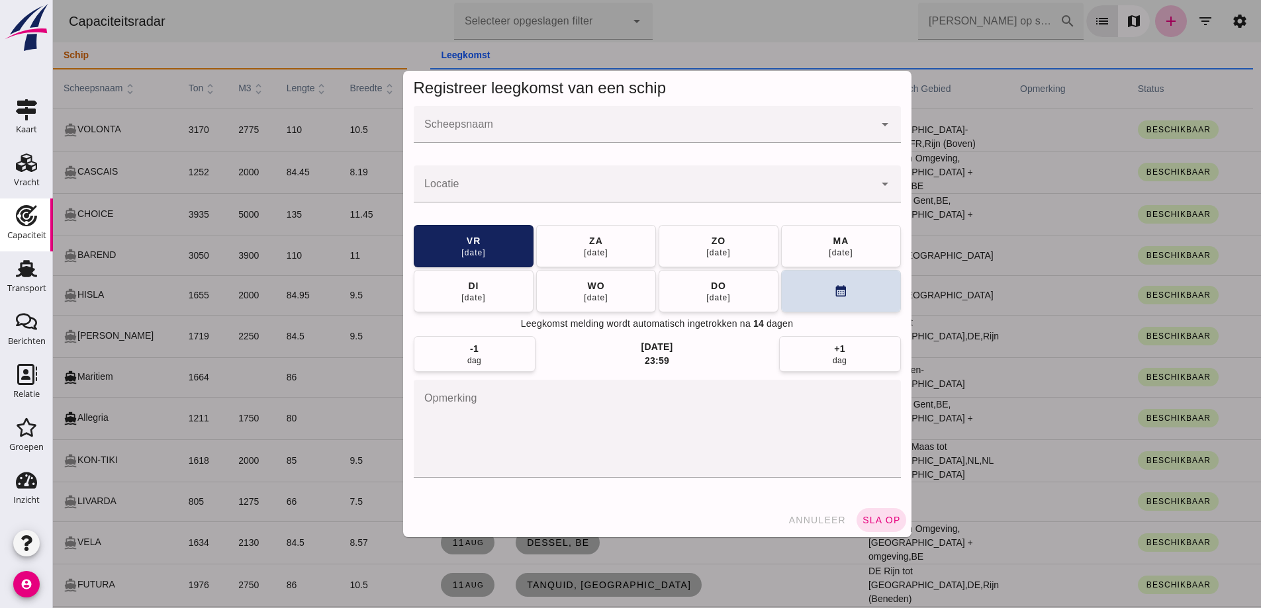
click input "Scheepsnaam"
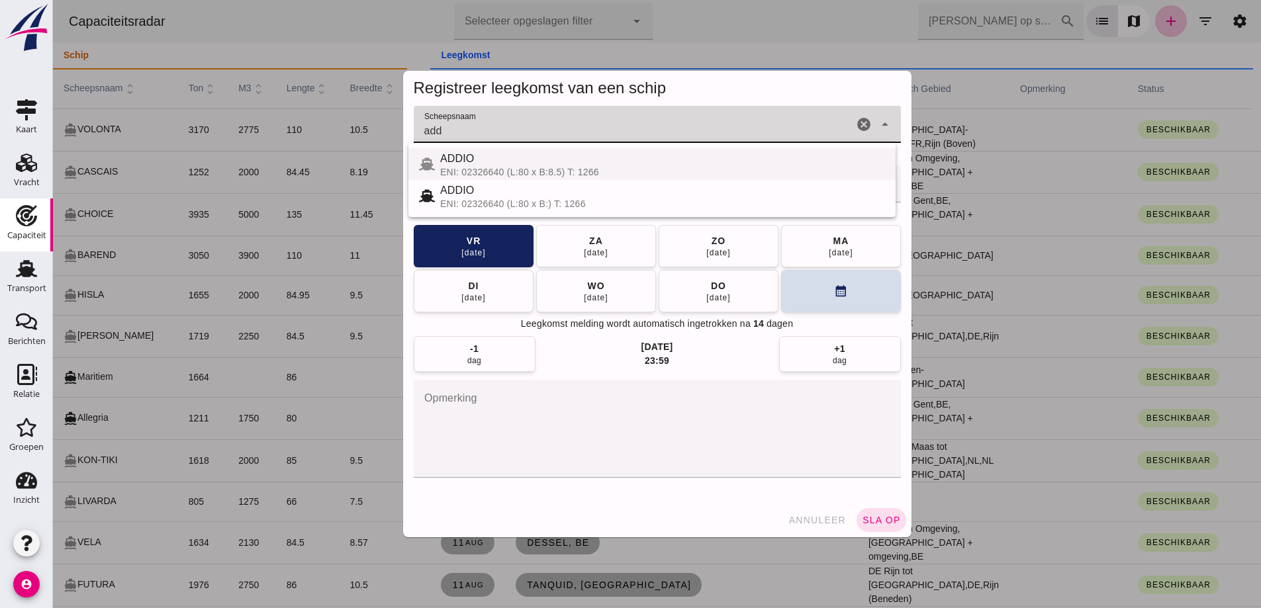
click at [609, 157] on div "ADDIO" at bounding box center [662, 159] width 445 height 16
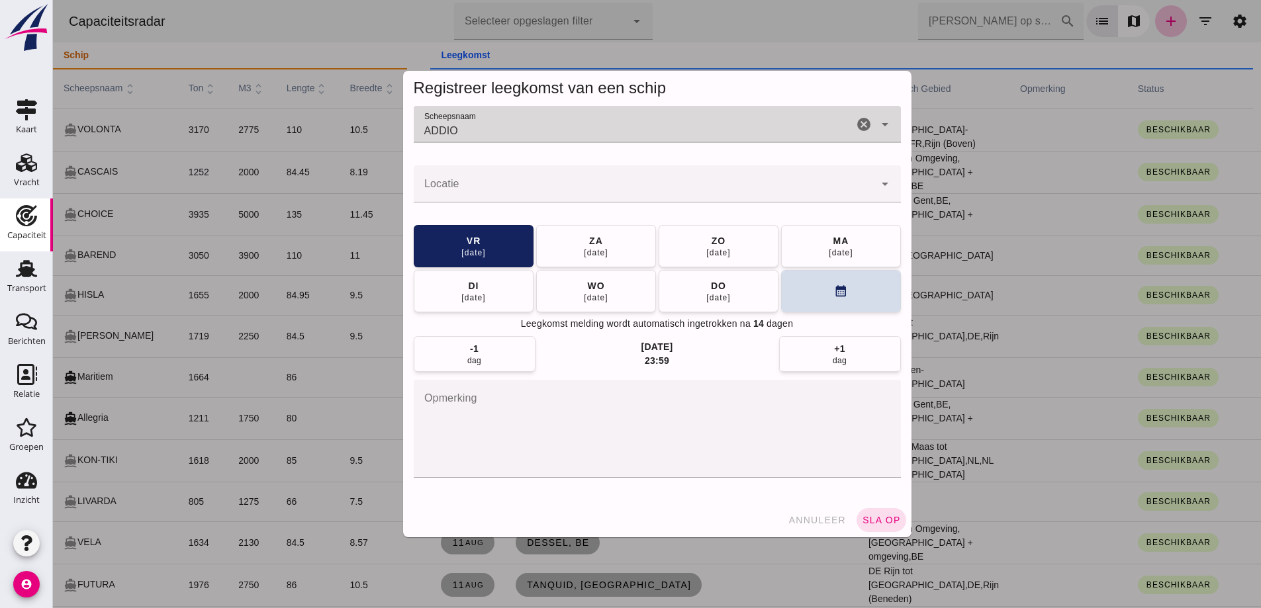
type input "ADDIO"
click input "Locatie"
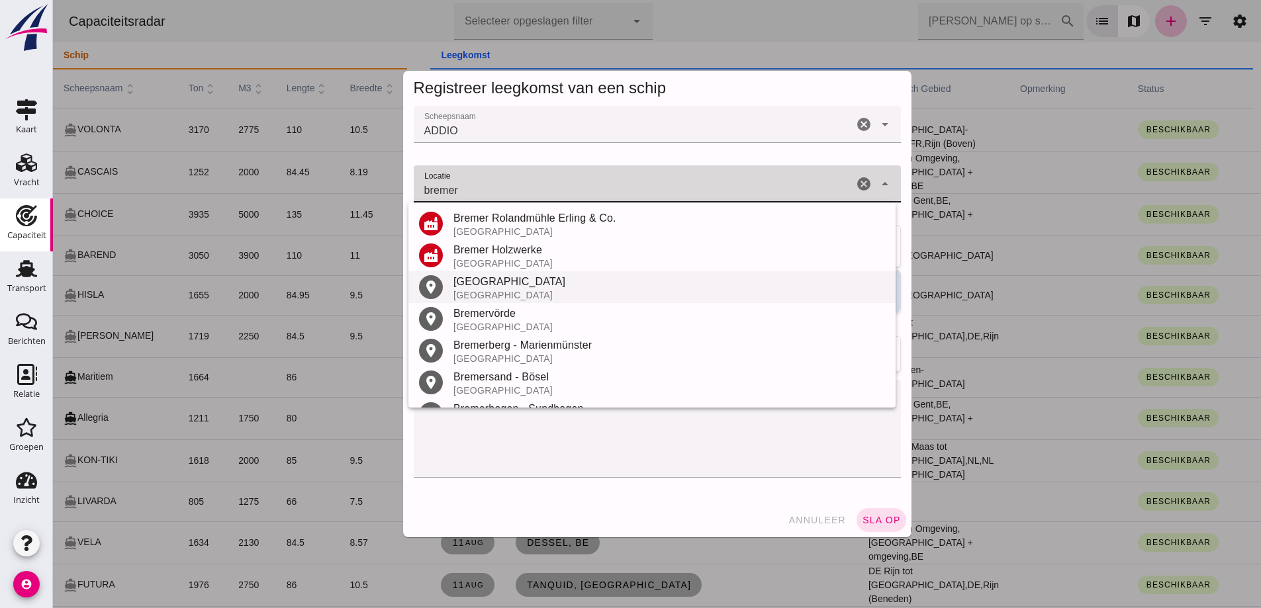
click at [515, 293] on div "[GEOGRAPHIC_DATA]" at bounding box center [669, 295] width 432 height 11
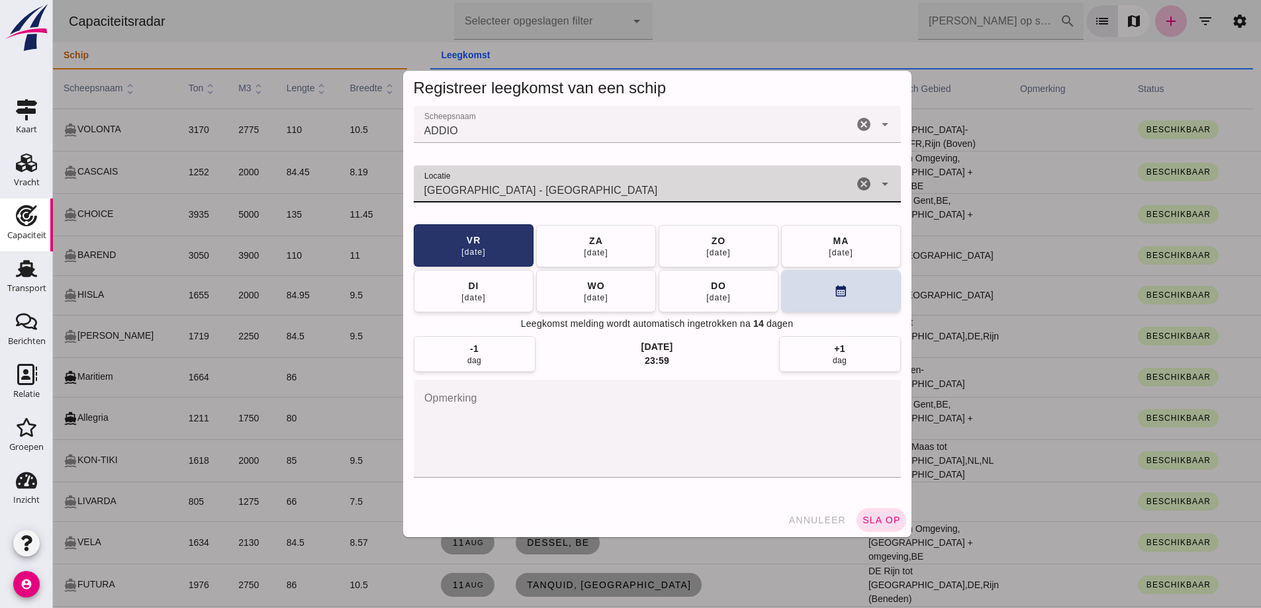
type input "Bremerhaven - Bremen"
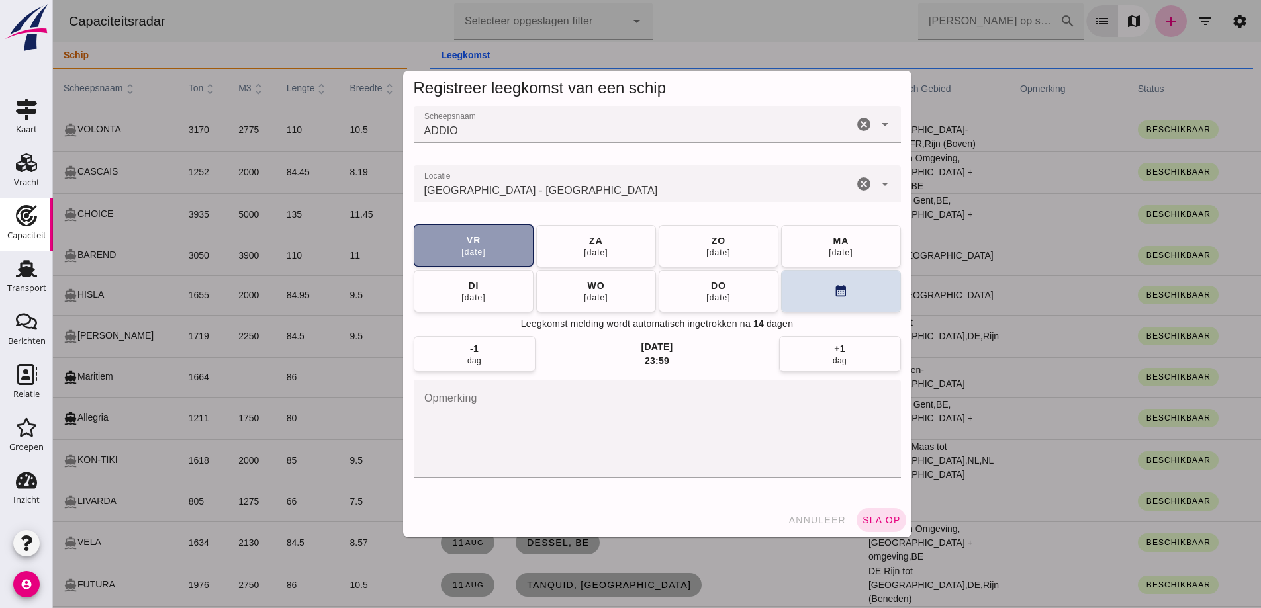
click button "[DATE]"
click button "sla op"
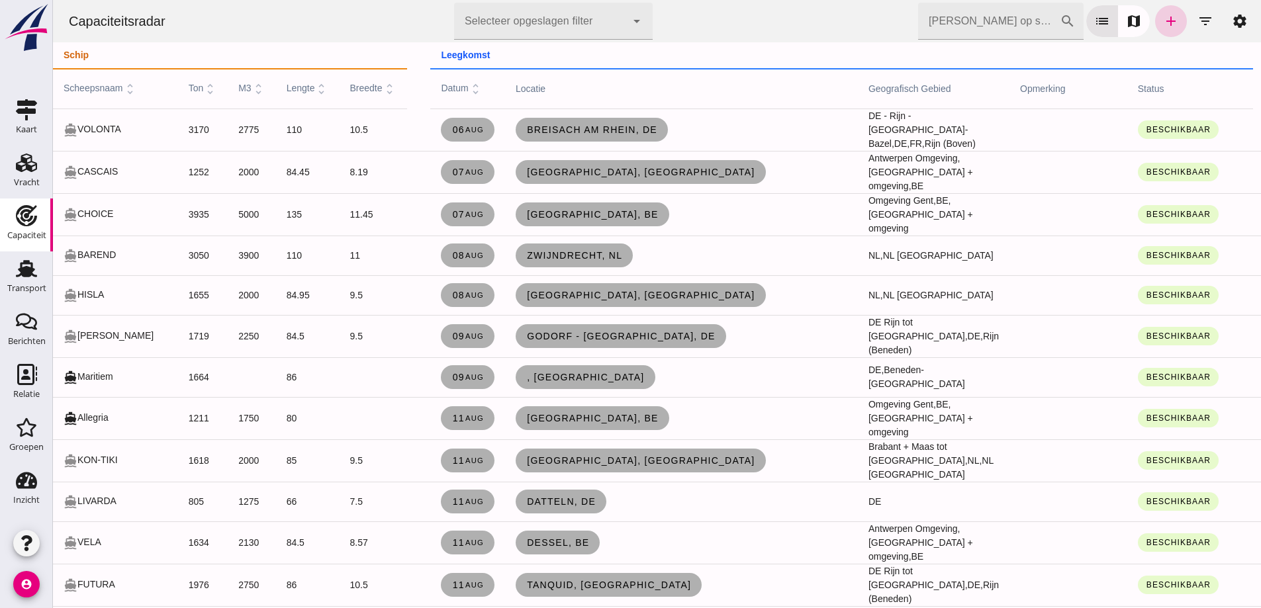
click at [1163, 27] on icon "add" at bounding box center [1171, 21] width 16 height 16
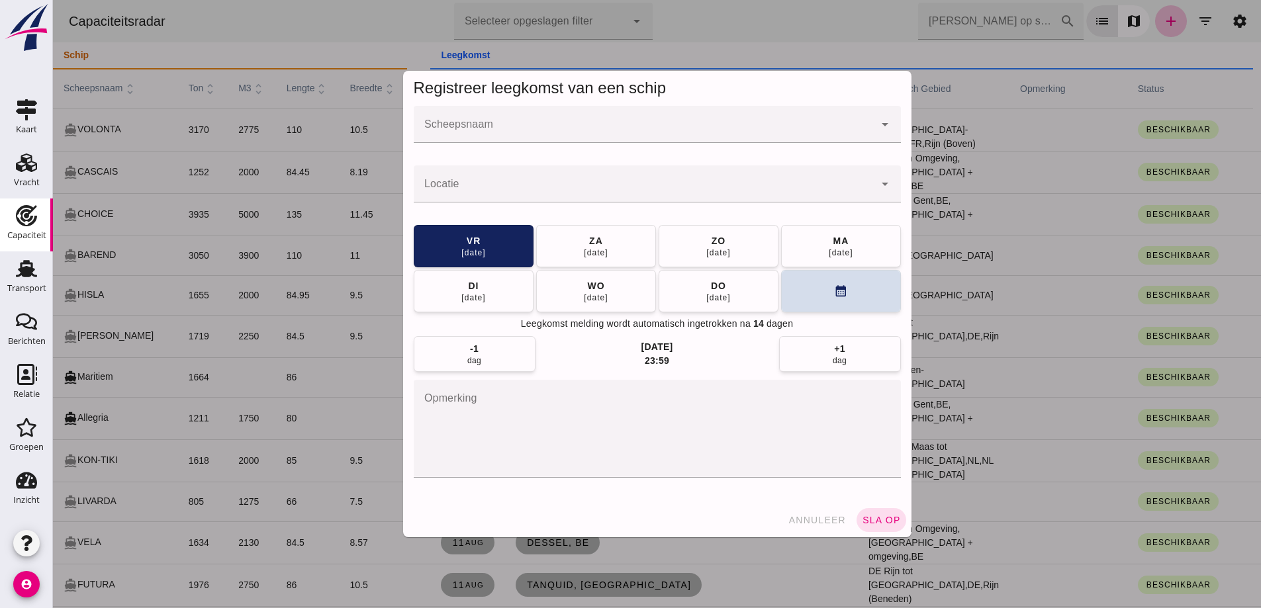
click input "Scheepsnaam"
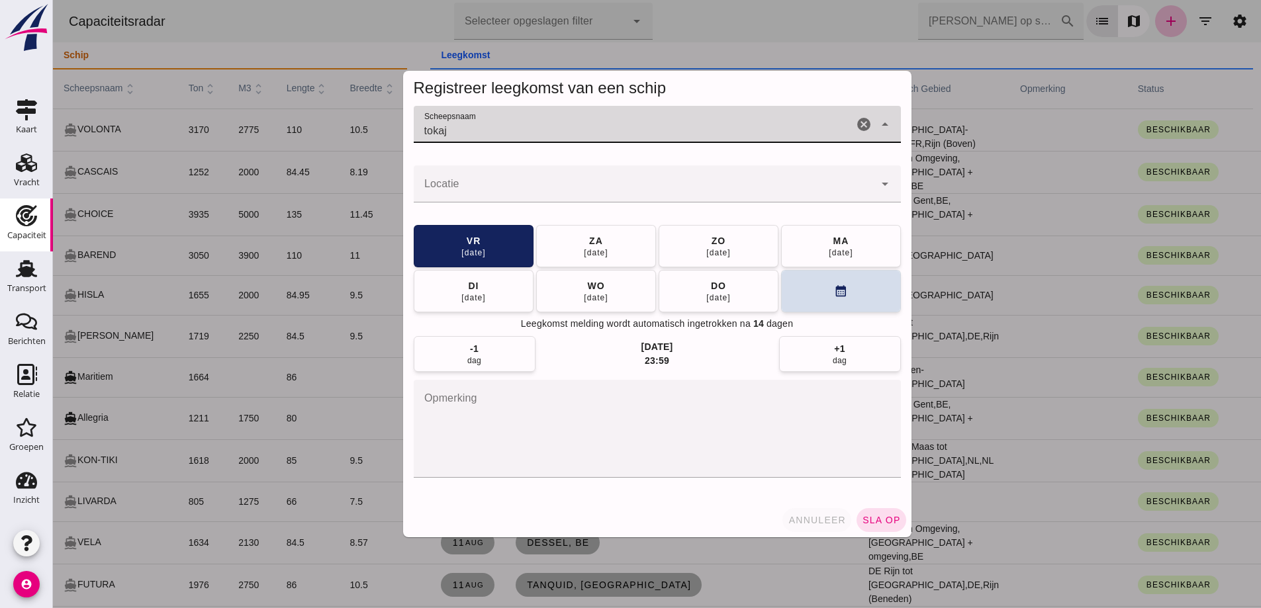
type input "tokaj"
click div "annuleer sla op"
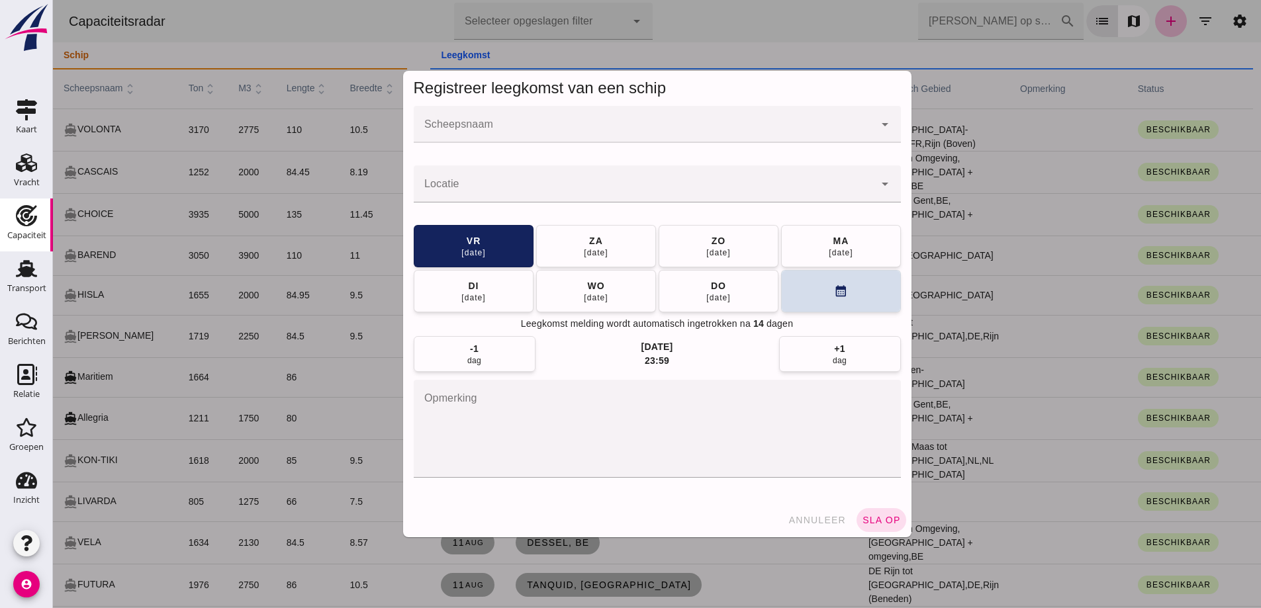
click span "annuleer"
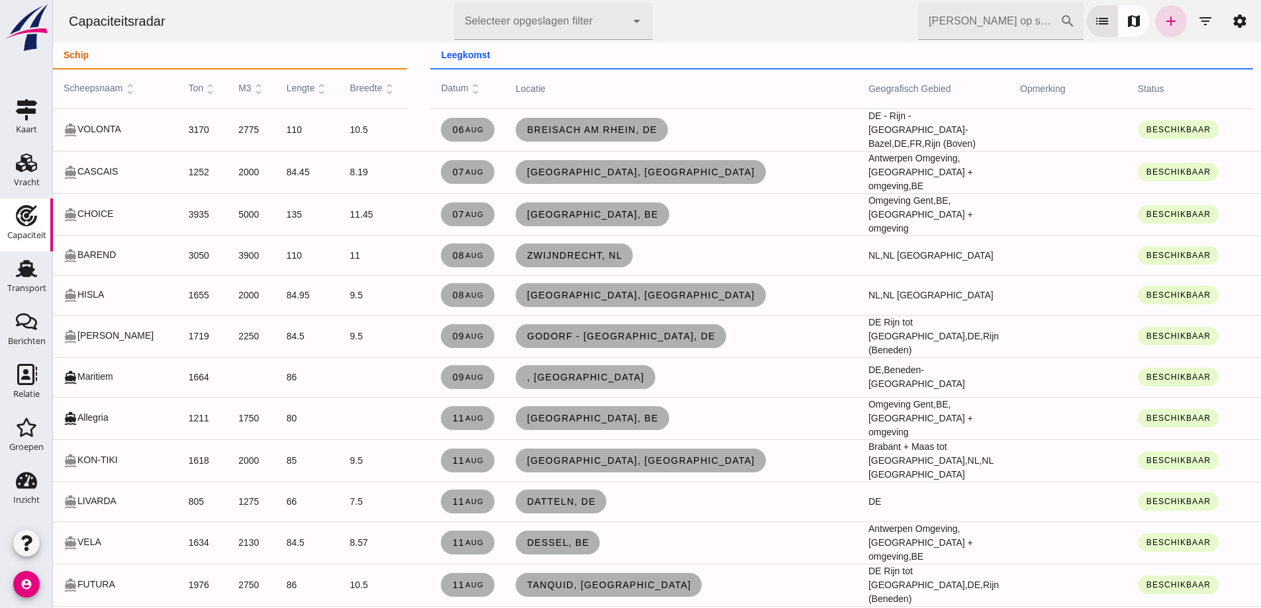
click input "[PERSON_NAME] op scheepsnaam"
type input "elsa"
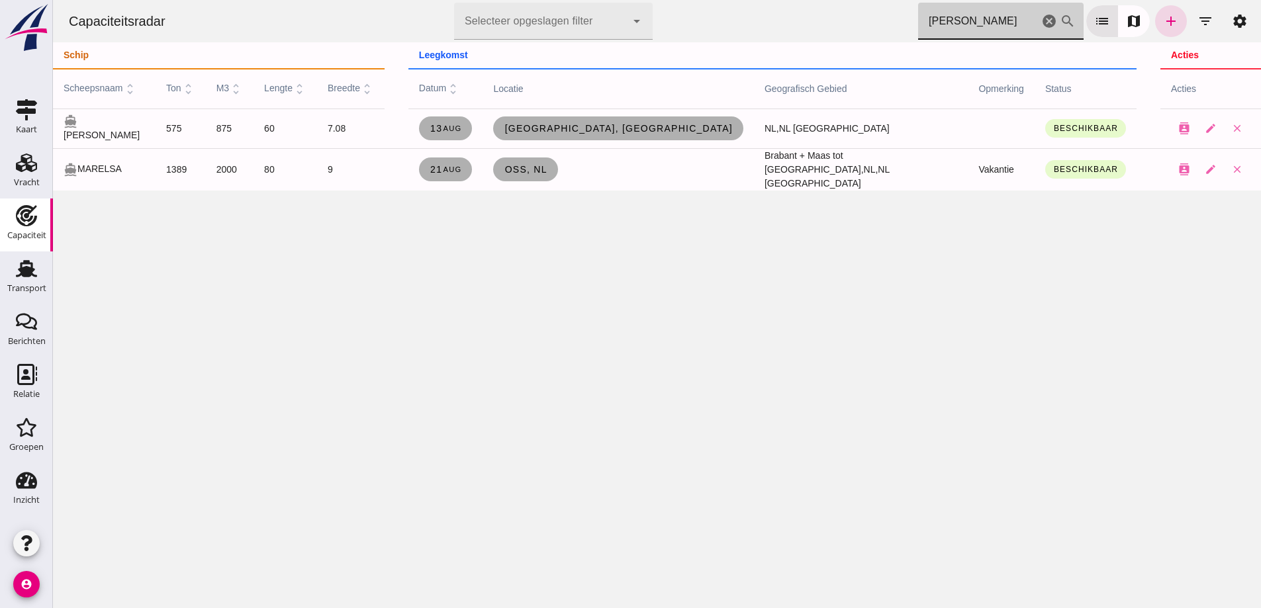
click input "elsa"
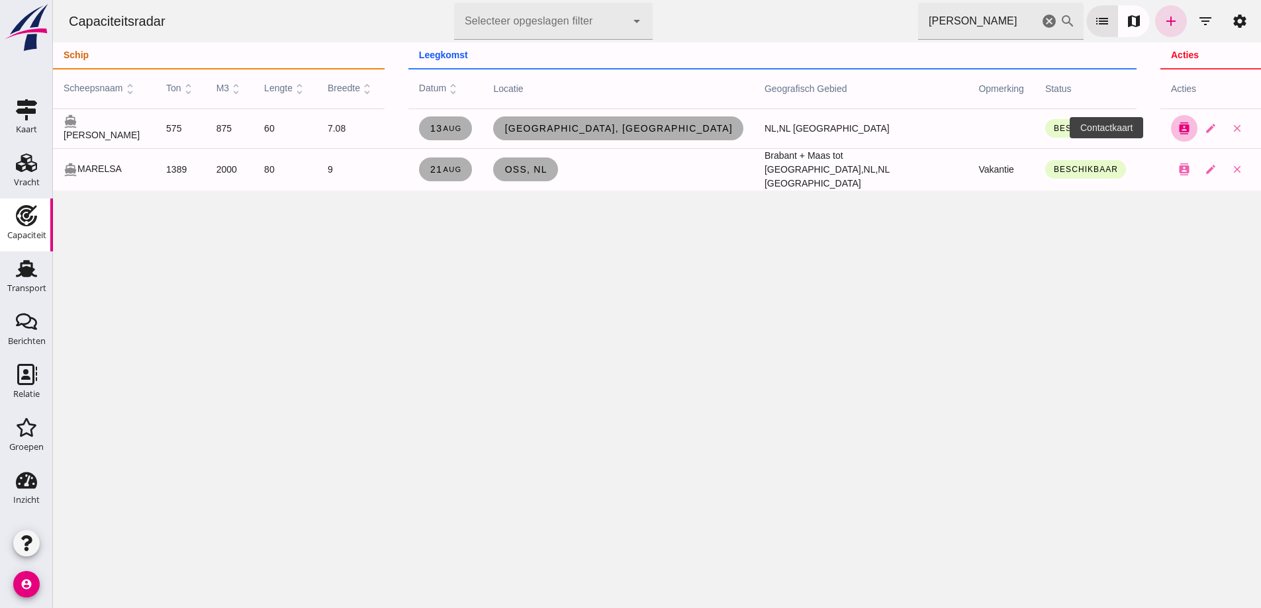
click at [1178, 129] on icon "contacts" at bounding box center [1184, 128] width 12 height 12
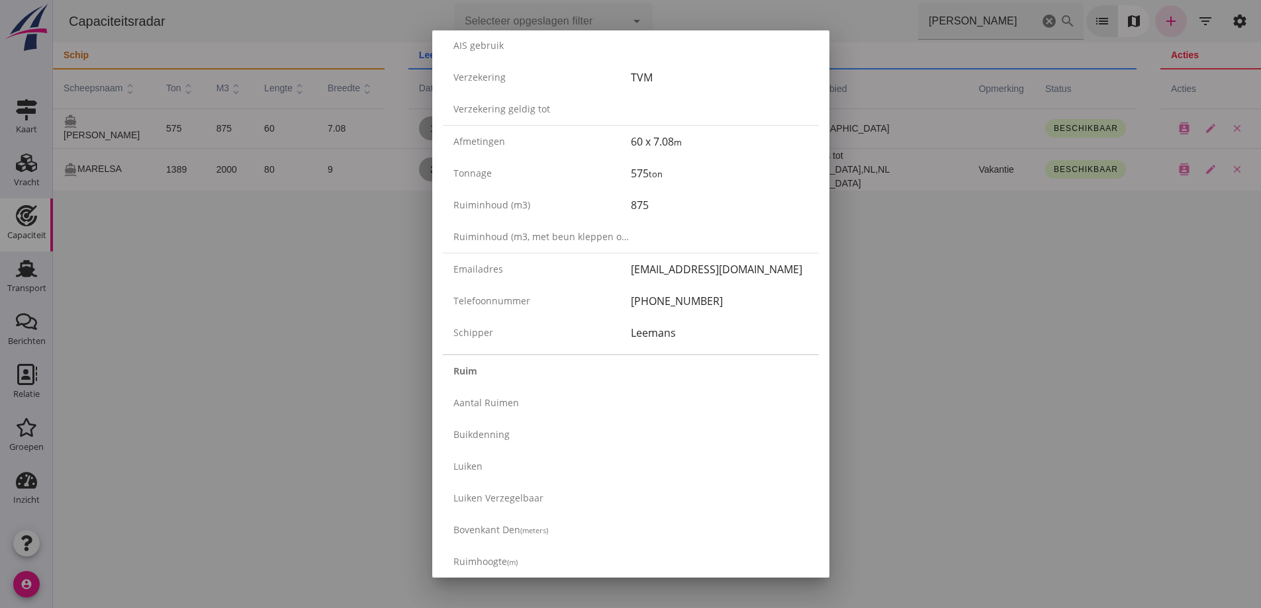
scroll to position [199, 0]
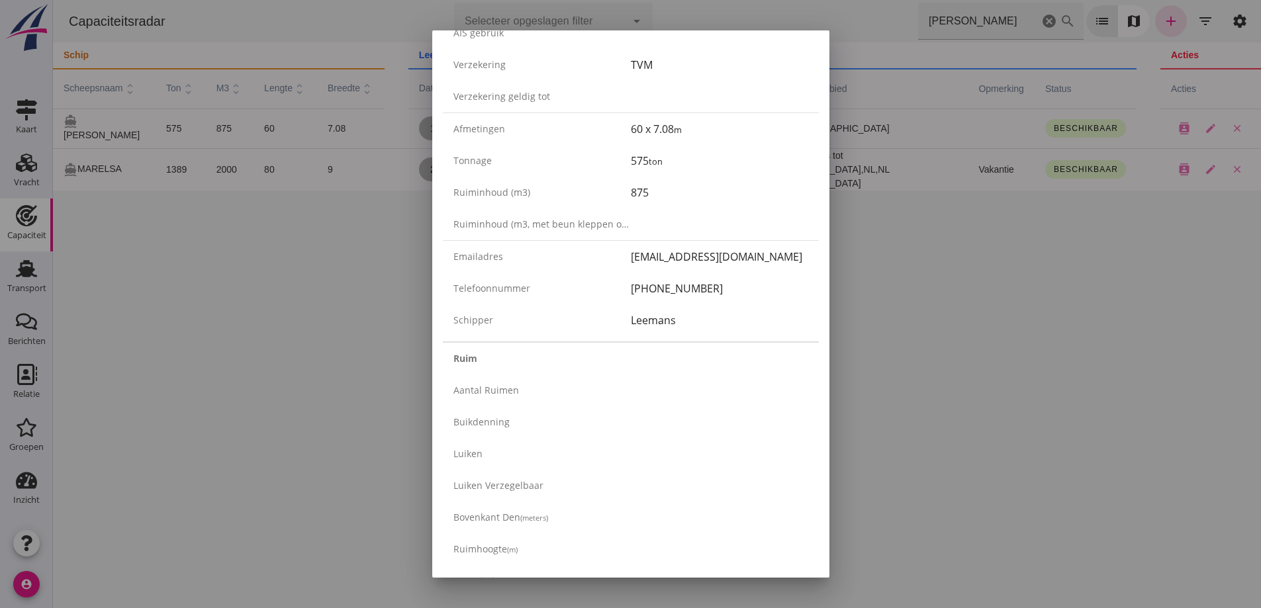
click at [1014, 209] on div at bounding box center [630, 304] width 1261 height 608
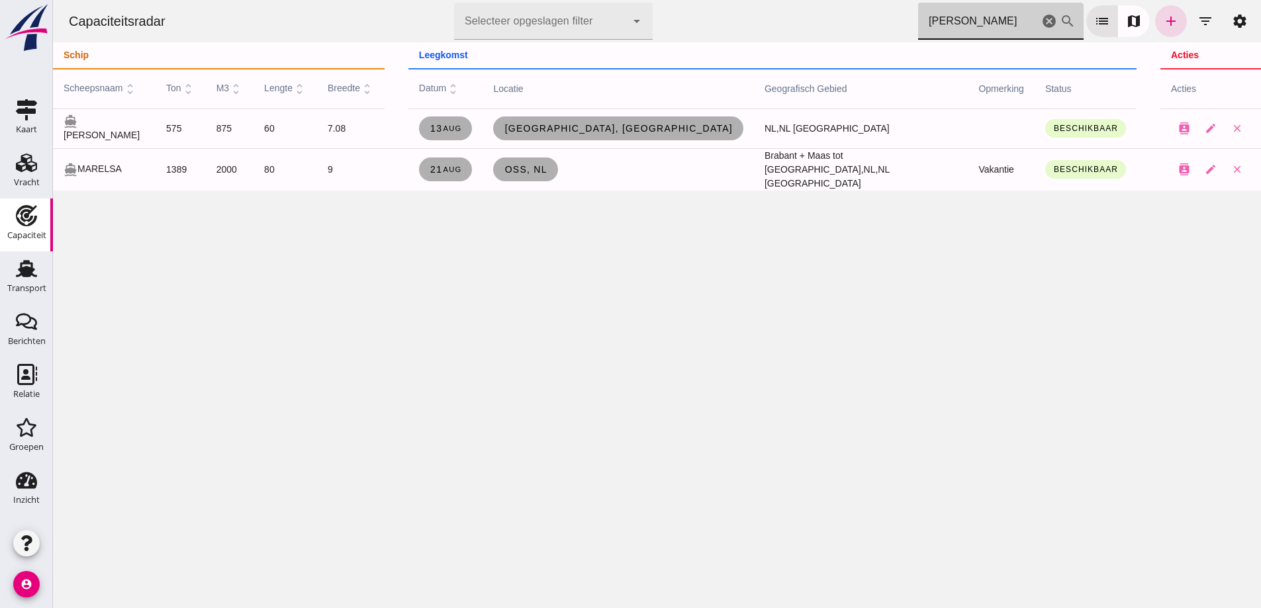
drag, startPoint x: 941, startPoint y: 17, endPoint x: 834, endPoint y: 9, distance: 107.6
click div "Capaciteitsradar Selecteer opgeslagen filter Selecteer opgeslagen filter cancel…"
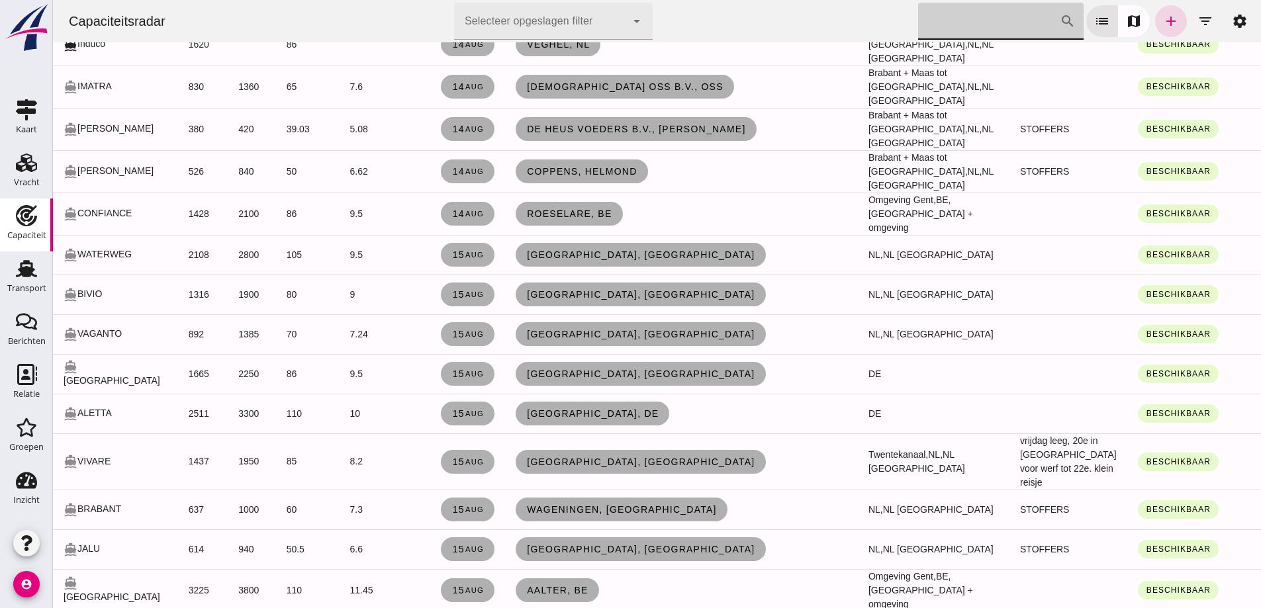
scroll to position [2145, 0]
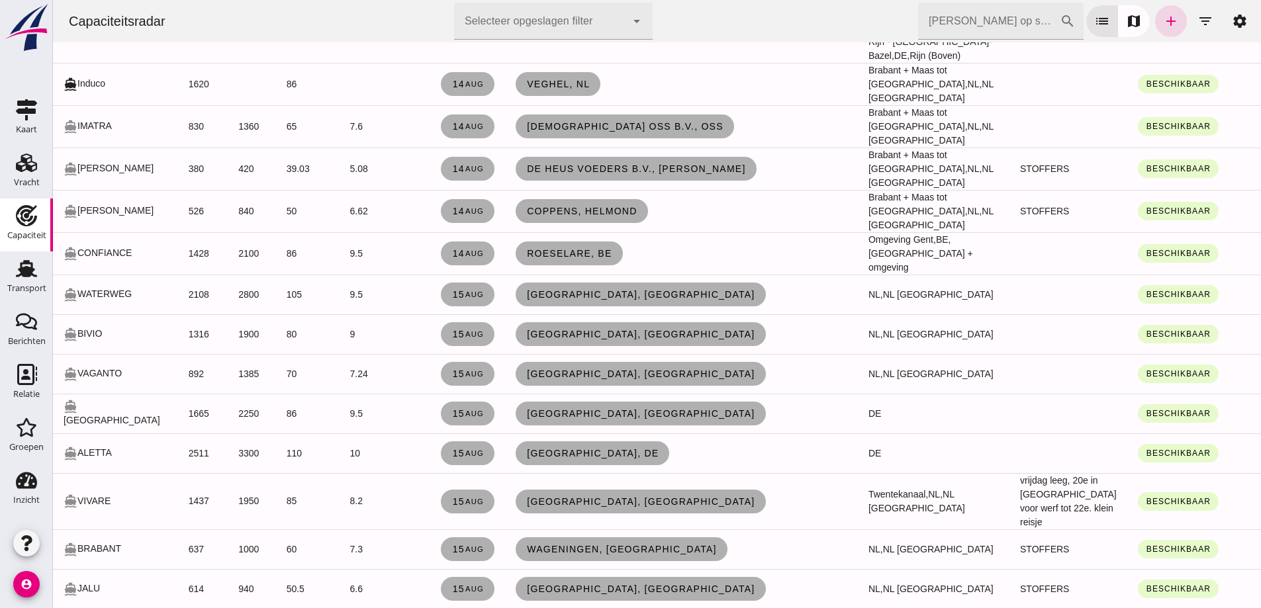
click input "[PERSON_NAME] op scheepsnaam"
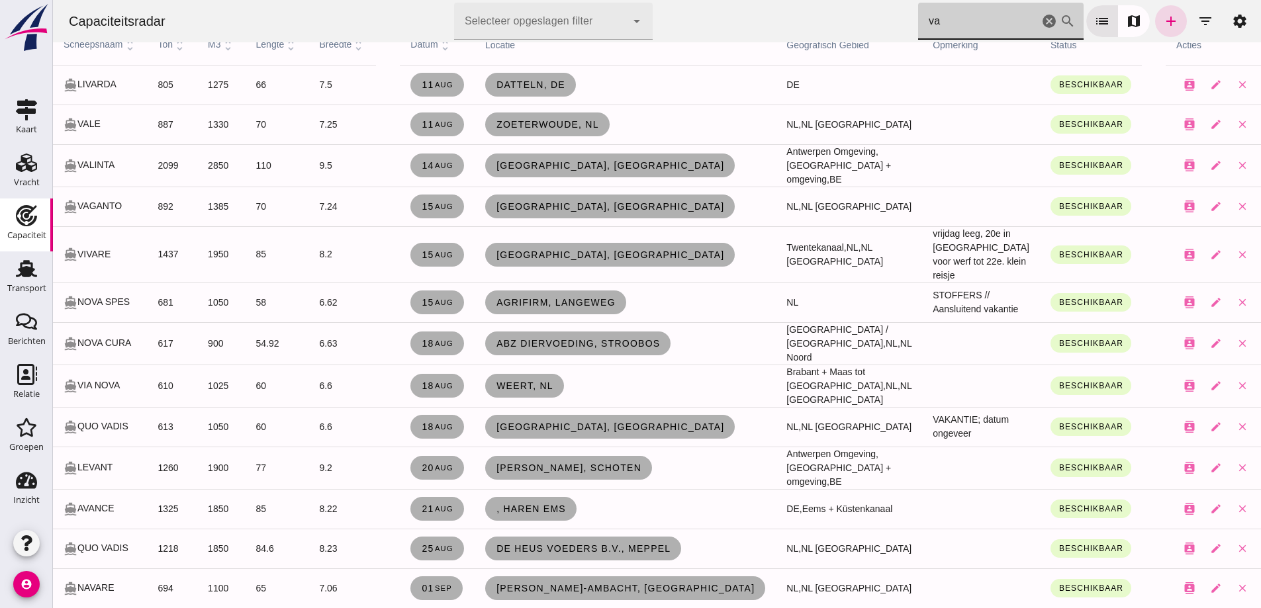
scroll to position [17, 0]
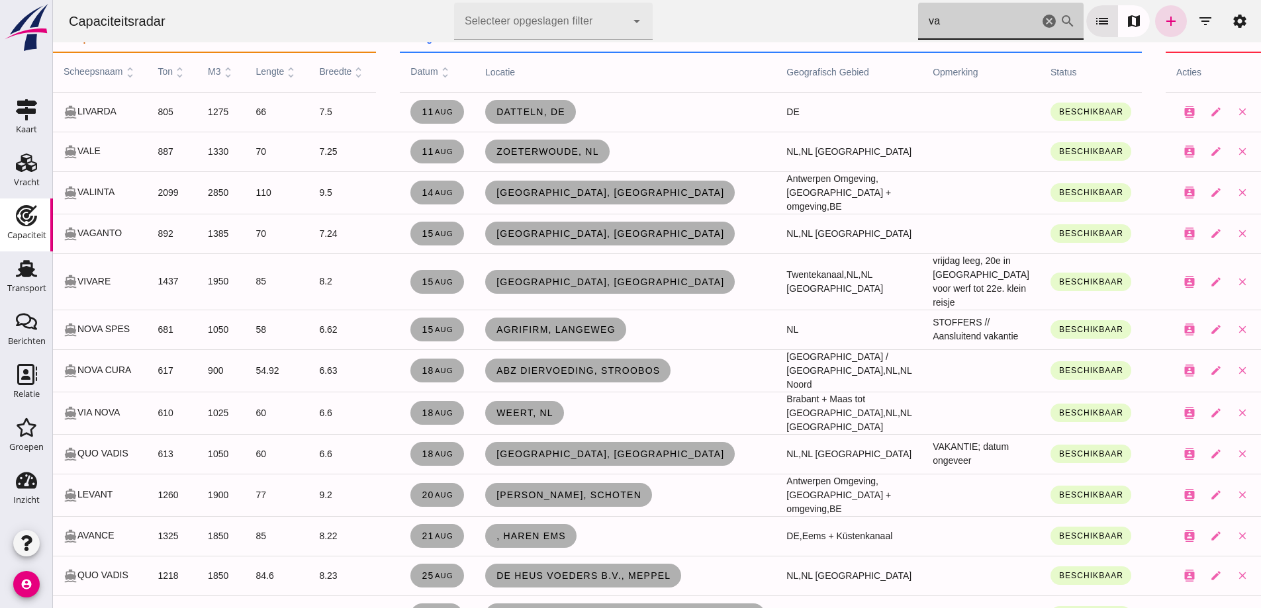
click input "va"
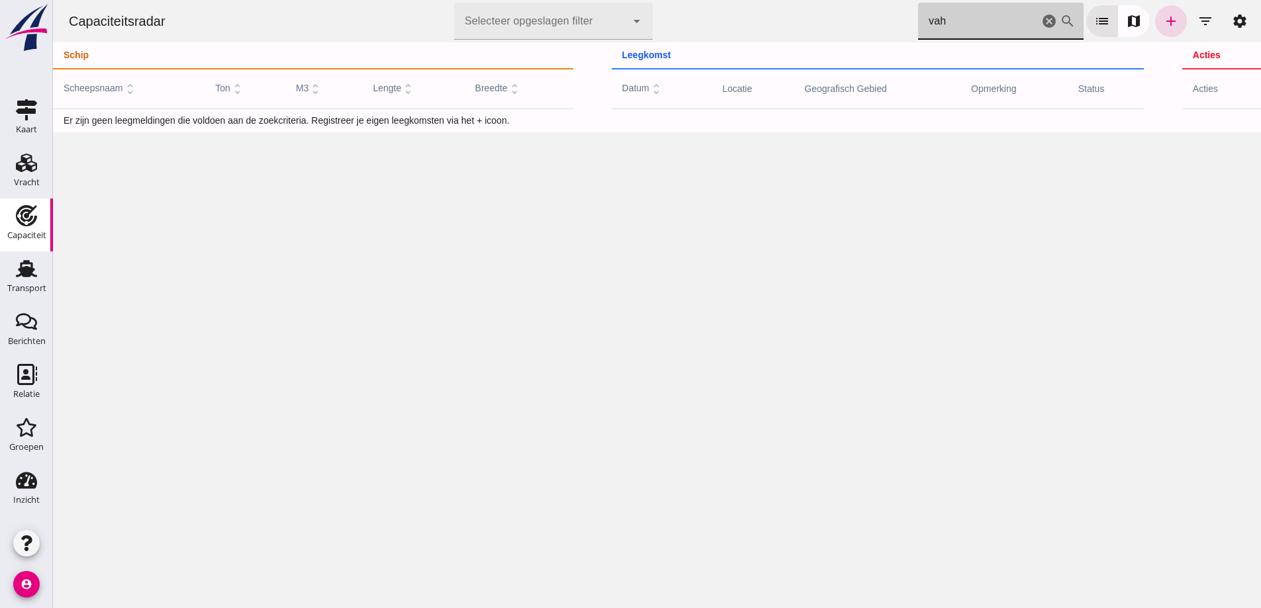
scroll to position [0, 0]
type input "va"
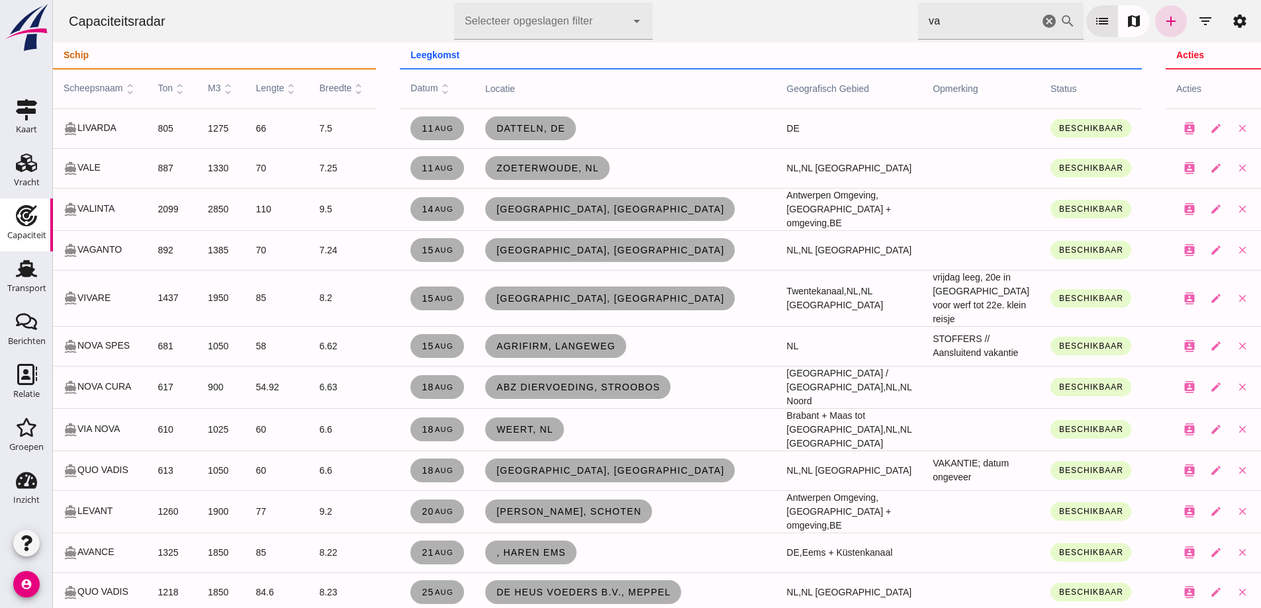
click at [165, 451] on td "613" at bounding box center [173, 471] width 50 height 40
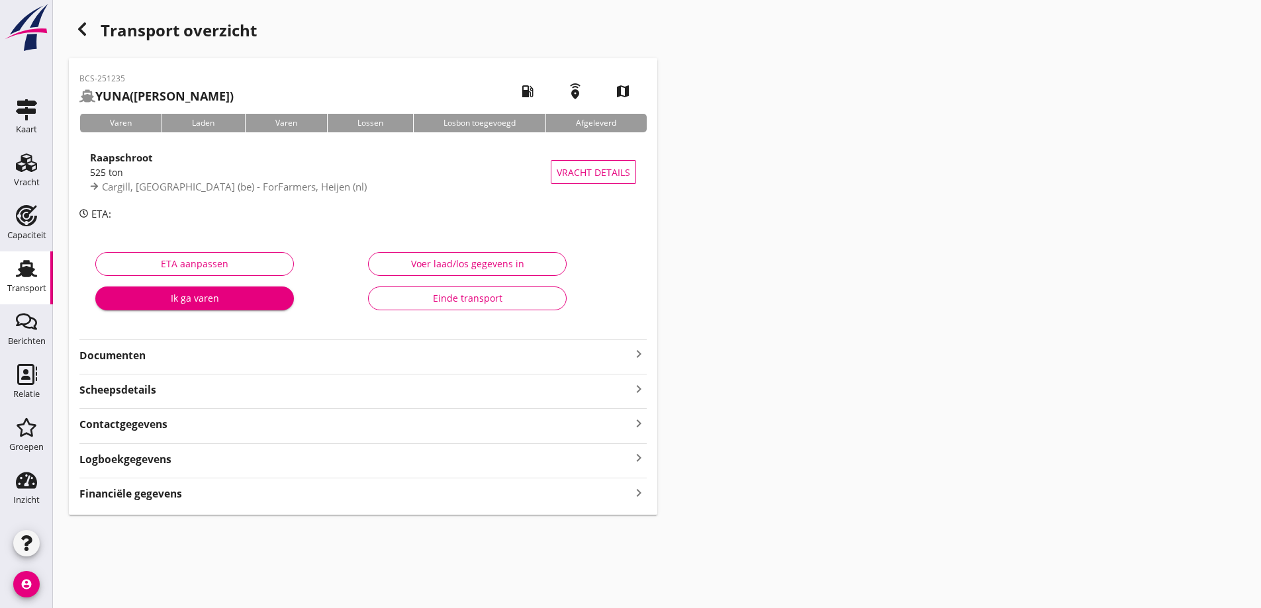
click at [312, 361] on strong "Documenten" at bounding box center [354, 355] width 551 height 15
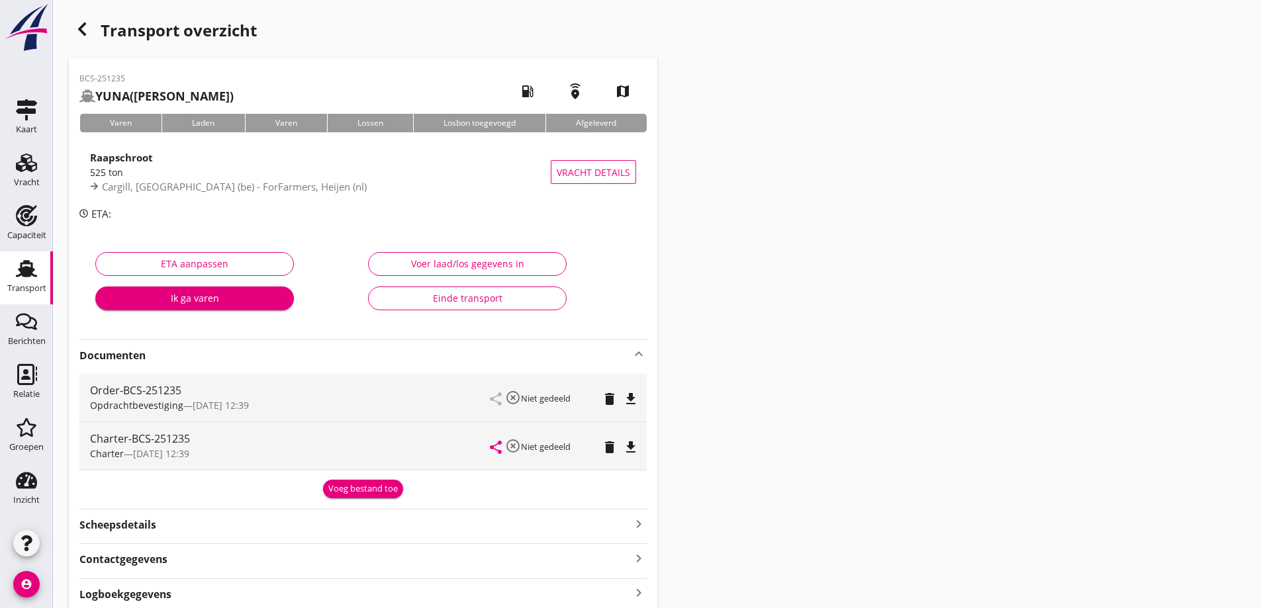
click at [625, 453] on icon "file_download" at bounding box center [631, 448] width 16 height 16
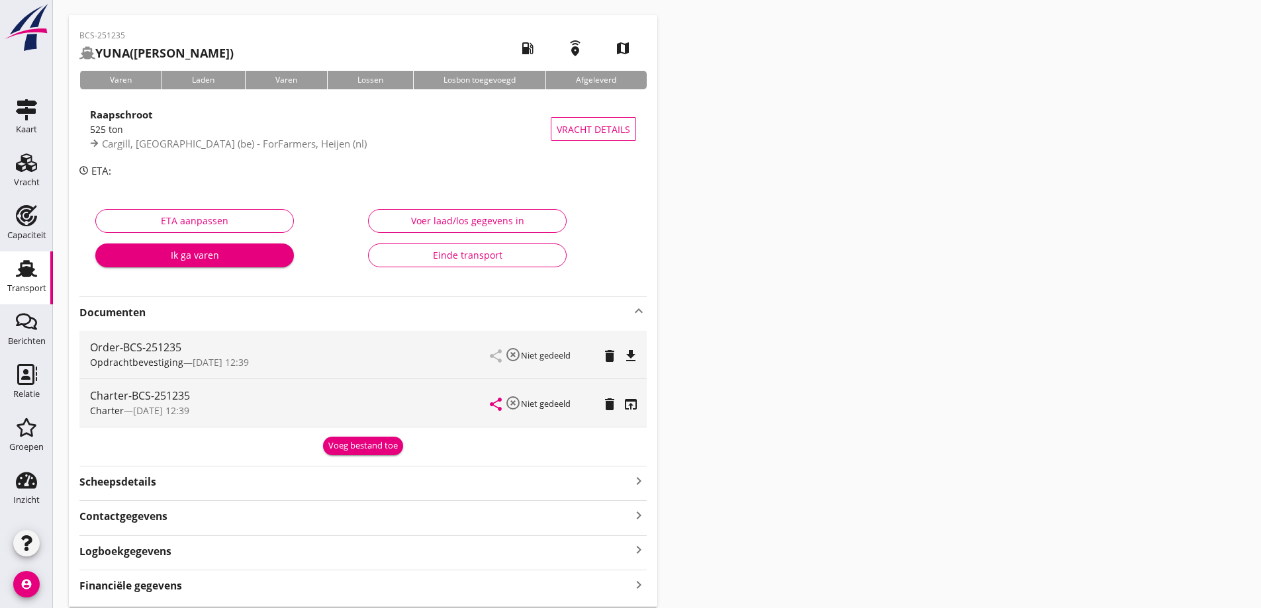
scroll to position [66, 0]
